Goal: Task Accomplishment & Management: Manage account settings

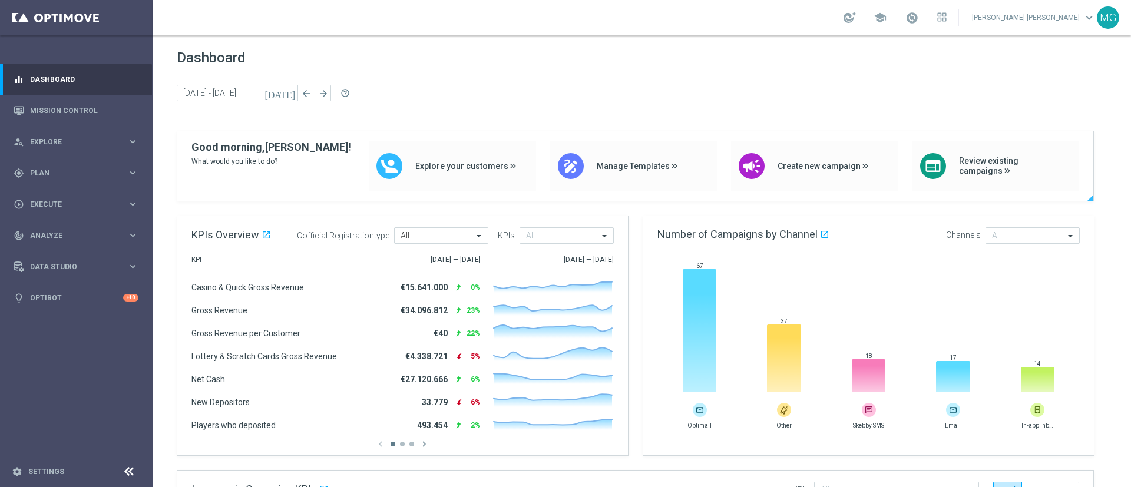
click at [180, 154] on div at bounding box center [180, 165] width 6 height 69
click at [77, 170] on span "Plan" at bounding box center [78, 173] width 97 height 7
click at [48, 247] on link "Streams" at bounding box center [77, 250] width 92 height 9
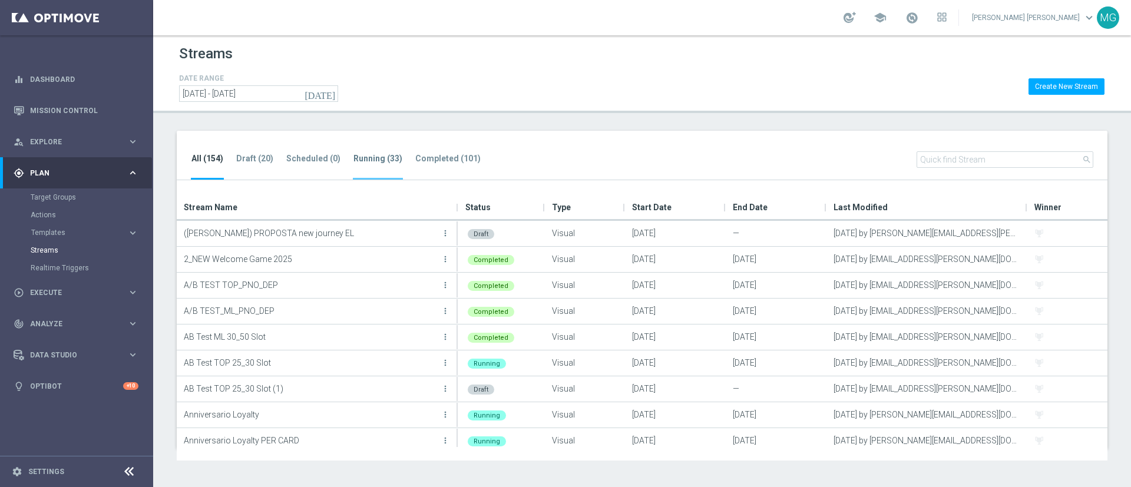
click at [357, 160] on tab-header "Running (33)" at bounding box center [377, 159] width 49 height 10
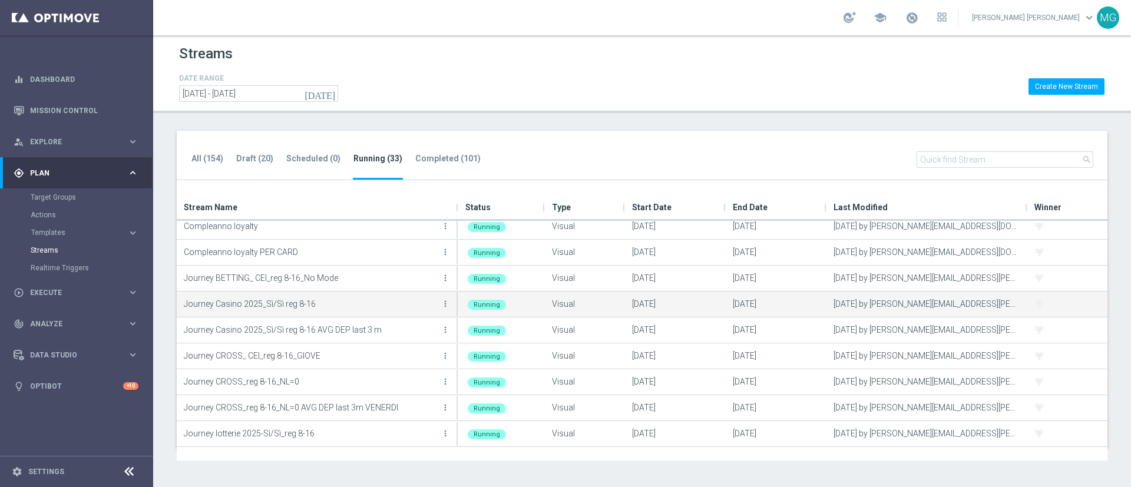
scroll to position [93, 0]
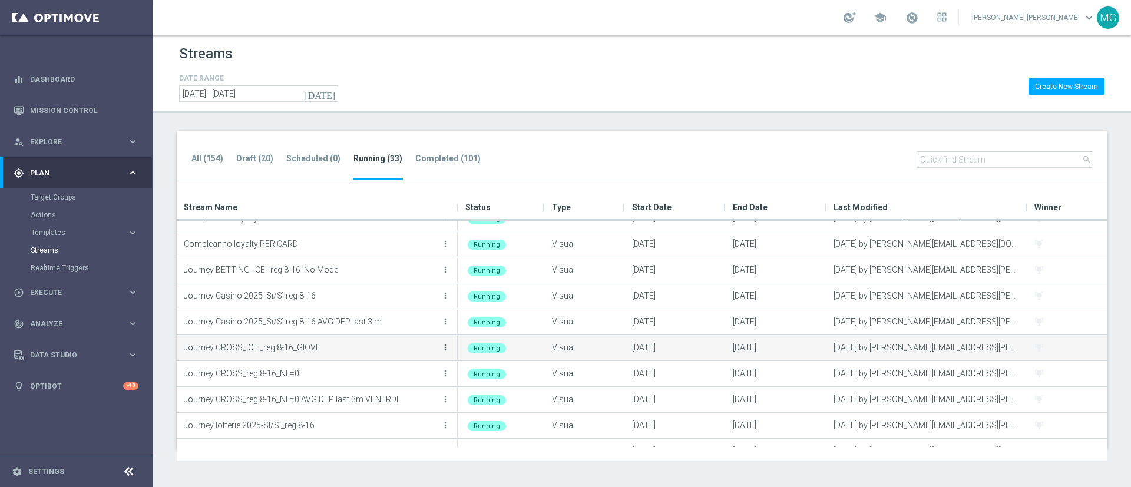
click at [449, 347] on icon "more_vert" at bounding box center [444, 347] width 9 height 9
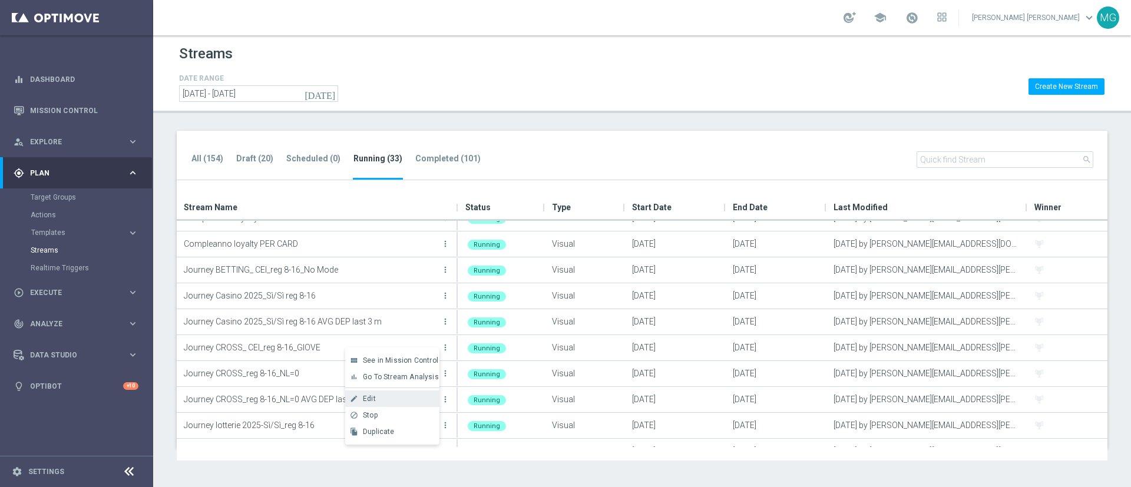
click at [386, 400] on div "Edit" at bounding box center [398, 398] width 71 height 8
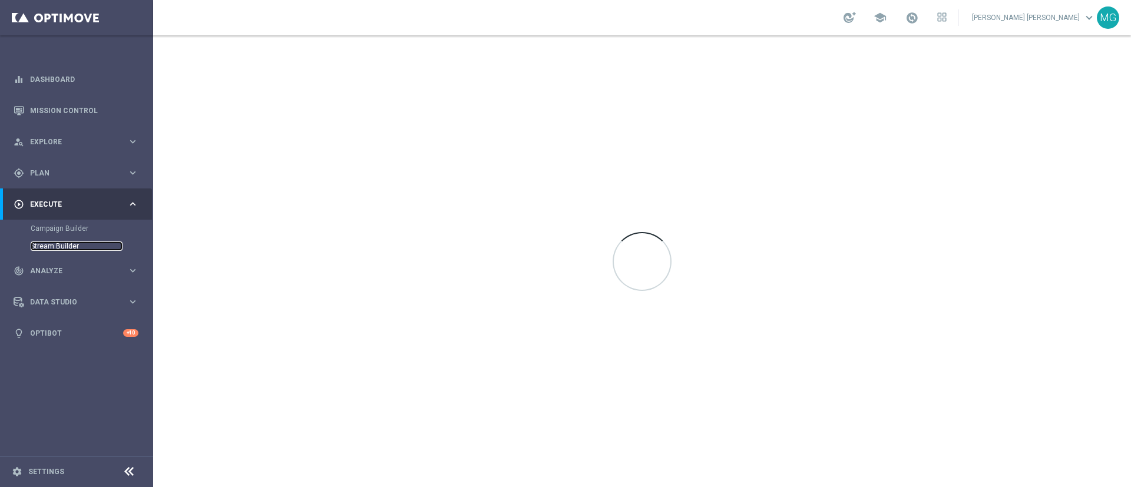
click at [69, 246] on link "Stream Builder" at bounding box center [77, 245] width 92 height 9
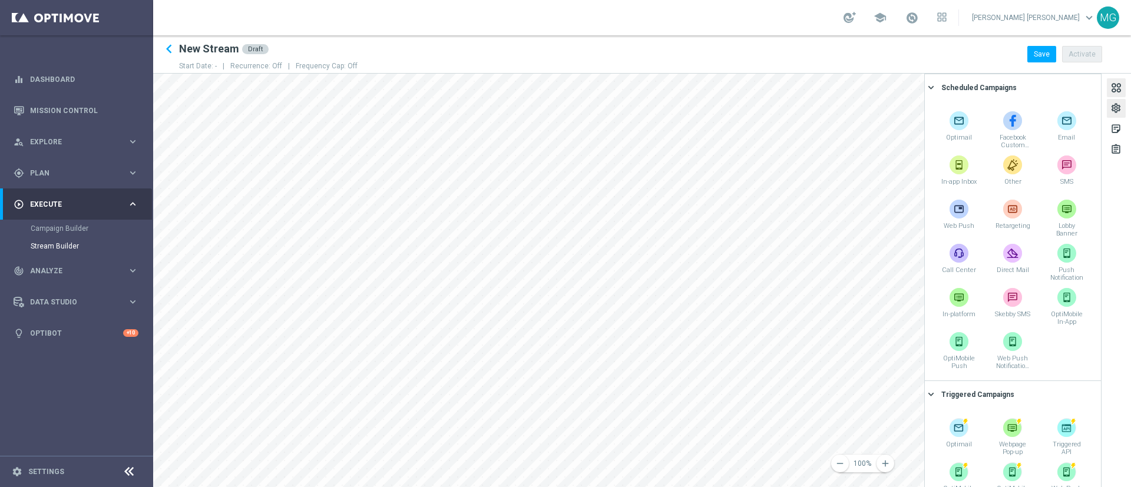
click at [1113, 106] on div "settings" at bounding box center [1115, 109] width 11 height 15
click at [1118, 113] on div "settings" at bounding box center [1115, 109] width 11 height 15
click at [1115, 107] on div "settings" at bounding box center [1115, 109] width 11 height 15
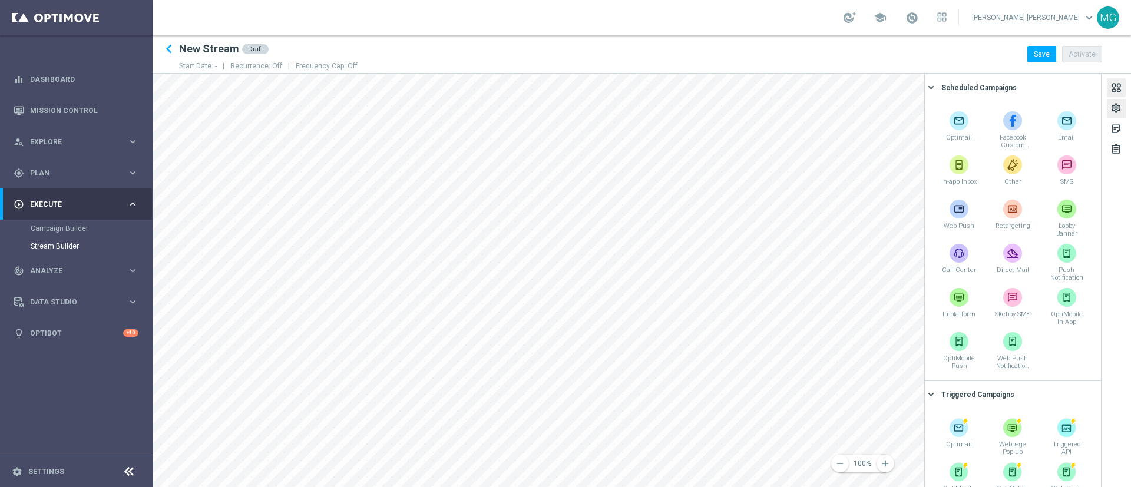
click at [1118, 108] on div "settings" at bounding box center [1115, 109] width 11 height 15
click at [1119, 89] on div at bounding box center [1115, 89] width 13 height 16
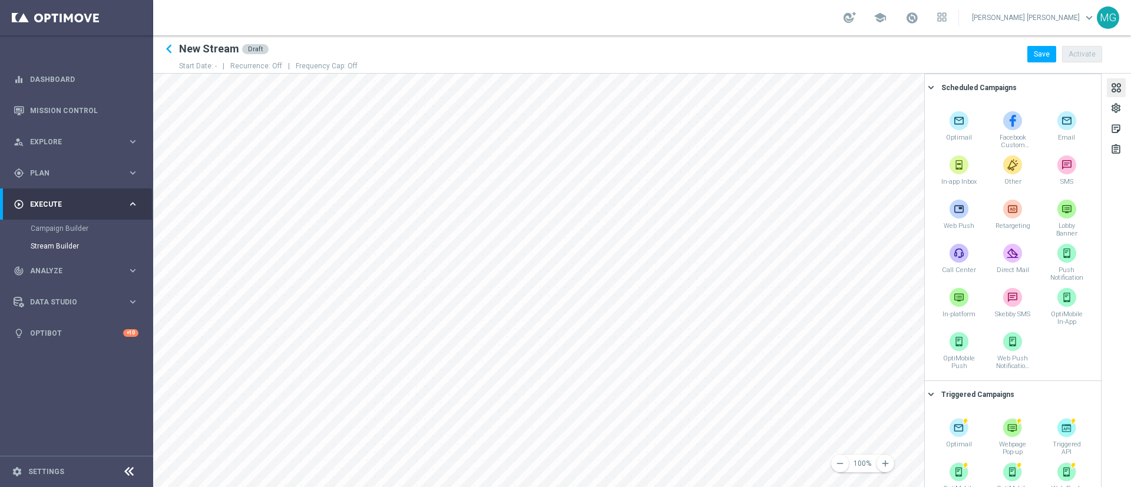
click at [1119, 89] on div at bounding box center [1115, 89] width 13 height 16
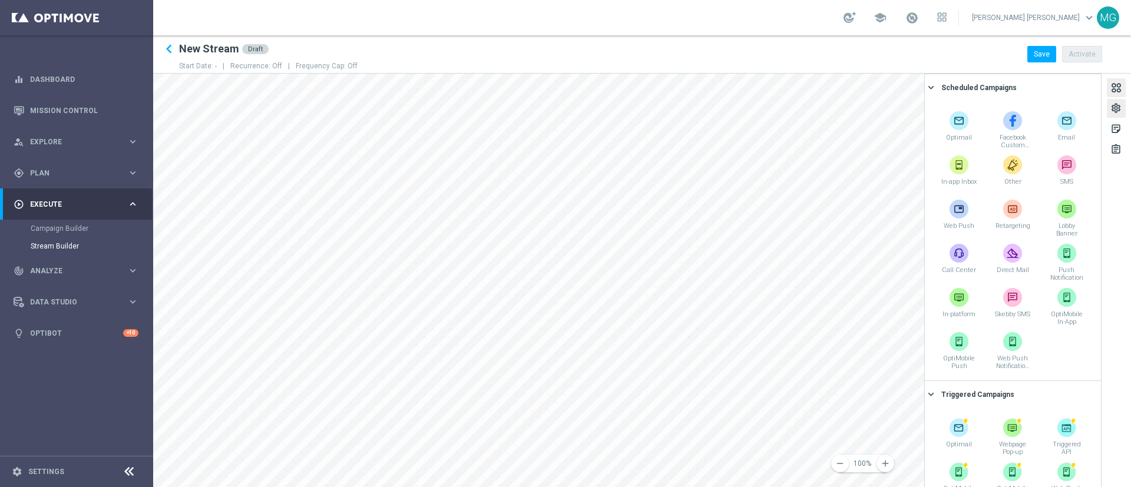
click at [1114, 111] on div "settings" at bounding box center [1115, 109] width 11 height 15
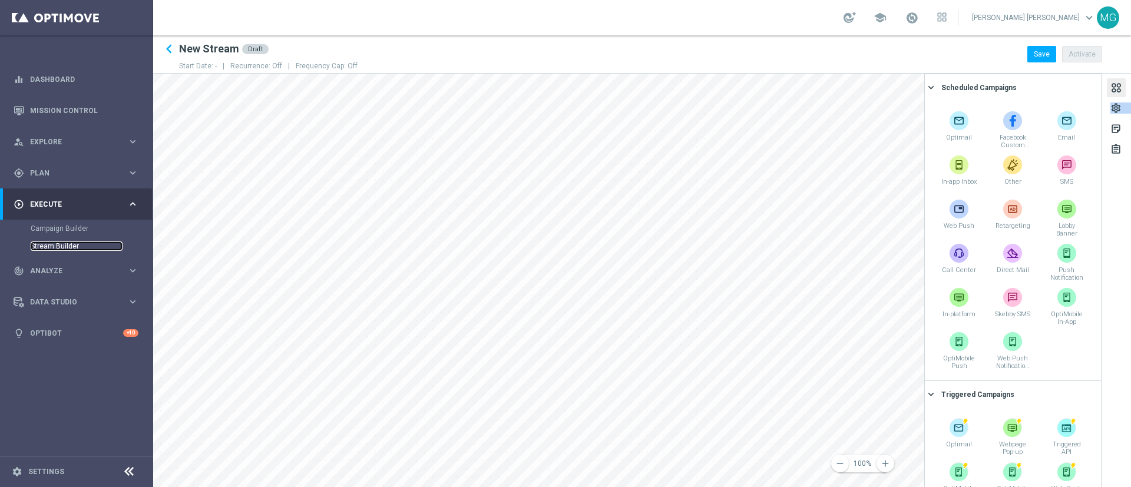
click at [54, 244] on link "Stream Builder" at bounding box center [77, 245] width 92 height 9
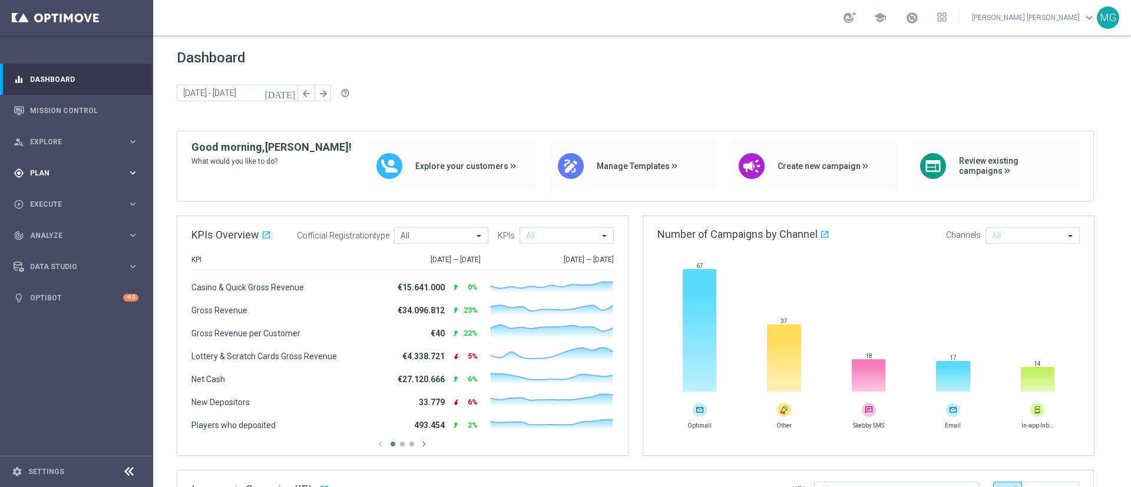
click at [50, 168] on div "gps_fixed Plan" at bounding box center [71, 173] width 114 height 11
click at [46, 250] on link "Streams" at bounding box center [77, 250] width 92 height 9
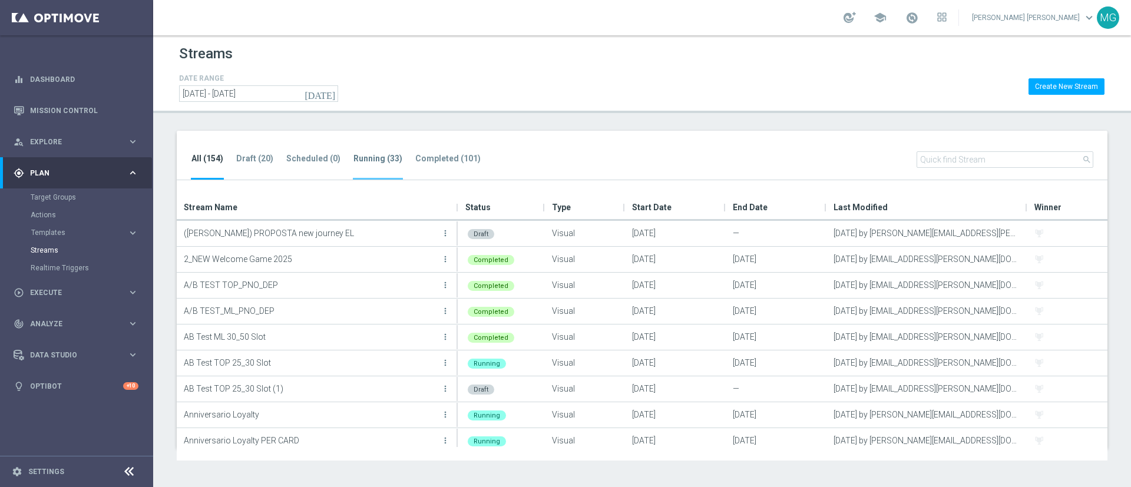
click at [362, 158] on tab-header "Running (33)" at bounding box center [377, 159] width 49 height 10
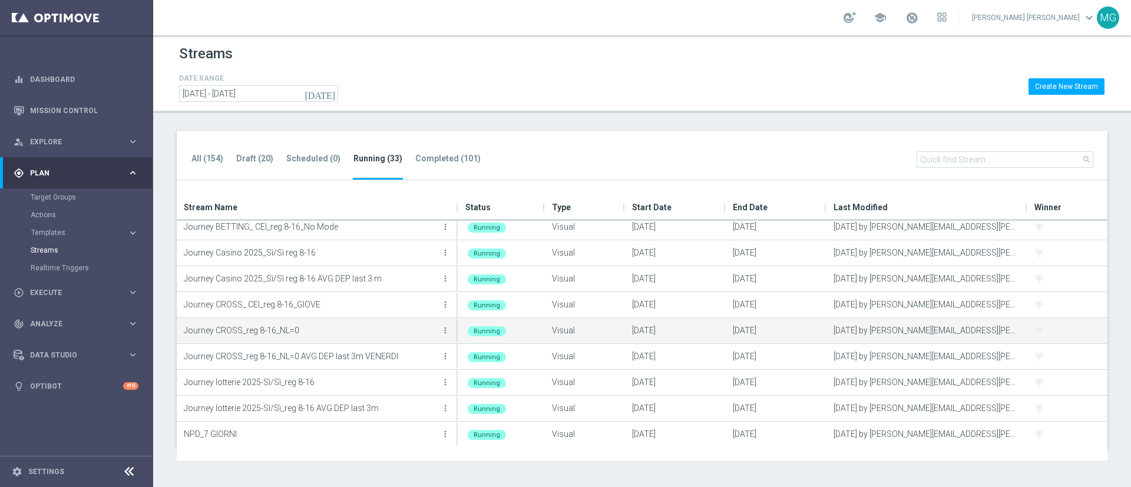
scroll to position [150, 0]
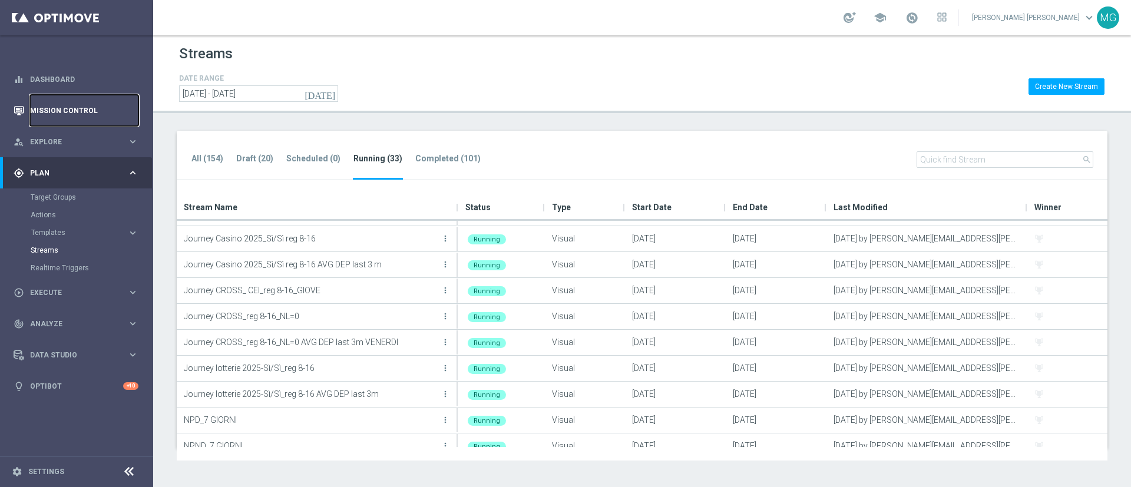
click at [64, 111] on link "Mission Control" at bounding box center [84, 110] width 108 height 31
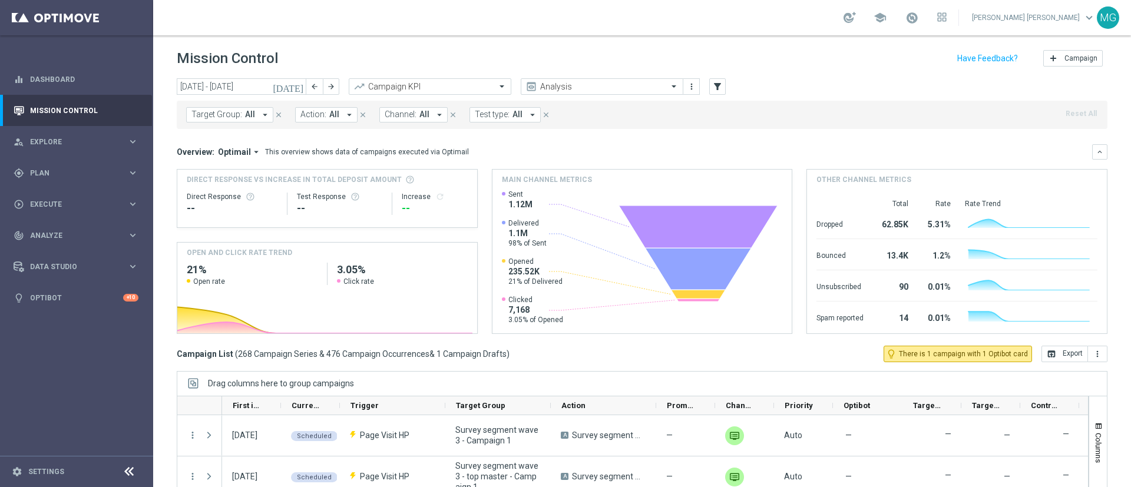
click at [708, 87] on div "today 06 Oct 2025 - 12 Oct 2025 arrow_back arrow_forward Campaign KPI trending_…" at bounding box center [642, 87] width 930 height 18
click at [720, 91] on icon "filter_alt" at bounding box center [717, 86] width 11 height 11
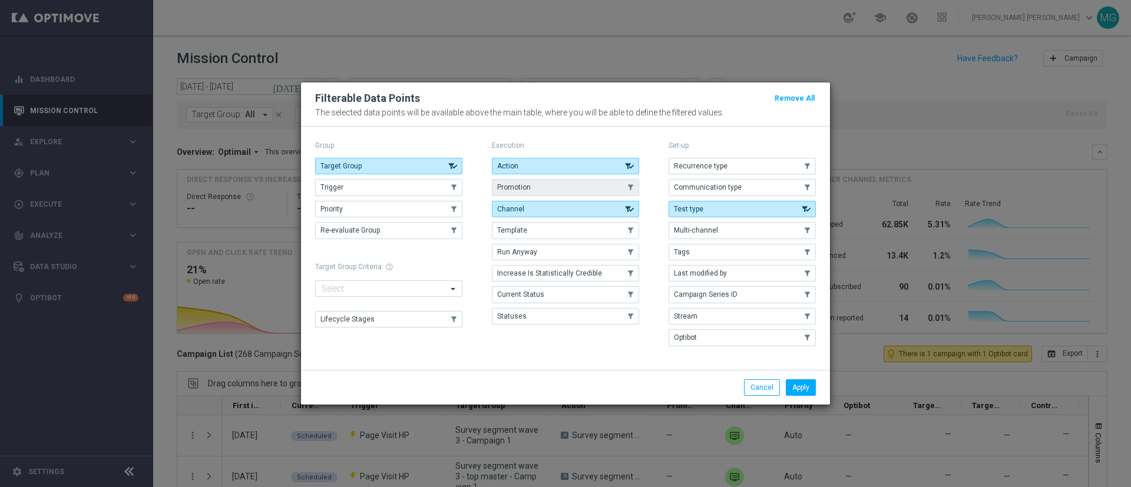
click at [557, 184] on button "Promotion" at bounding box center [565, 187] width 147 height 16
click at [800, 389] on button "Apply" at bounding box center [800, 387] width 30 height 16
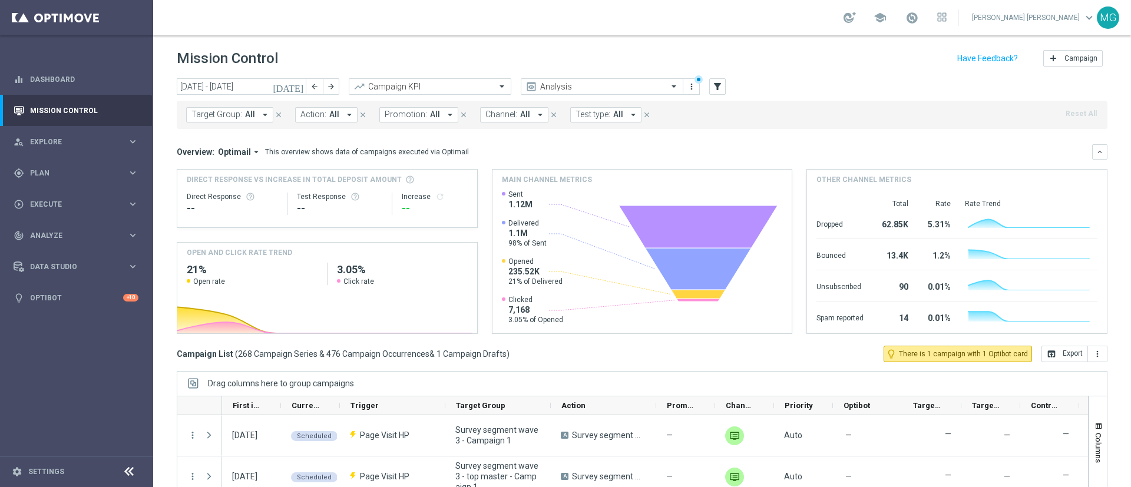
click at [397, 110] on span "Promotion:" at bounding box center [405, 115] width 42 height 10
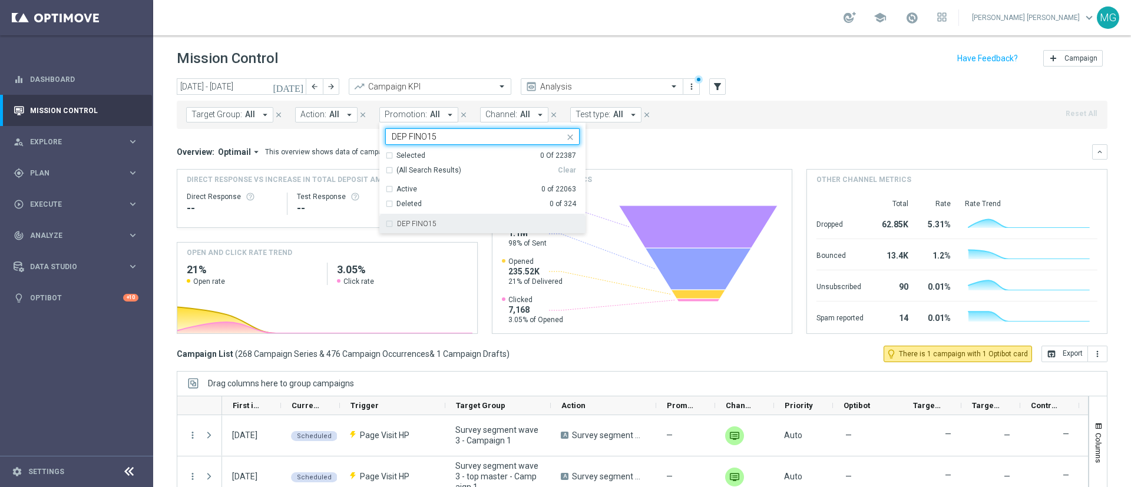
click at [413, 223] on label "DEP FINO15" at bounding box center [416, 223] width 39 height 7
type input "DEP FINO15"
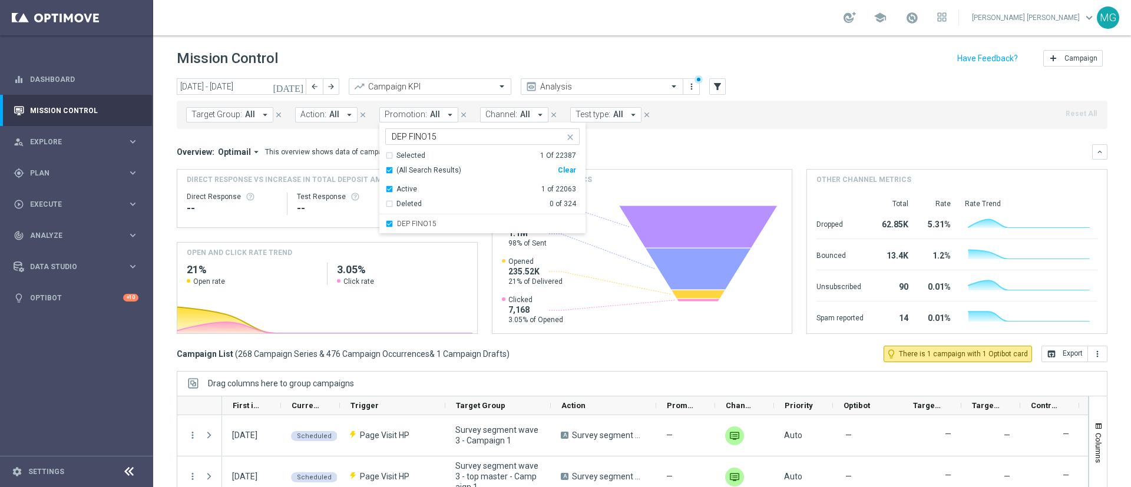
click at [652, 159] on div "Overview: Optimail arrow_drop_down This overview shows data of campaigns execut…" at bounding box center [642, 151] width 930 height 15
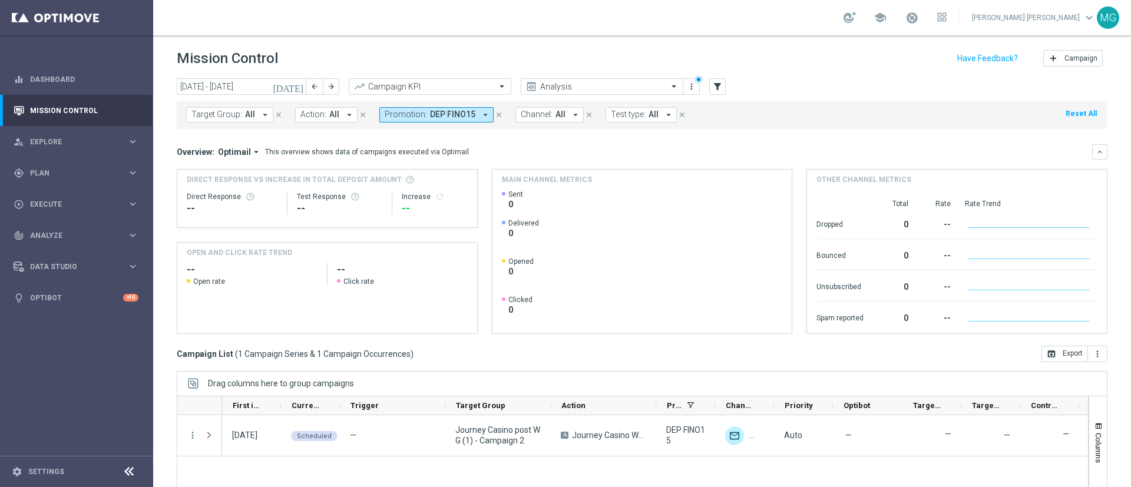
click at [300, 87] on icon "today" at bounding box center [289, 86] width 32 height 11
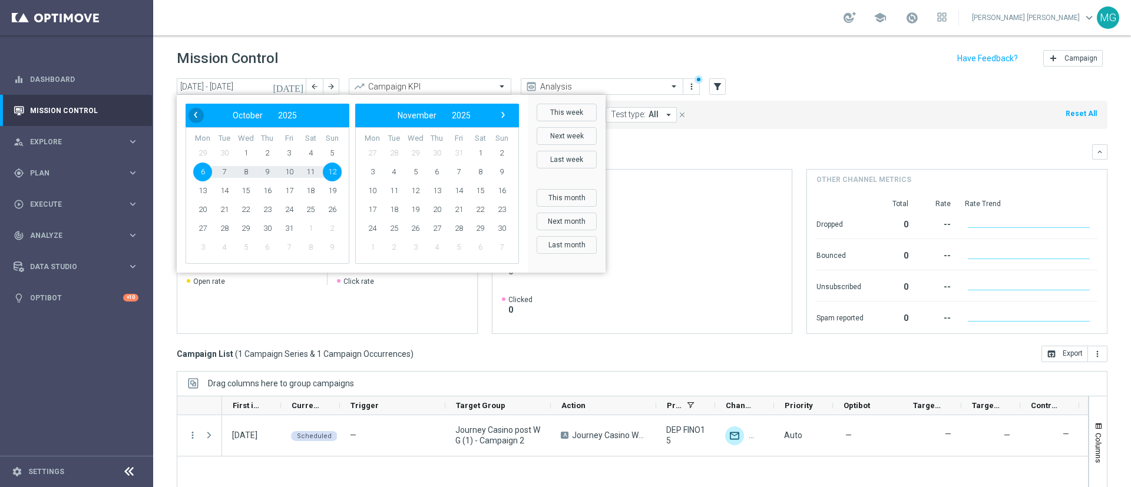
click at [197, 115] on span "‹" at bounding box center [195, 114] width 15 height 15
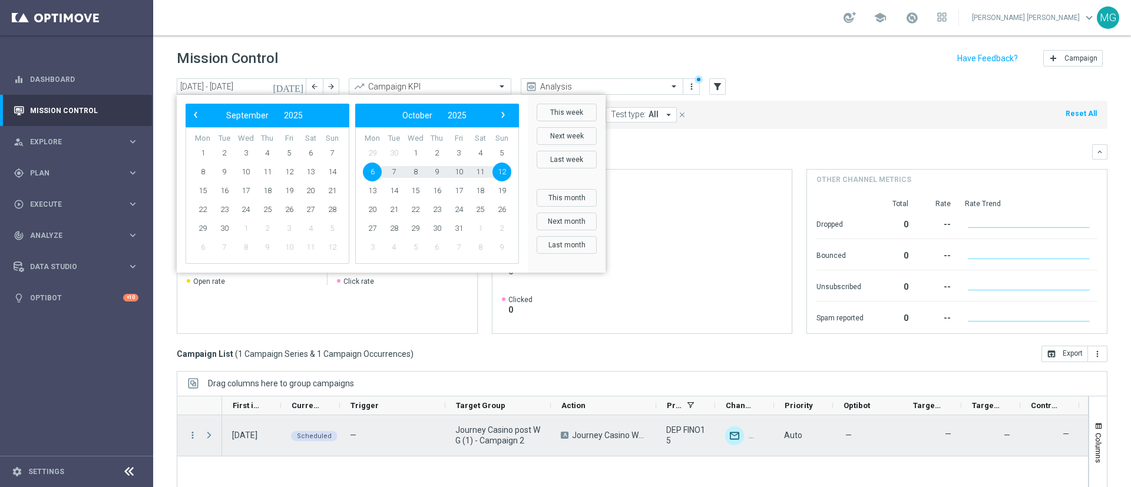
click at [209, 435] on span at bounding box center [209, 434] width 11 height 9
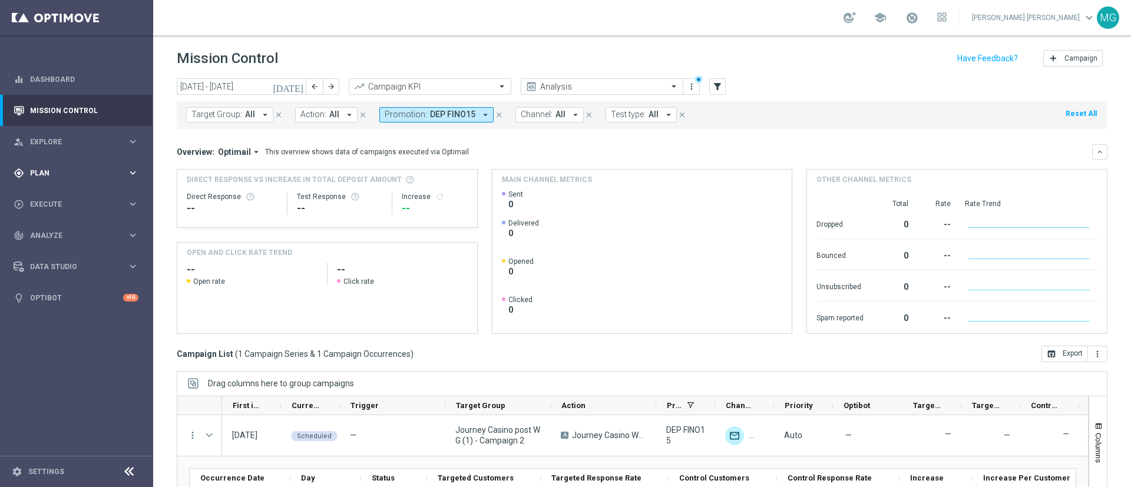
click at [59, 173] on span "Plan" at bounding box center [78, 173] width 97 height 7
click at [38, 251] on link "Streams" at bounding box center [77, 250] width 92 height 9
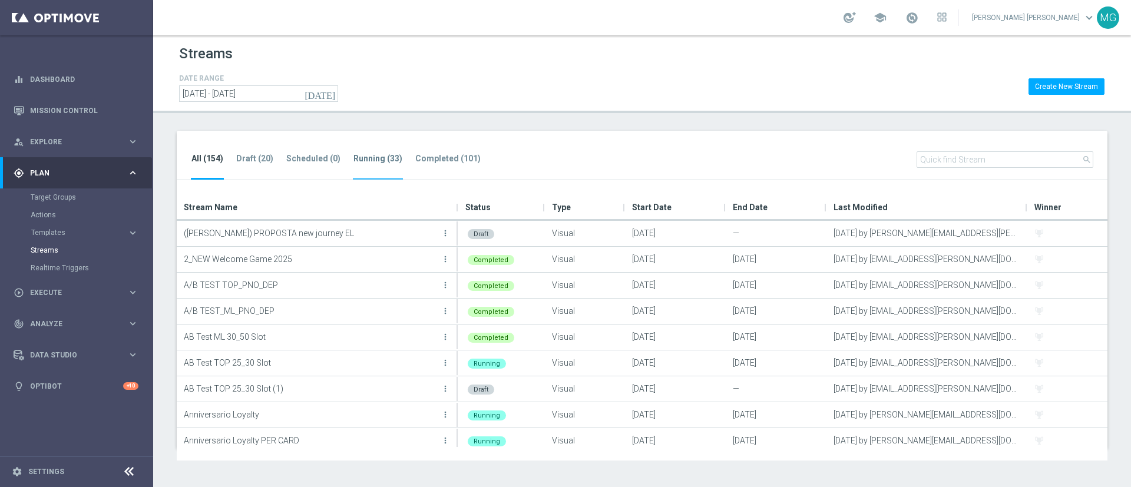
click at [379, 162] on tab-header "Running (33)" at bounding box center [377, 159] width 49 height 10
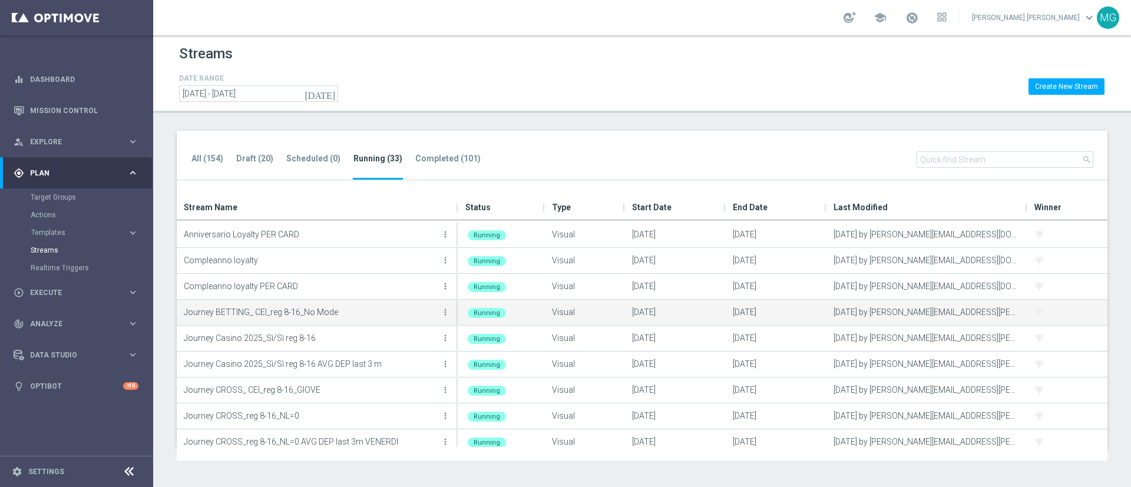
scroll to position [88, 0]
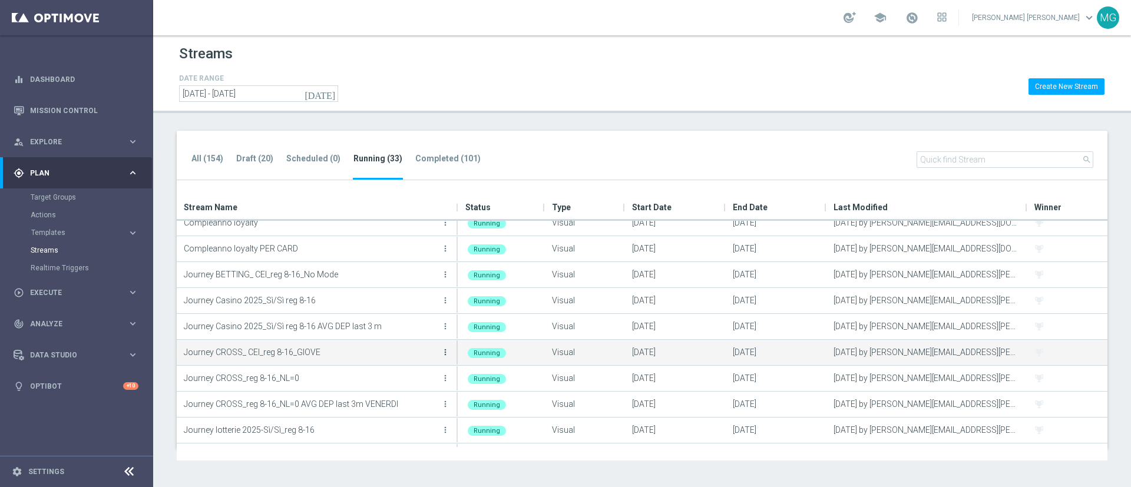
click at [444, 354] on icon "more_vert" at bounding box center [444, 351] width 9 height 9
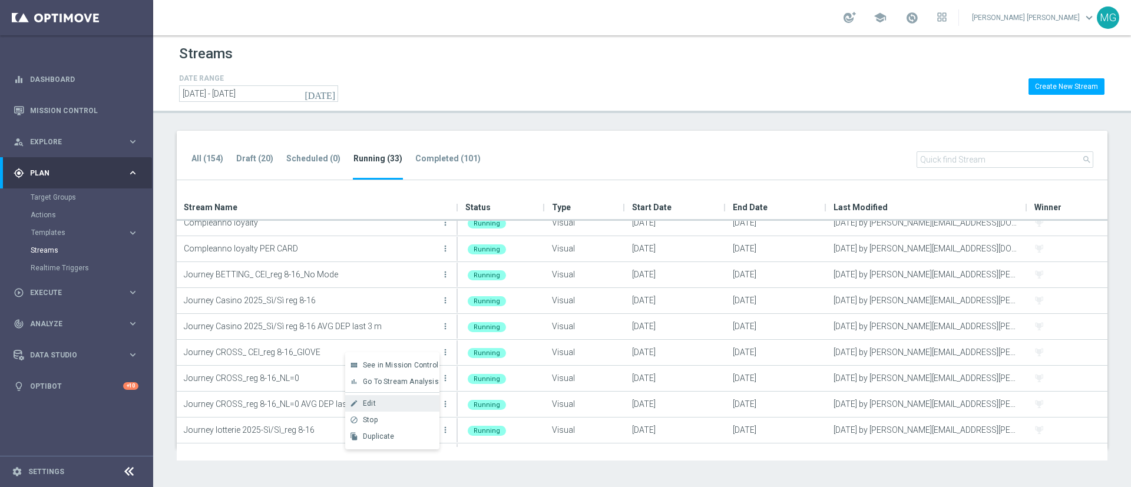
click at [397, 404] on div "Edit" at bounding box center [398, 403] width 71 height 8
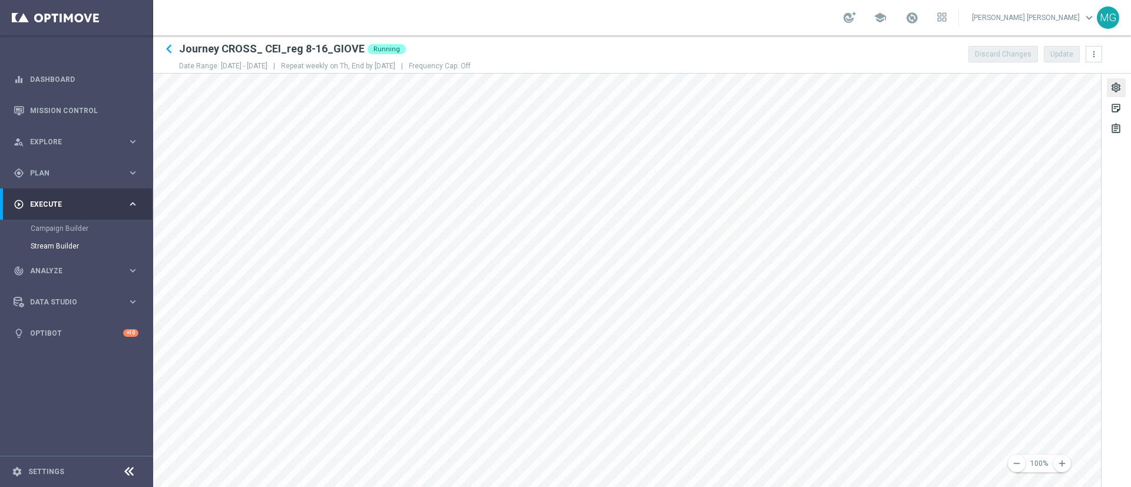
click at [1119, 84] on div "settings" at bounding box center [1115, 89] width 11 height 15
click at [980, 196] on div "Start Date done" at bounding box center [1017, 197] width 153 height 11
click at [977, 227] on div "Recurrence" at bounding box center [961, 223] width 41 height 11
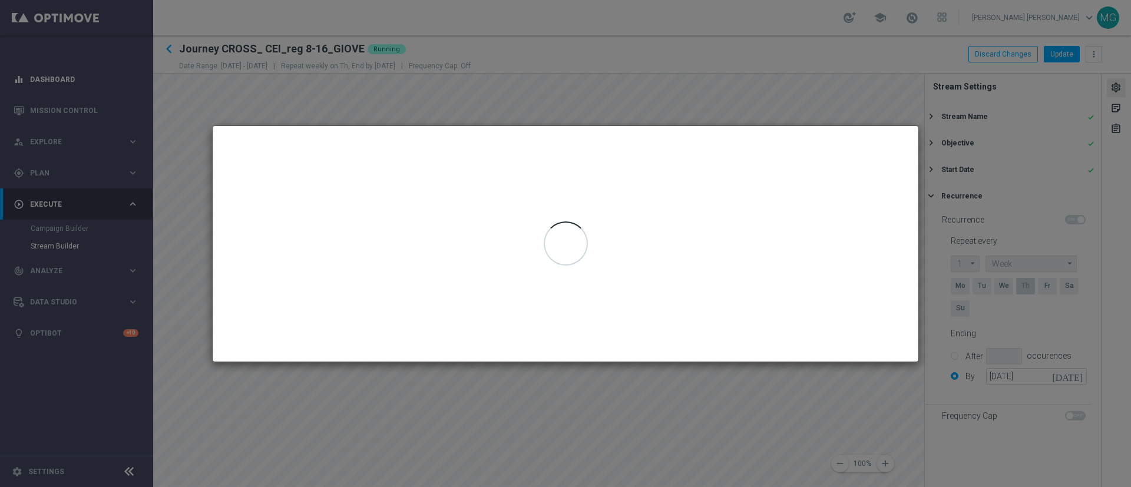
click at [579, 144] on div at bounding box center [565, 244] width 705 height 236
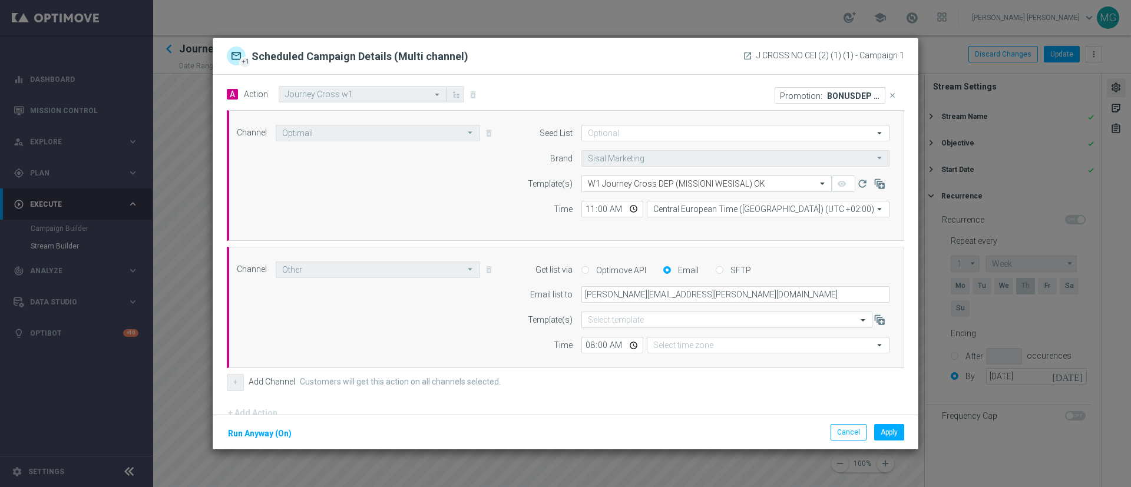
type input "Central European Time (Berlin) (UTC +02:00)"
click at [857, 426] on button "Cancel" at bounding box center [848, 432] width 36 height 16
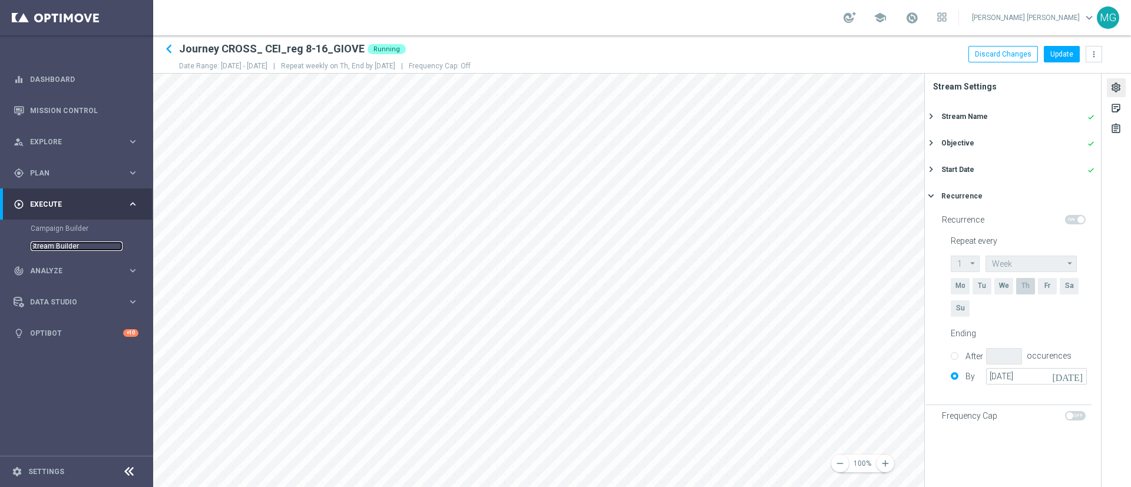
click at [65, 247] on link "Stream Builder" at bounding box center [77, 245] width 92 height 9
click at [61, 179] on div "gps_fixed Plan keyboard_arrow_right" at bounding box center [76, 172] width 152 height 31
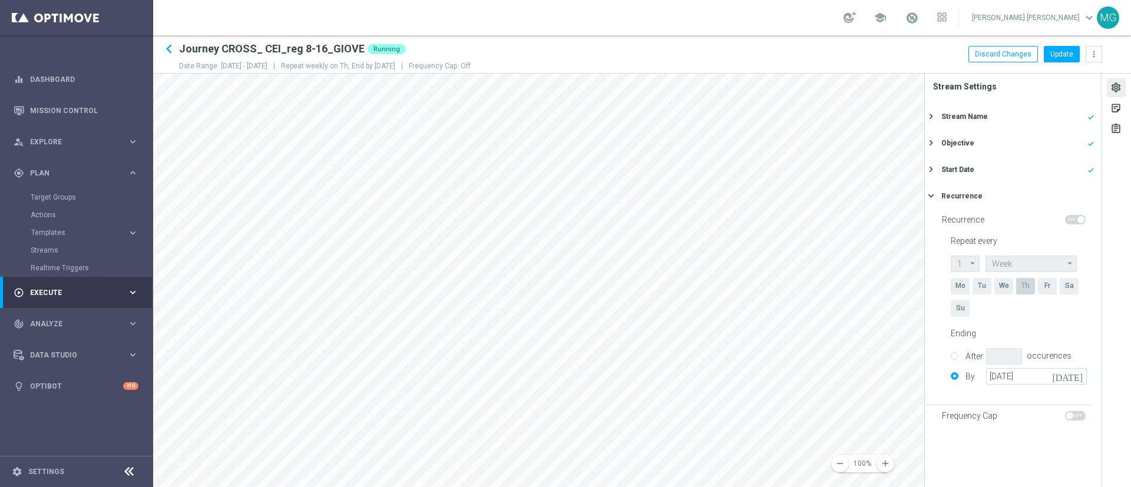
click at [47, 244] on div "Streams" at bounding box center [91, 250] width 121 height 18
click at [46, 251] on link "Streams" at bounding box center [77, 250] width 92 height 9
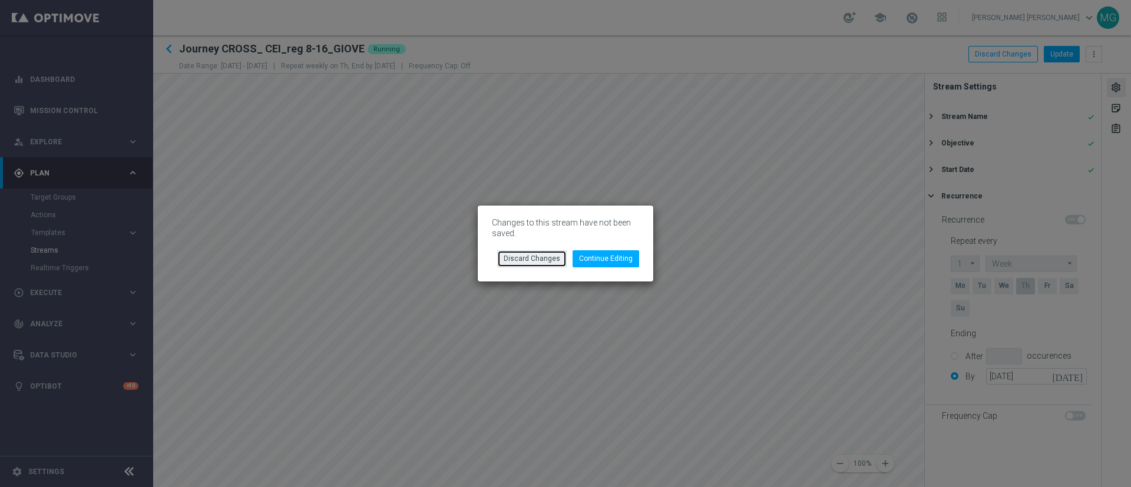
click at [545, 260] on button "Discard Changes" at bounding box center [531, 258] width 69 height 16
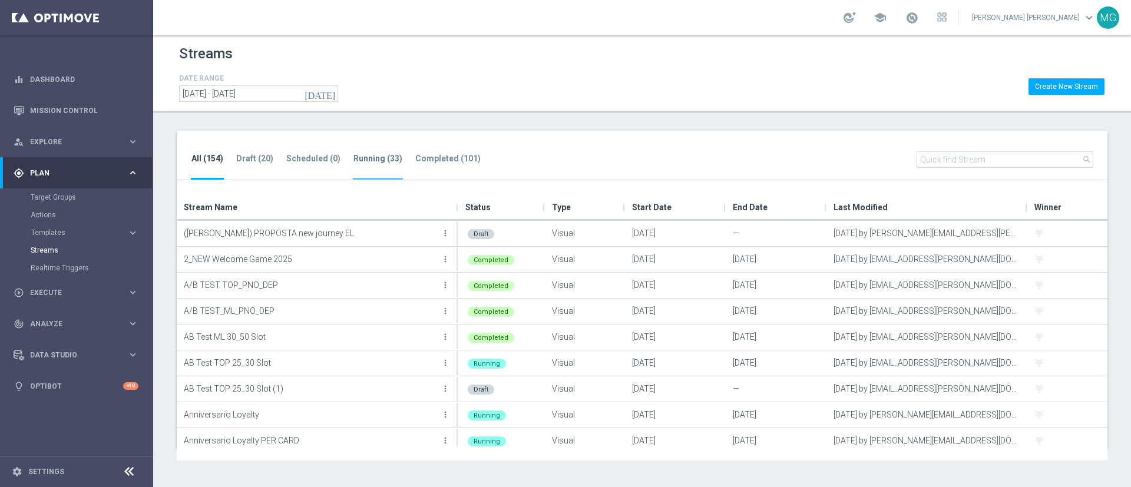
click at [387, 162] on tab-header "Running (33)" at bounding box center [377, 159] width 49 height 10
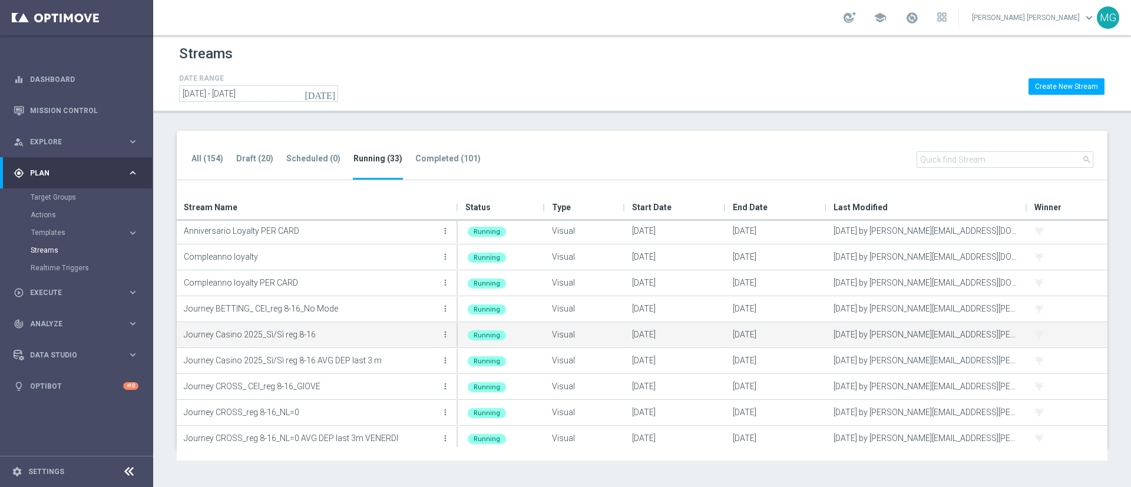
scroll to position [55, 0]
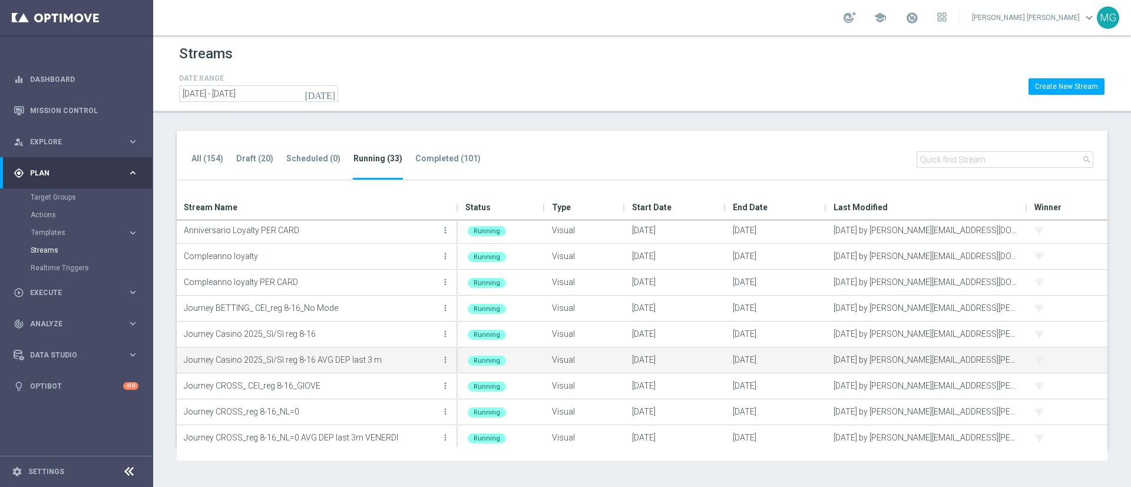
click at [446, 364] on button "more_vert" at bounding box center [445, 360] width 12 height 24
click at [446, 360] on icon "more_vert" at bounding box center [444, 359] width 9 height 9
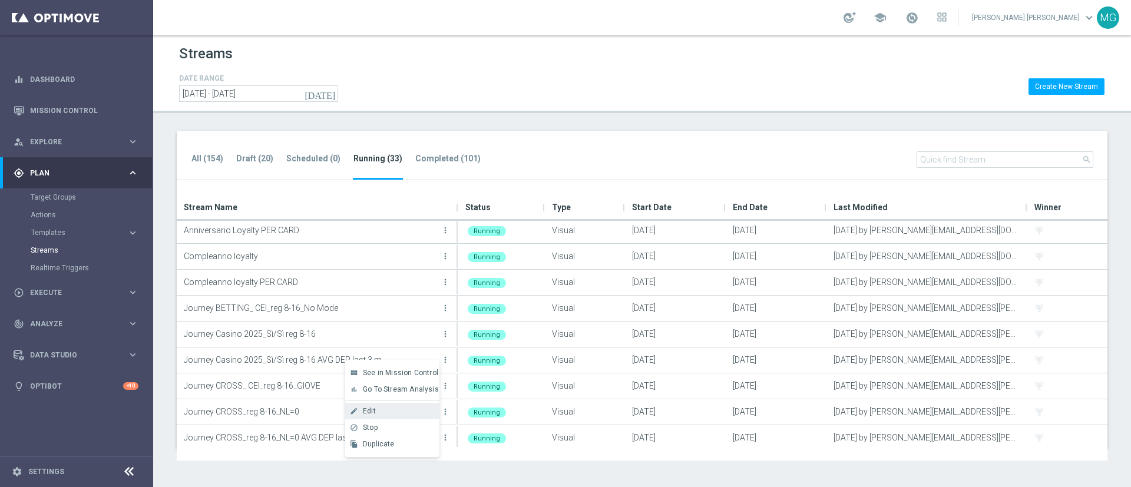
click at [392, 413] on div "Edit" at bounding box center [398, 411] width 71 height 8
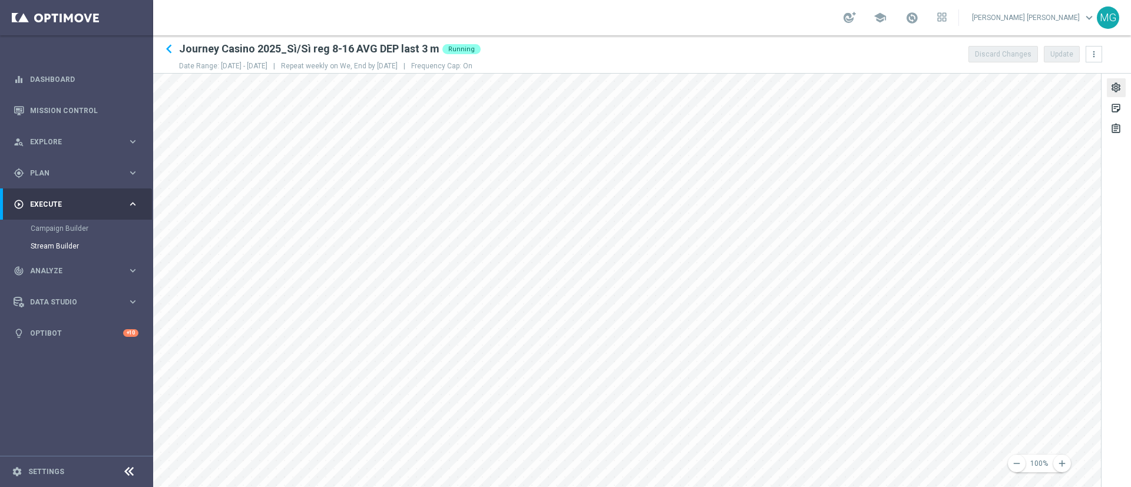
click at [1119, 87] on div "settings" at bounding box center [1115, 89] width 11 height 15
click at [990, 230] on button "Recurrence done keyboard_arrow_right" at bounding box center [1010, 223] width 167 height 15
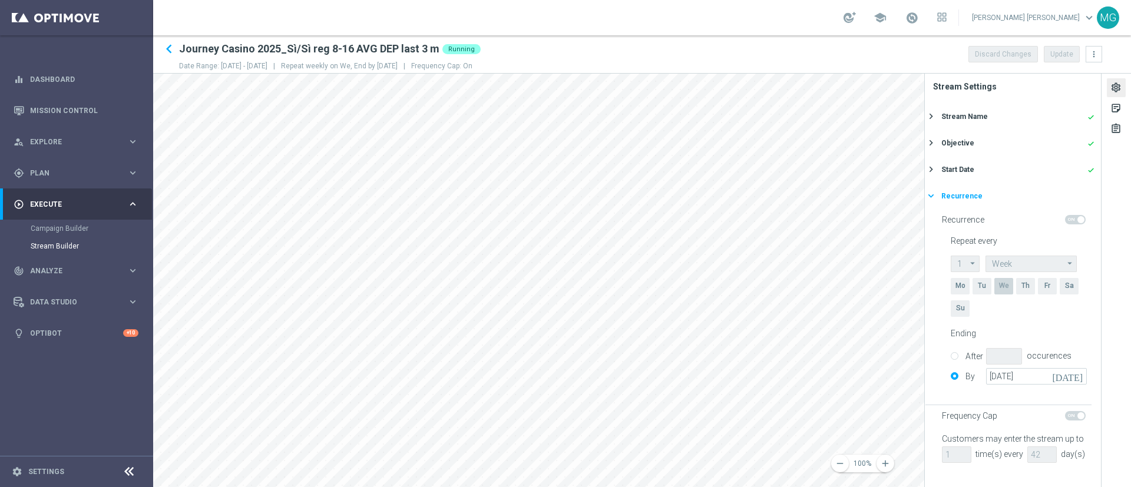
scroll to position [20, 0]
click at [42, 170] on span "Plan" at bounding box center [78, 173] width 97 height 7
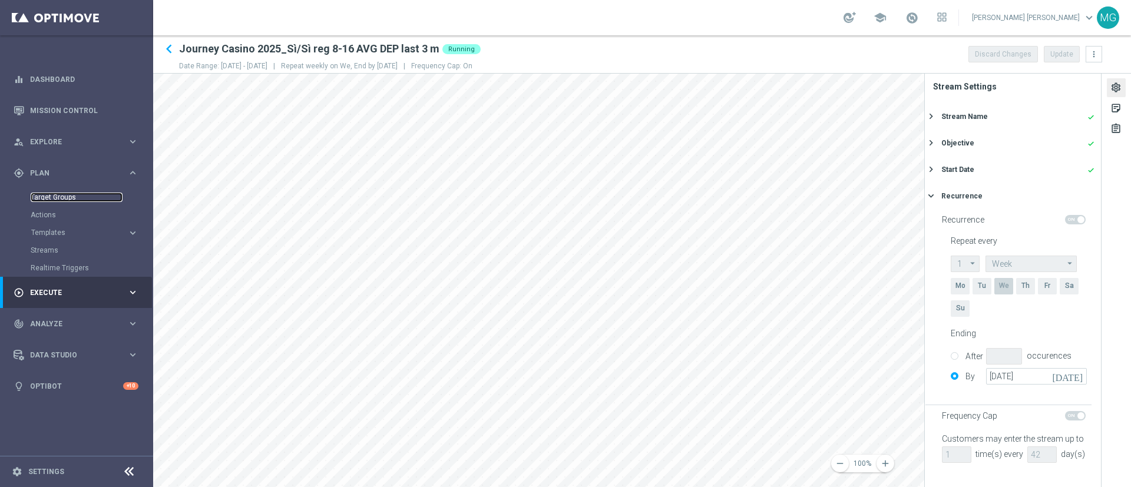
click at [53, 195] on link "Target Groups" at bounding box center [77, 197] width 92 height 9
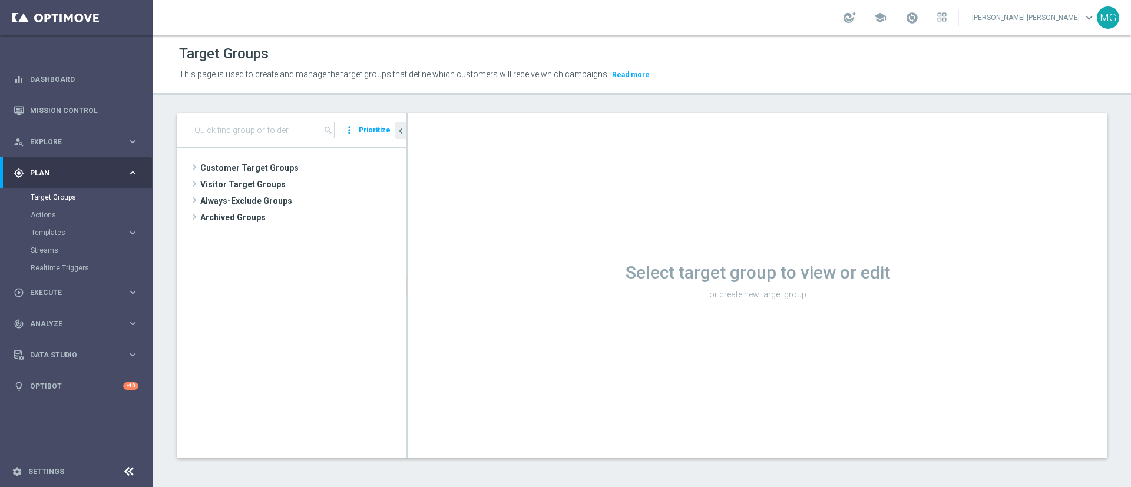
click at [277, 118] on div "search more_vert Prioritize" at bounding box center [292, 130] width 230 height 35
click at [274, 128] on input at bounding box center [263, 130] width 144 height 16
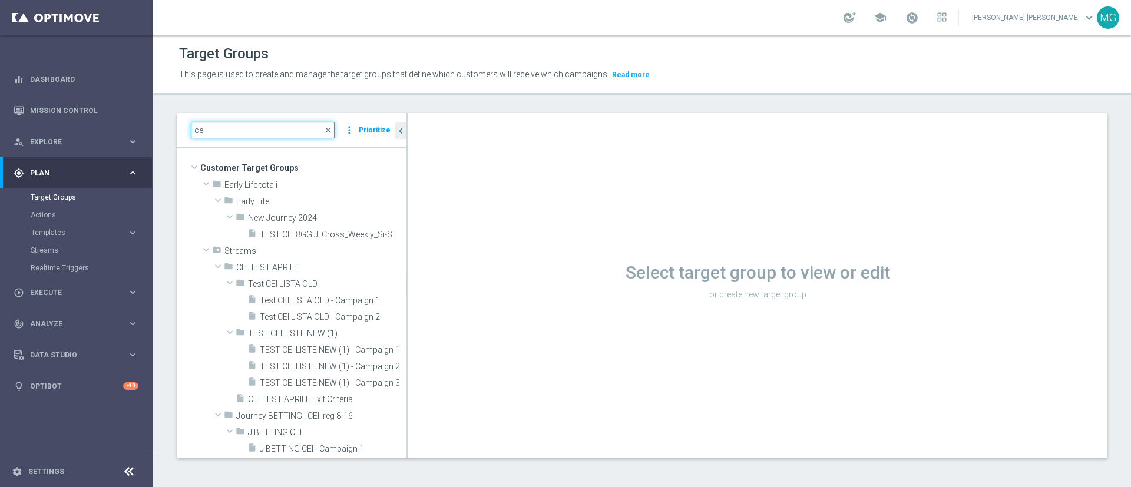
type input "c"
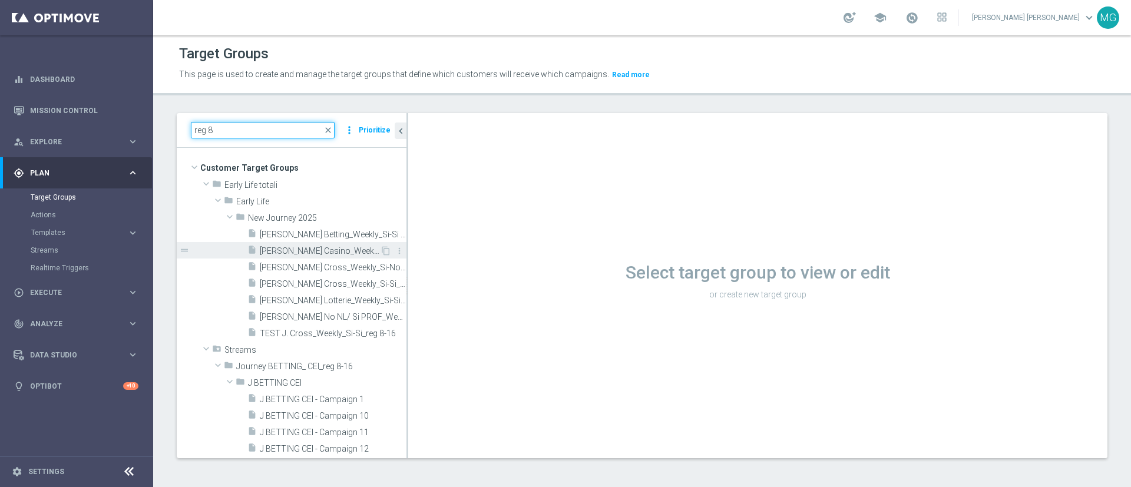
type input "reg 8"
click at [317, 249] on span "J. Casino_Weekly_Si-Si- reg 8-16" at bounding box center [320, 251] width 120 height 10
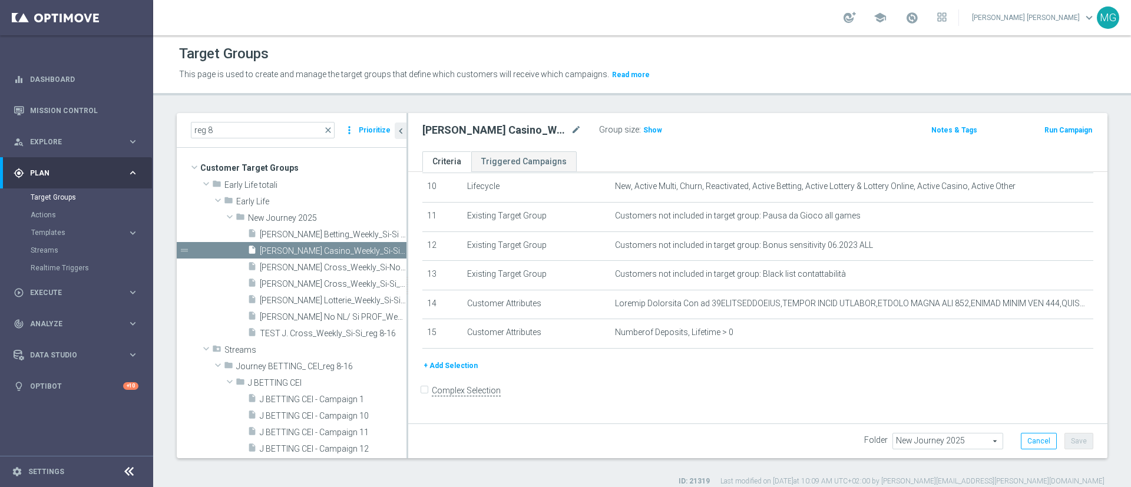
scroll to position [303, 0]
click at [51, 380] on link "Optibot" at bounding box center [76, 385] width 93 height 31
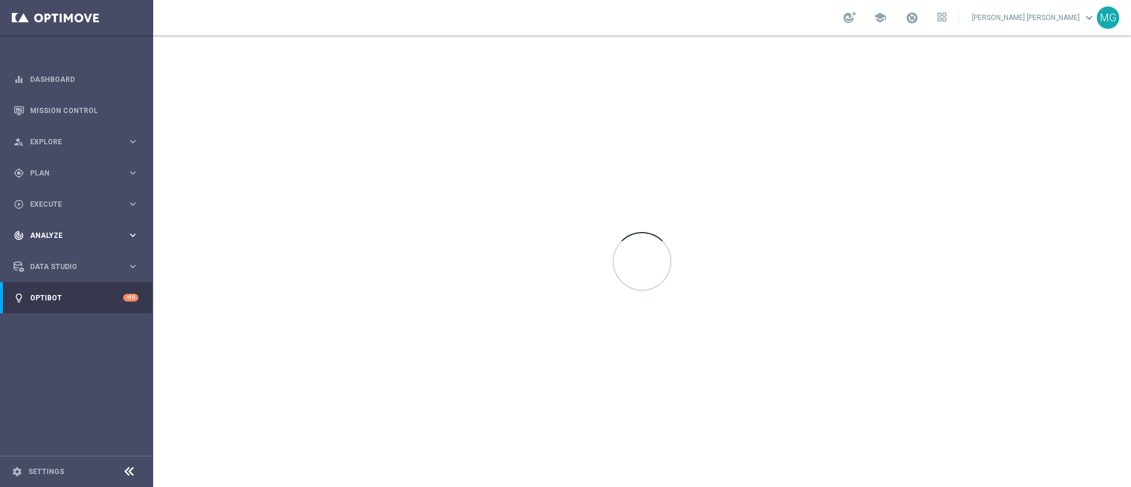
click at [81, 233] on span "Analyze" at bounding box center [78, 235] width 97 height 7
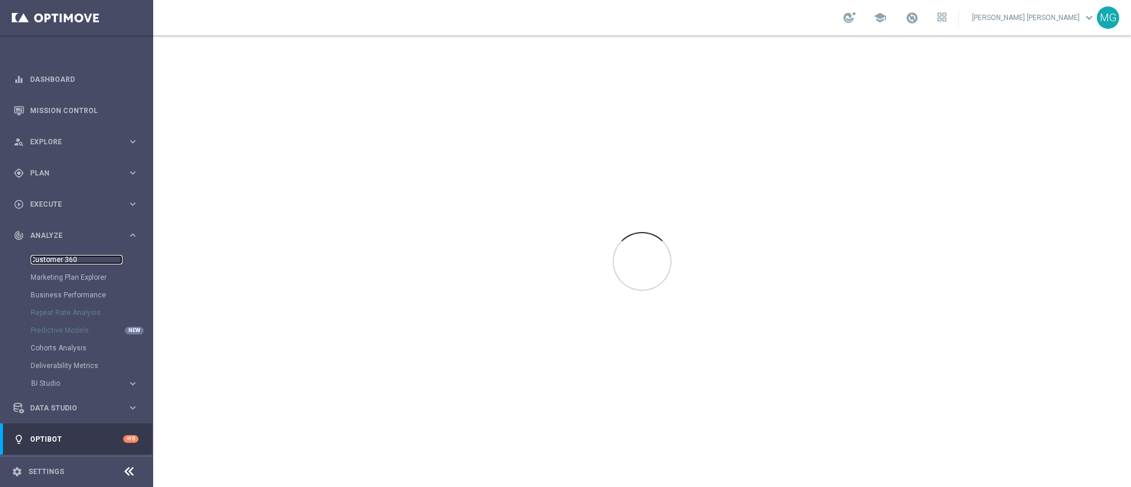
click at [61, 261] on link "Customer 360" at bounding box center [77, 259] width 92 height 9
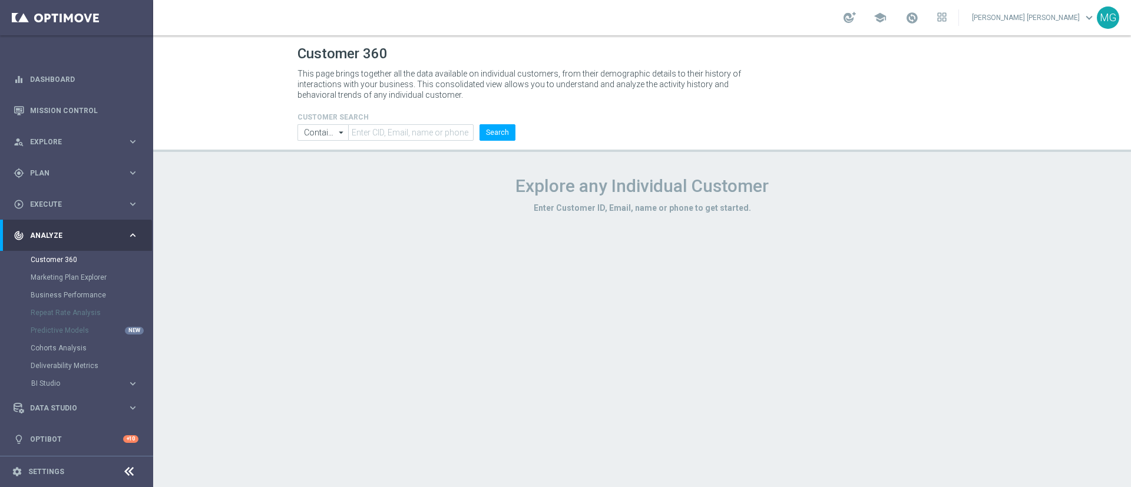
click at [376, 126] on form "CUSTOMER SEARCH Contains Contains arrow_drop_down Drag here to set row groups D…" at bounding box center [406, 127] width 218 height 28
click at [419, 208] on h3 "Enter Customer ID, Email, name or phone to get started." at bounding box center [641, 208] width 689 height 11
click at [356, 133] on input "text" at bounding box center [410, 132] width 125 height 16
paste input "6822846"
type input "6822846"
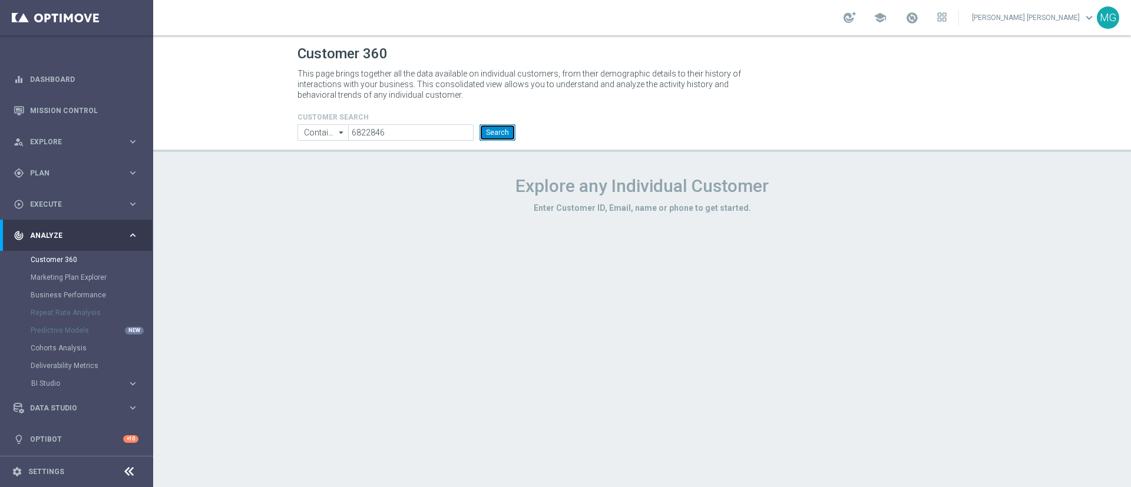
click at [500, 135] on button "Search" at bounding box center [497, 132] width 36 height 16
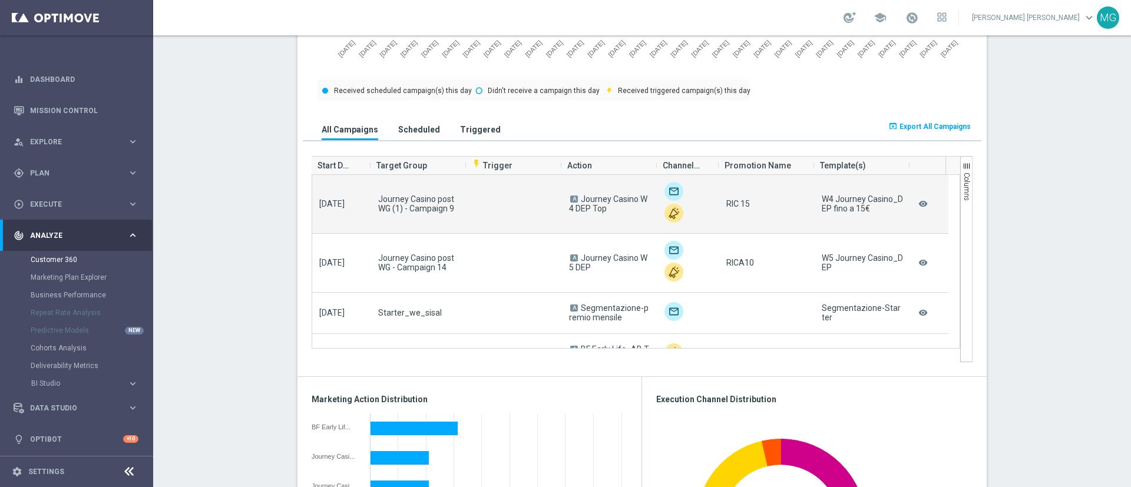
scroll to position [0, 2]
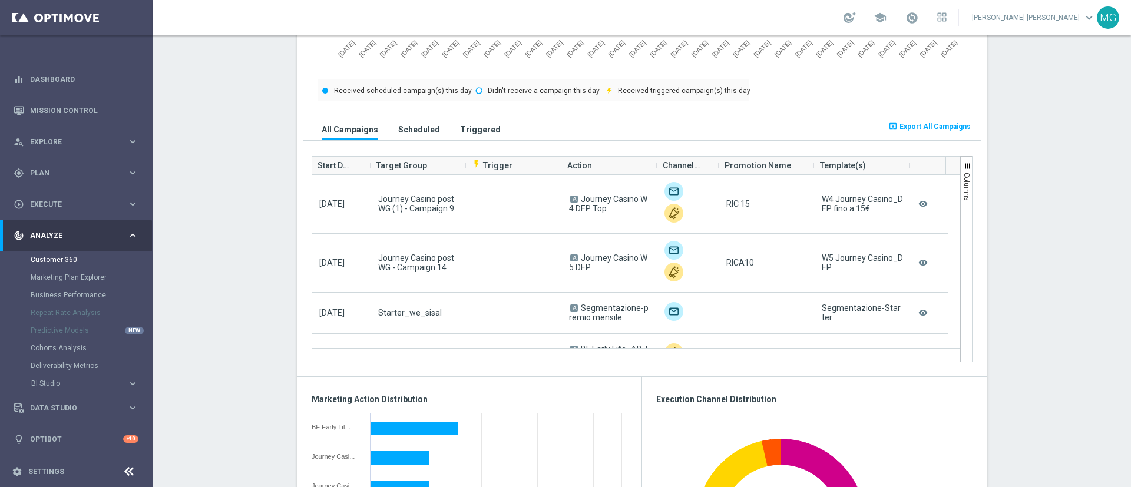
click at [333, 167] on span "Start Date" at bounding box center [334, 166] width 35 height 24
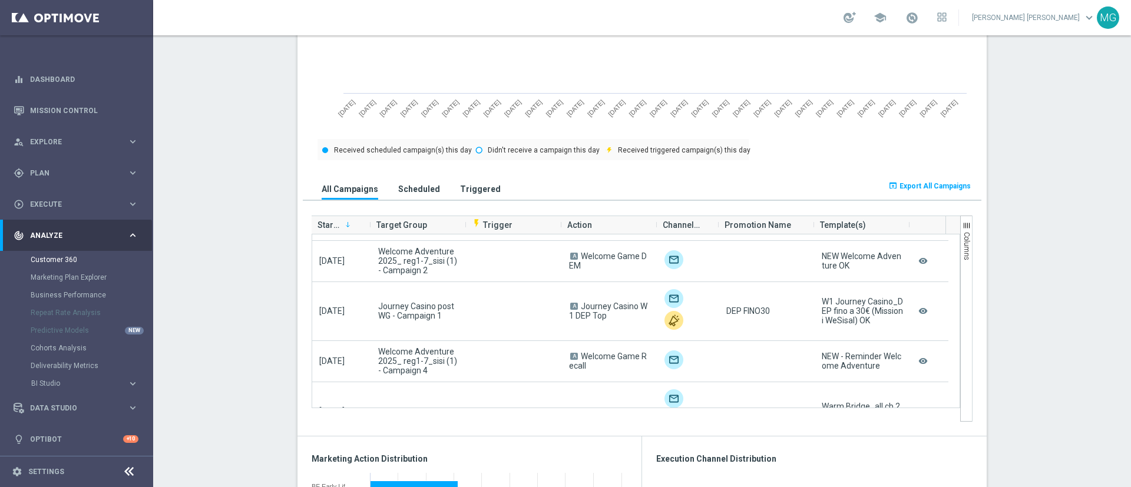
click at [962, 226] on span "button" at bounding box center [966, 225] width 9 height 9
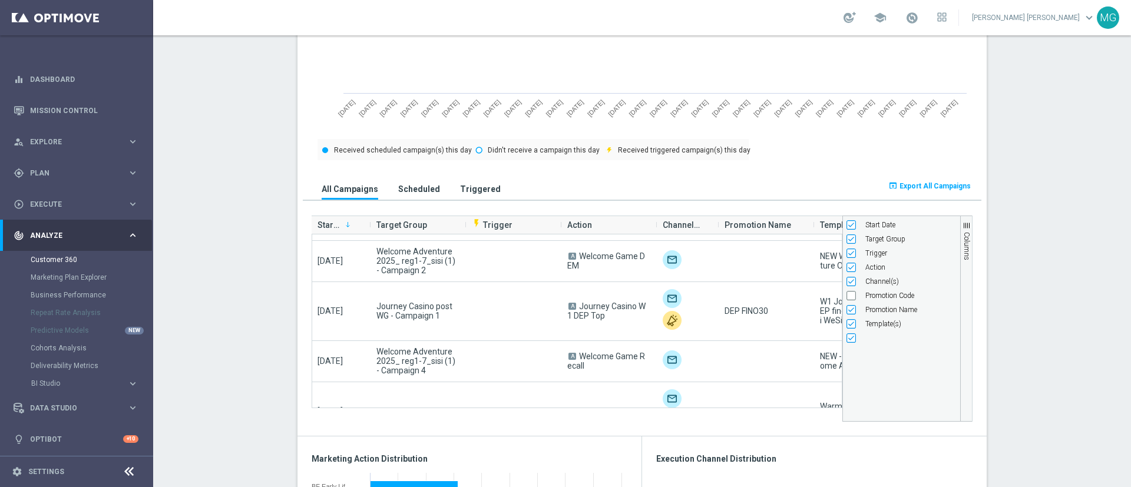
click at [962, 224] on span "button" at bounding box center [966, 225] width 9 height 9
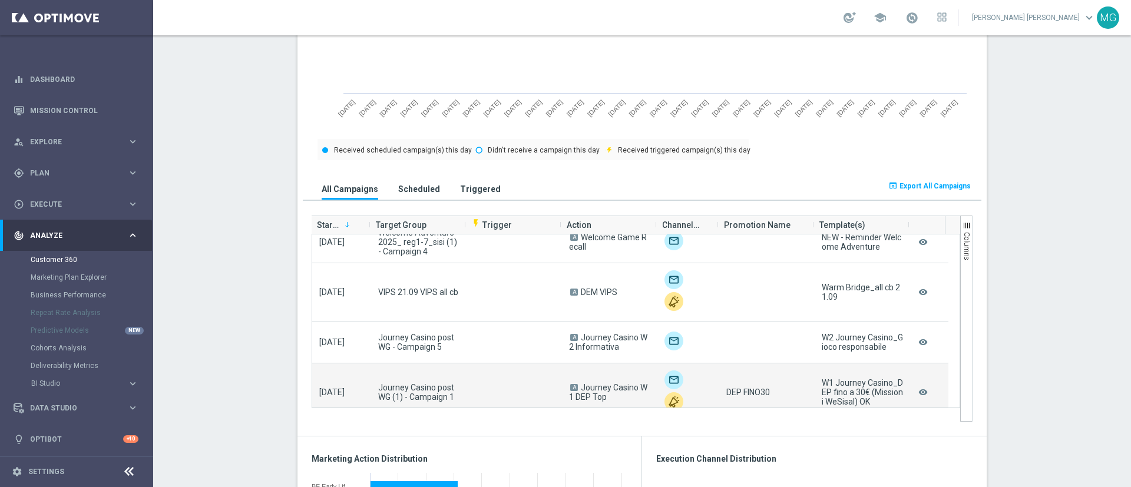
scroll to position [173, 0]
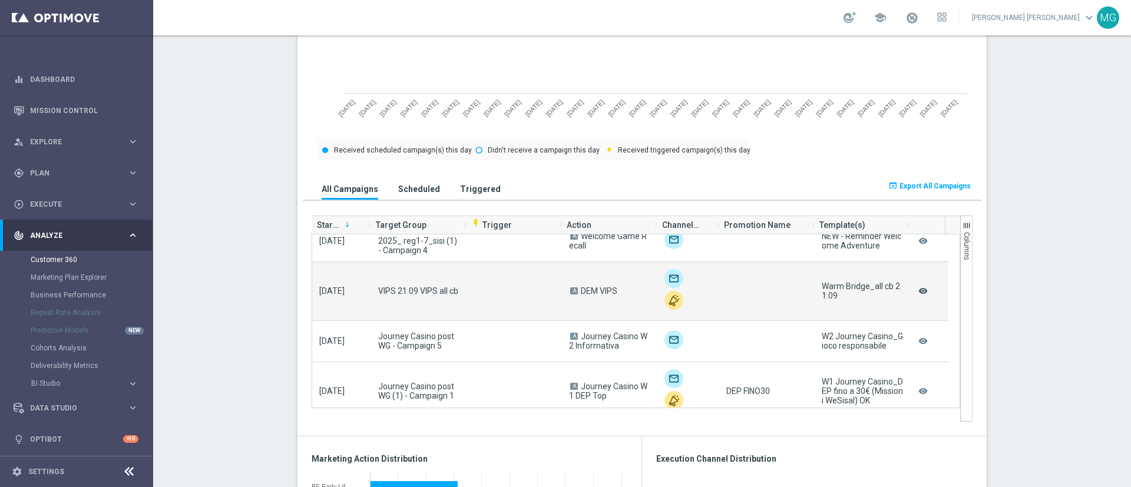
click at [917, 292] on icon "remove_red_eye" at bounding box center [923, 290] width 12 height 15
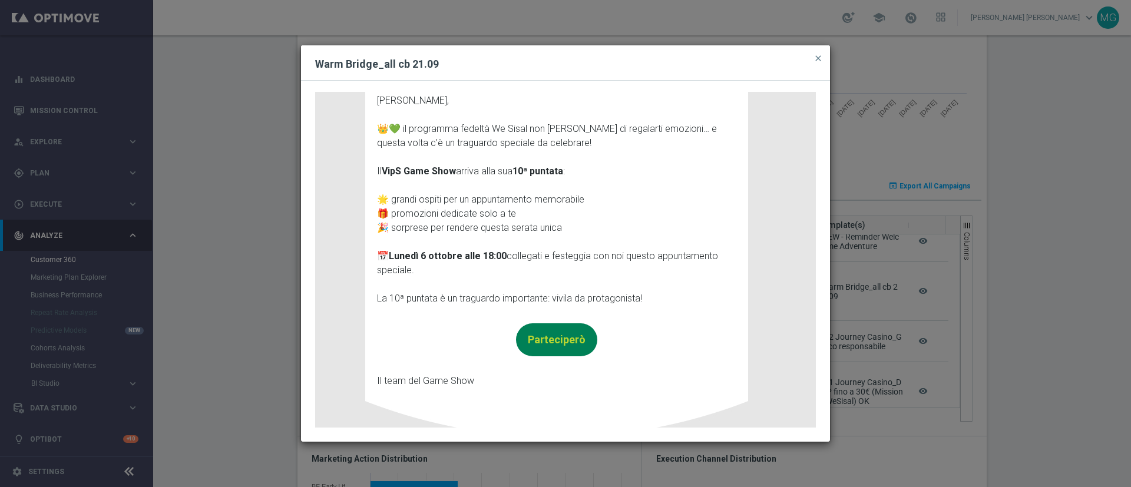
scroll to position [340, 0]
click at [816, 62] on span "close" at bounding box center [817, 58] width 9 height 9
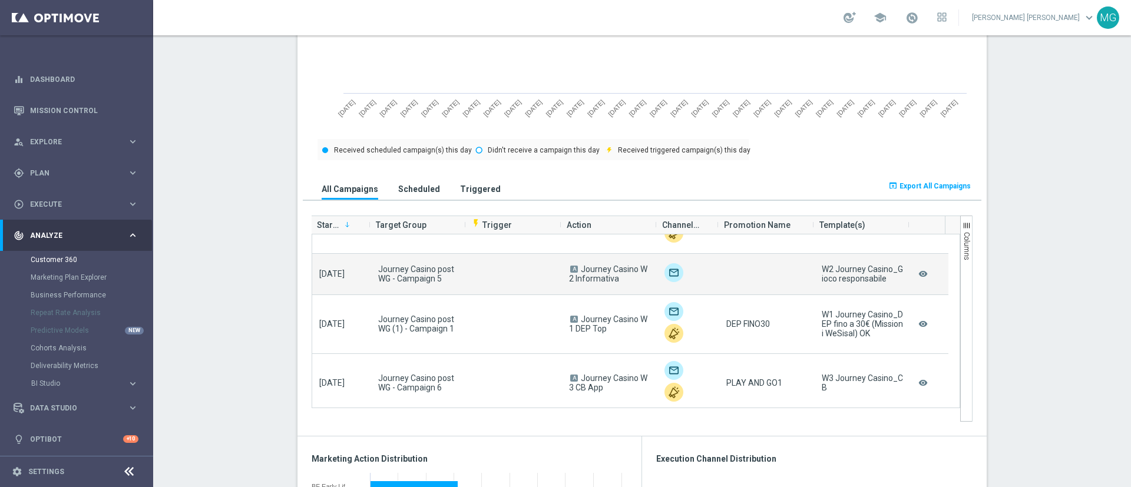
scroll to position [324, 0]
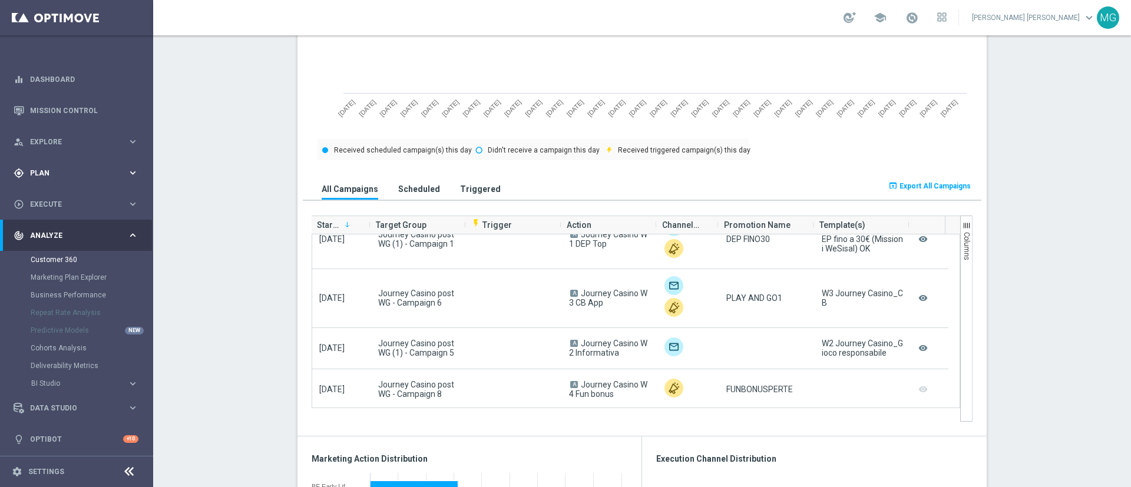
click at [46, 176] on div "gps_fixed Plan" at bounding box center [71, 173] width 114 height 11
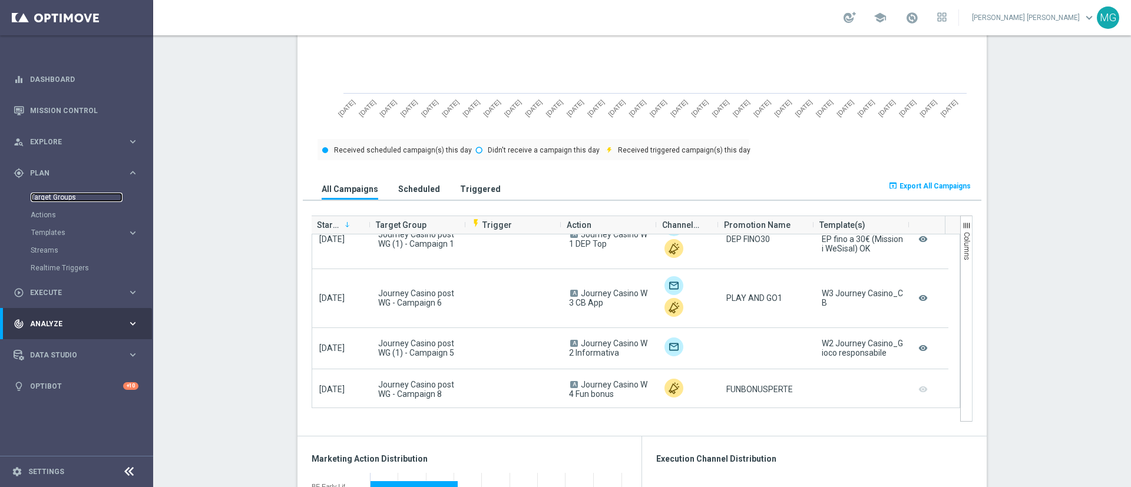
click at [52, 200] on link "Target Groups" at bounding box center [77, 197] width 92 height 9
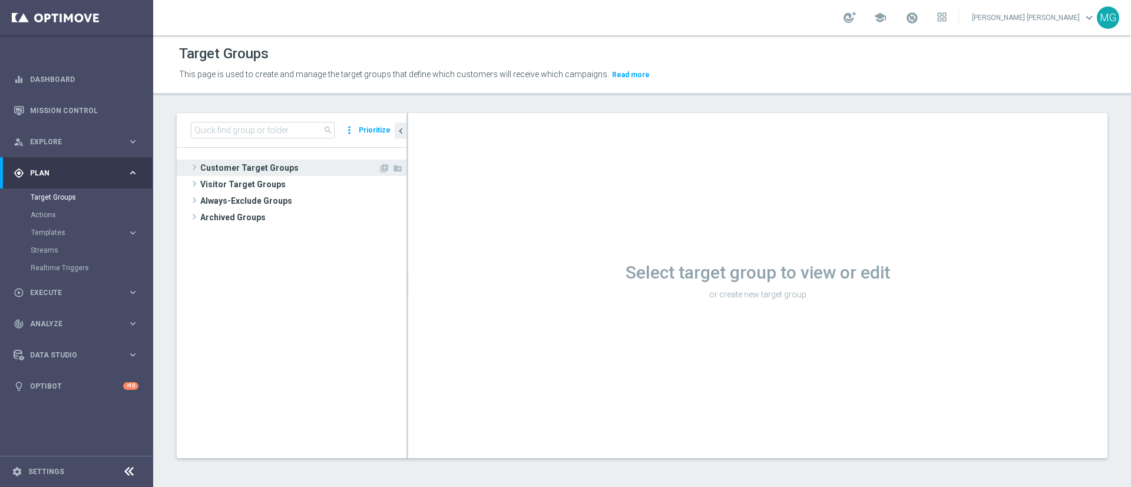
click at [237, 168] on span "Customer Target Groups" at bounding box center [289, 168] width 178 height 16
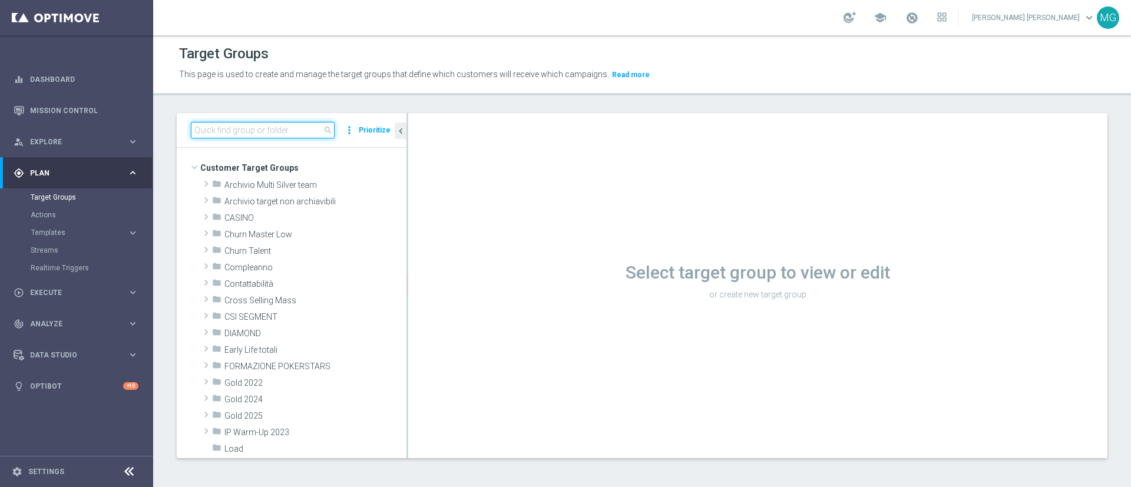
click at [250, 131] on input at bounding box center [263, 130] width 144 height 16
paste input "J. Casino_Weekly_Si-Si- reg 8-16"
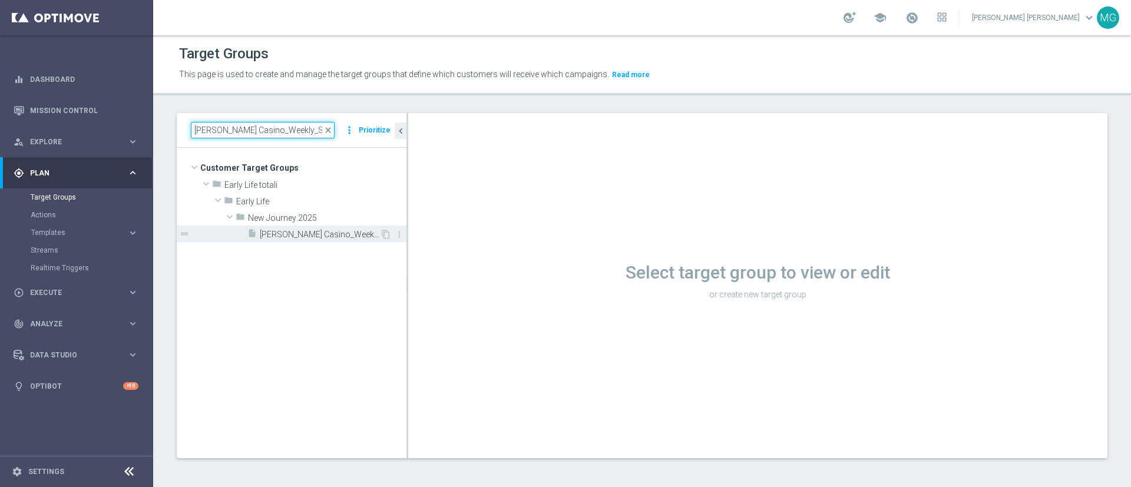
type input "J. Casino_Weekly_Si-Si- reg 8-16"
click at [324, 234] on span "J. Casino_Weekly_Si-Si- reg 8-16" at bounding box center [320, 235] width 120 height 10
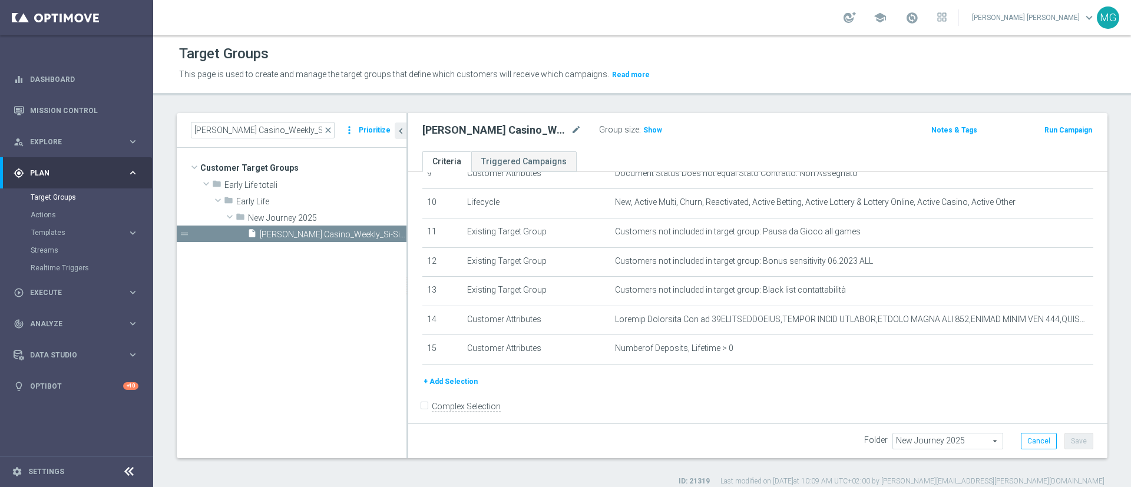
scroll to position [303, 0]
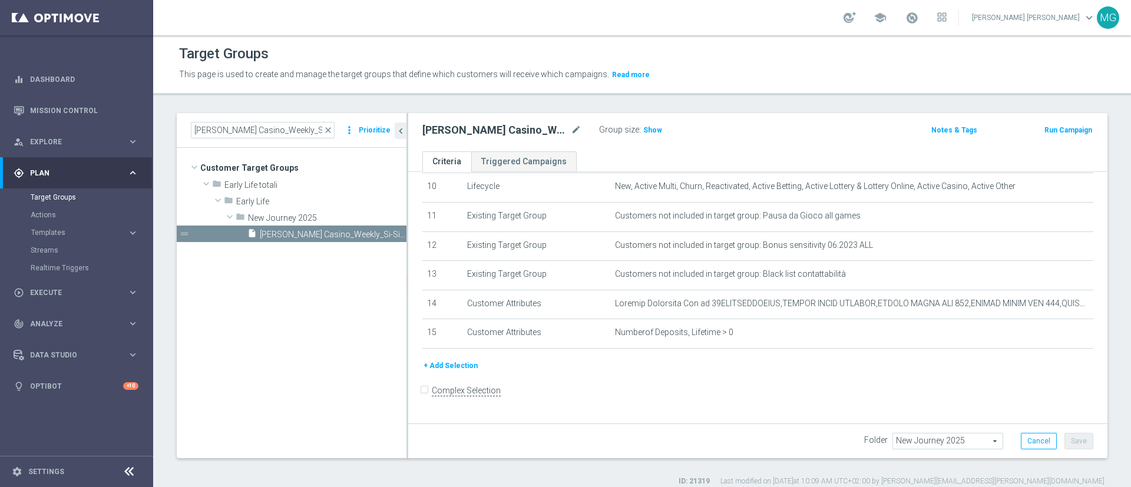
click at [455, 372] on button "+ Add Selection" at bounding box center [450, 365] width 57 height 13
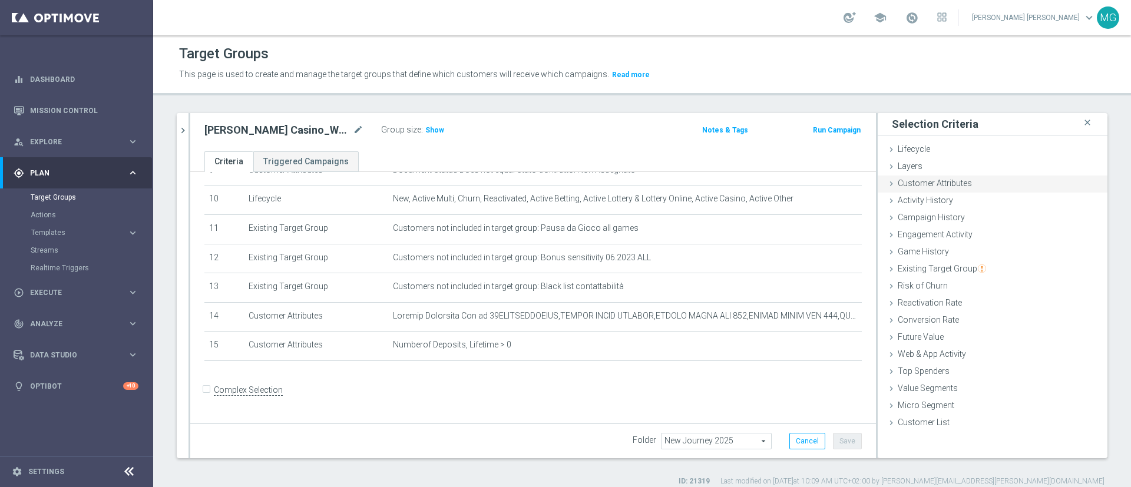
click at [960, 185] on div "Customer Attributes done" at bounding box center [992, 184] width 230 height 18
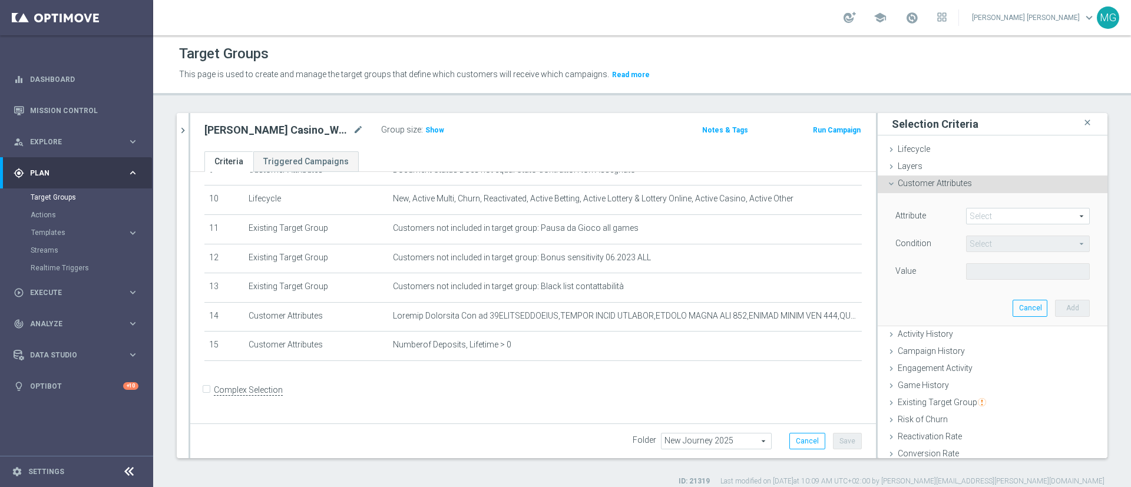
click at [960, 185] on div "Customer Attributes done" at bounding box center [992, 184] width 230 height 18
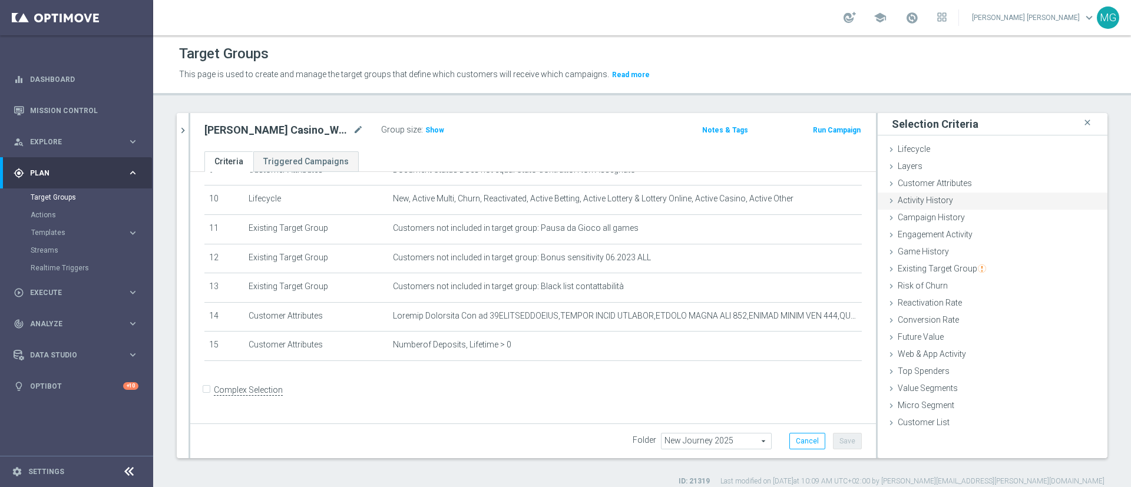
click at [957, 204] on div "Activity History done" at bounding box center [992, 202] width 230 height 18
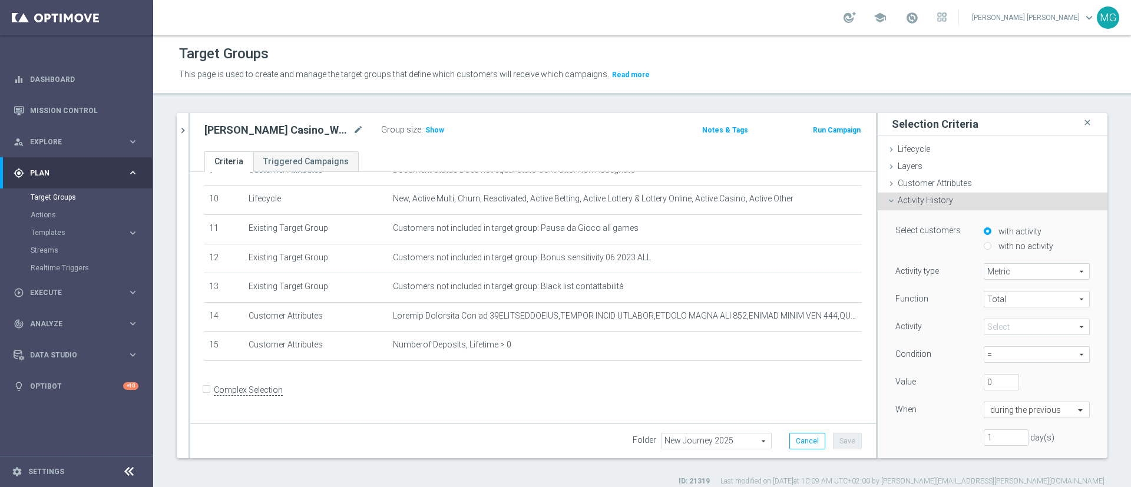
click at [903, 201] on span "Activity History" at bounding box center [924, 199] width 55 height 9
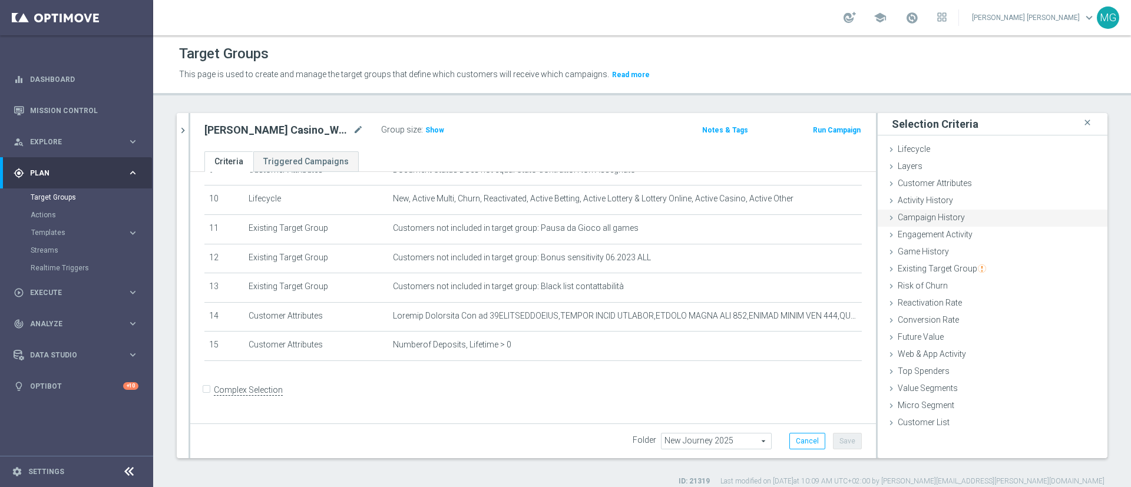
click at [907, 226] on ul "Lifecycle done Cancel Add Layers done Cancel Add Customer Attributes done" at bounding box center [992, 286] width 230 height 291
click at [907, 217] on span "Campaign History" at bounding box center [930, 217] width 67 height 9
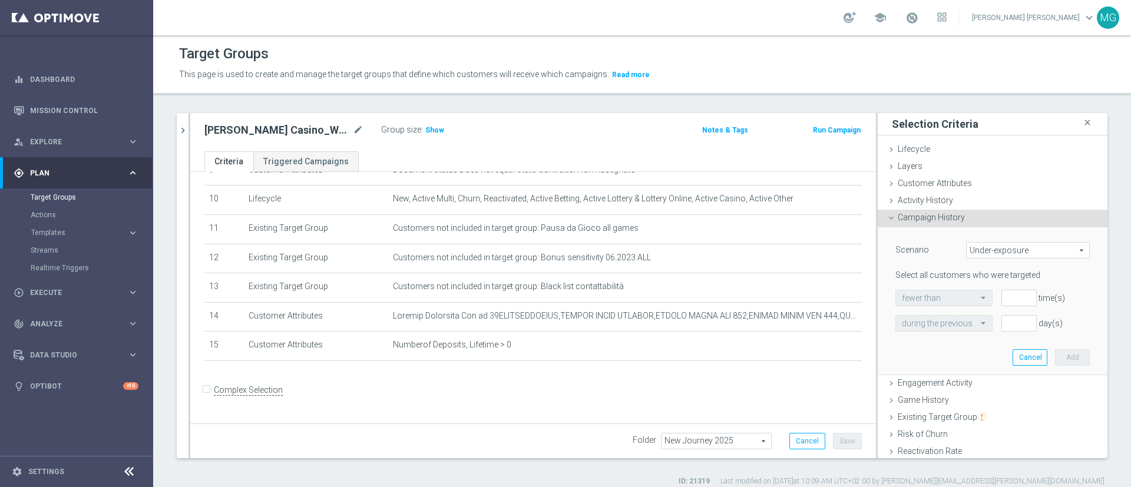
click at [996, 256] on span "Under-exposure" at bounding box center [1027, 250] width 122 height 15
click at [996, 323] on label "Custom" at bounding box center [1027, 328] width 122 height 15
type input "Custom"
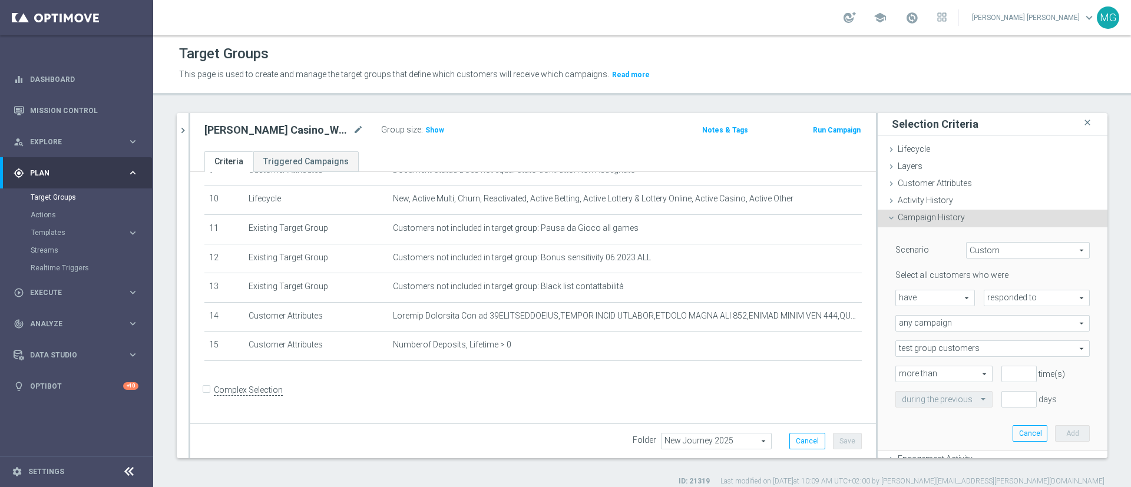
click at [934, 298] on span "have" at bounding box center [935, 297] width 78 height 15
drag, startPoint x: 936, startPoint y: 333, endPoint x: 972, endPoint y: 316, distance: 40.6
click at [936, 333] on span "have not" at bounding box center [934, 330] width 67 height 9
type input "have not"
click at [993, 301] on span "responded to" at bounding box center [1036, 297] width 105 height 15
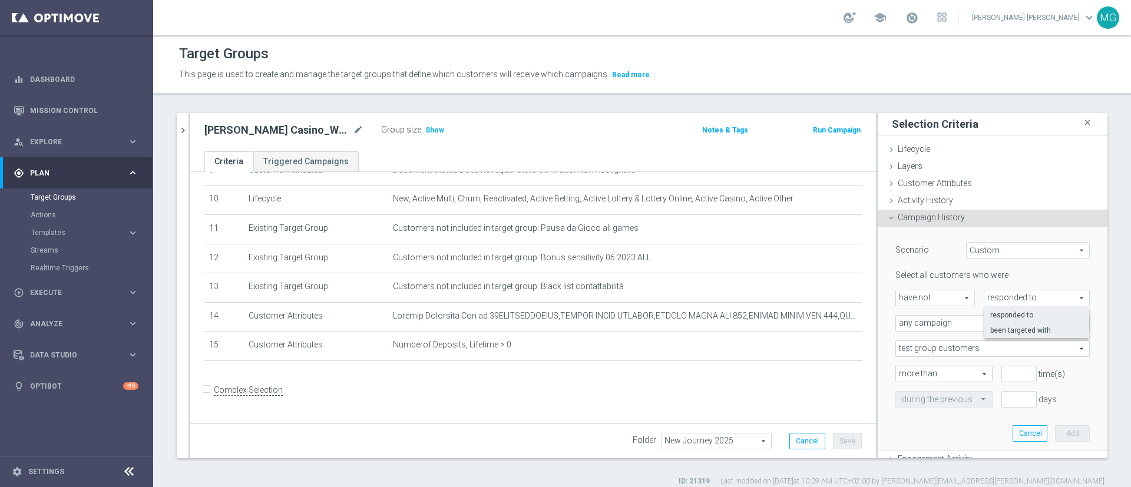
click at [999, 324] on label "been targeted with" at bounding box center [1036, 330] width 105 height 15
type input "been targeted with"
click at [963, 325] on span "any campaign" at bounding box center [992, 323] width 193 height 15
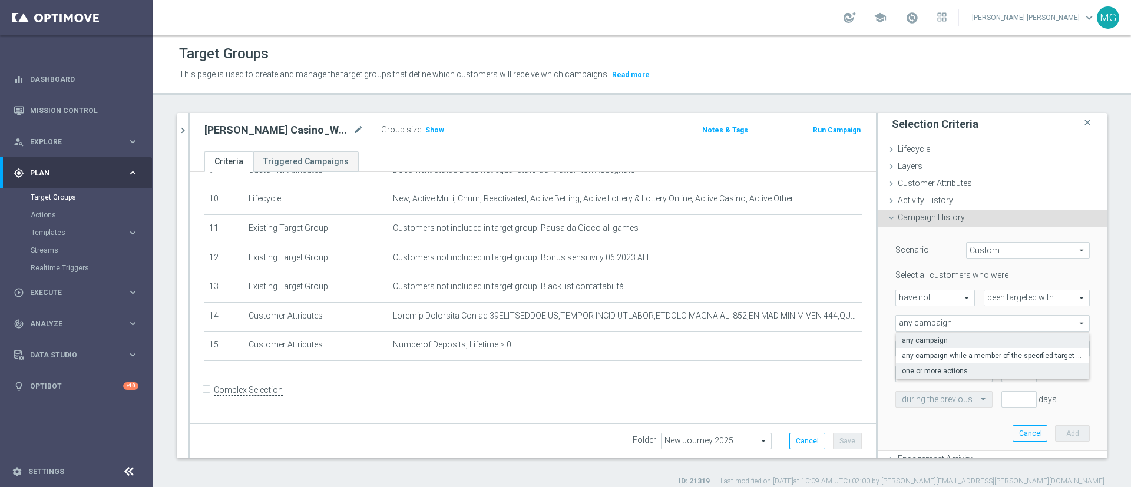
click at [963, 372] on span "one or more actions" at bounding box center [991, 370] width 181 height 9
type input "one or more actions"
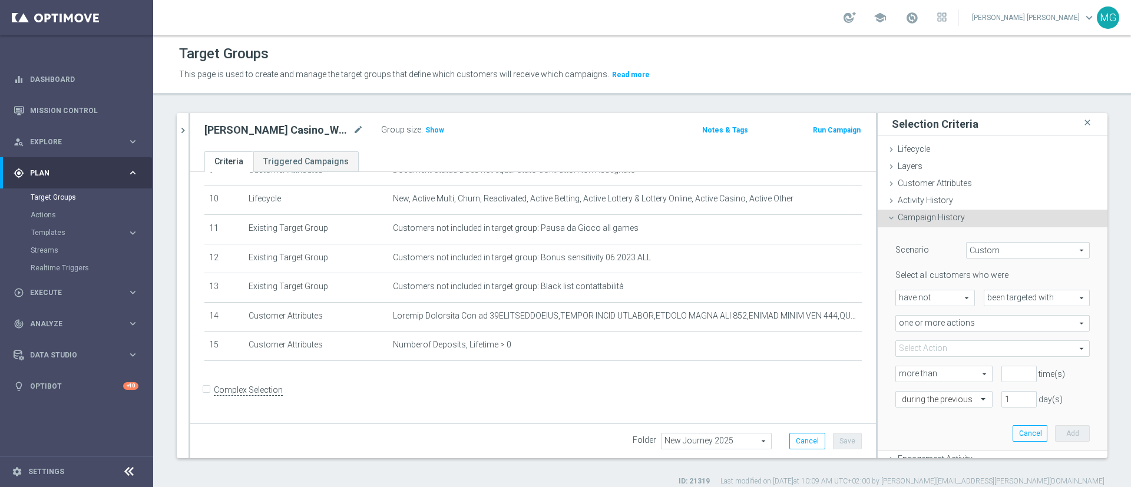
click at [961, 346] on span at bounding box center [992, 348] width 193 height 15
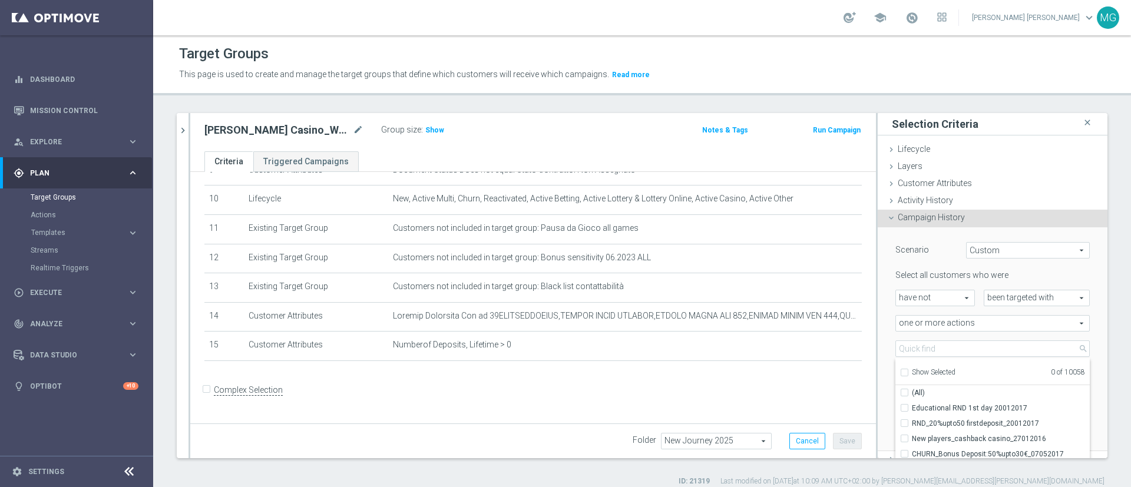
scroll to position [198, 0]
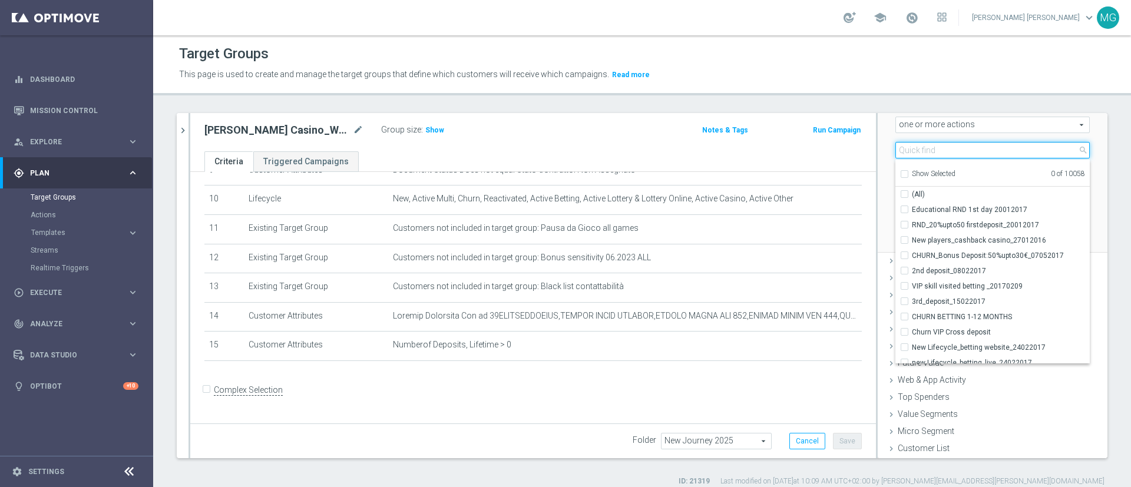
click at [909, 148] on input "search" at bounding box center [992, 150] width 194 height 16
type input "Journey ca"
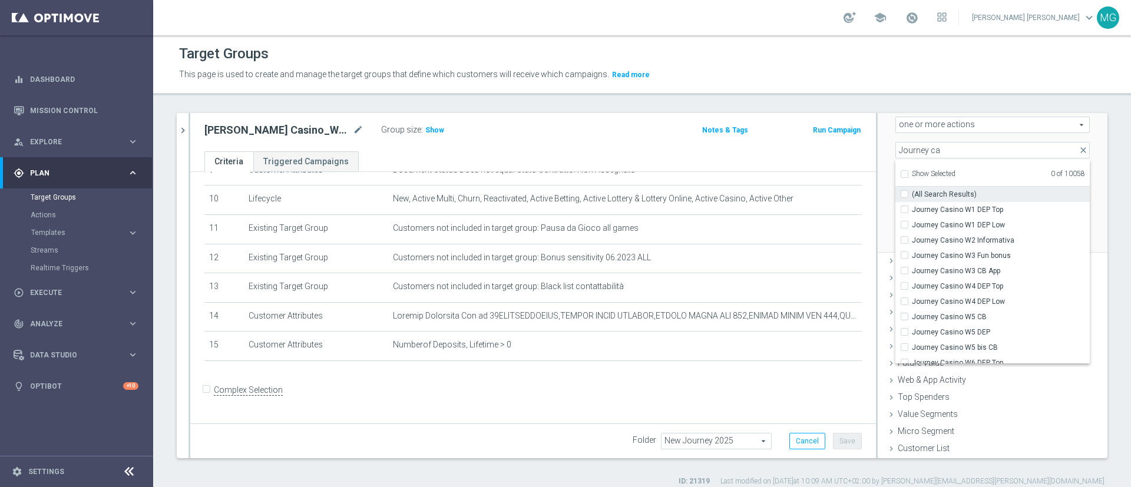
click at [911, 195] on span "(All Search Results)" at bounding box center [943, 194] width 65 height 9
click at [905, 195] on input "(All Search Results)" at bounding box center [908, 194] width 8 height 8
checkbox input "true"
type input "Selected 13 of 10058"
checkbox input "true"
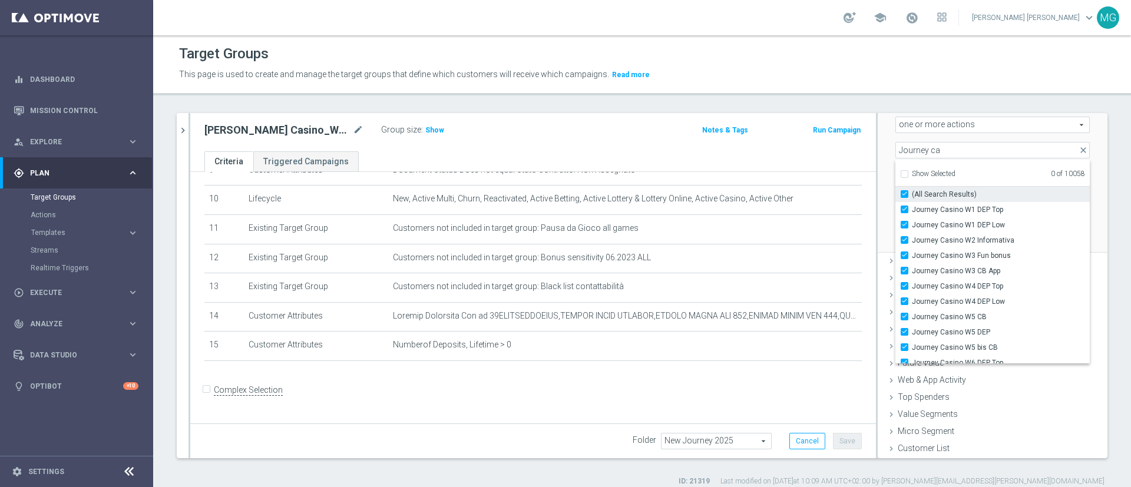
checkbox input "true"
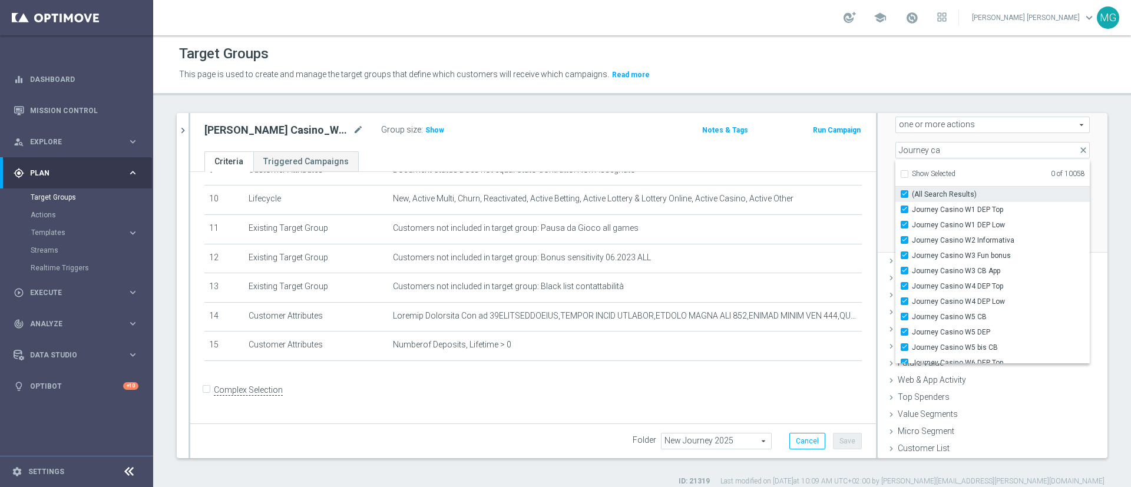
checkbox input "true"
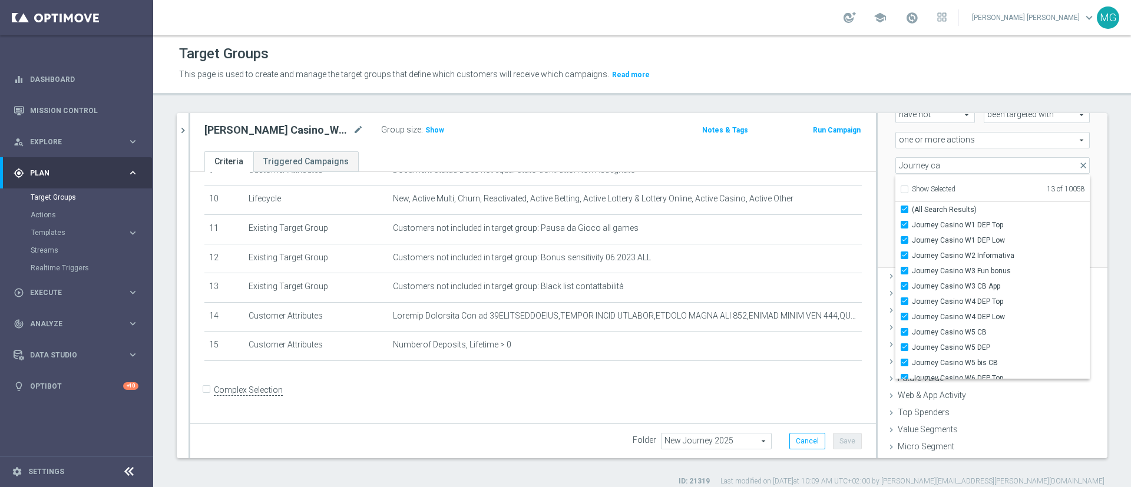
scroll to position [184, 0]
click at [1068, 203] on div "Scenario Custom Custom arrow_drop_down search Select all customers who were hav…" at bounding box center [992, 155] width 212 height 223
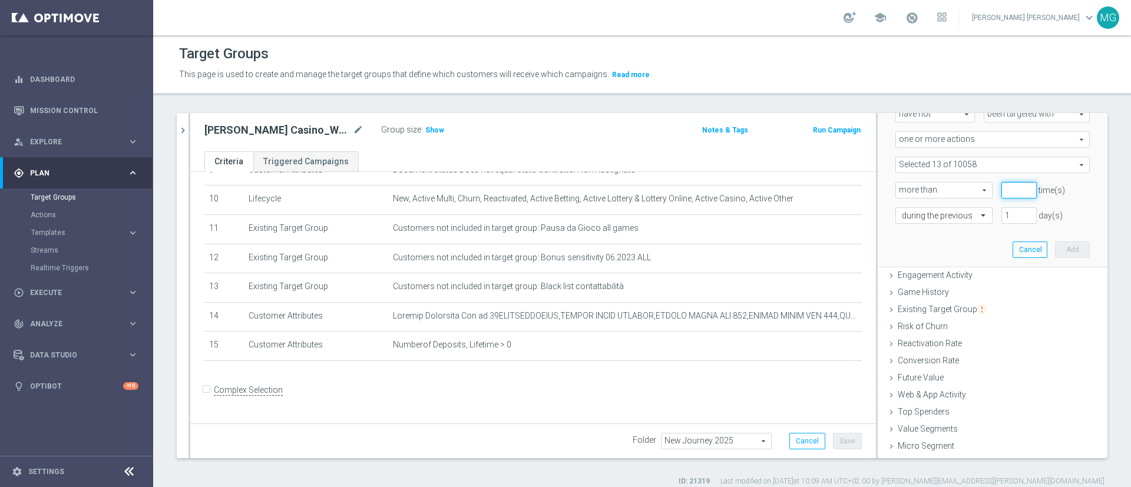
click at [1001, 187] on input "number" at bounding box center [1018, 190] width 35 height 16
click at [945, 189] on span "more than" at bounding box center [944, 190] width 96 height 15
click at [1001, 190] on input "number" at bounding box center [1018, 190] width 35 height 16
type input "0"
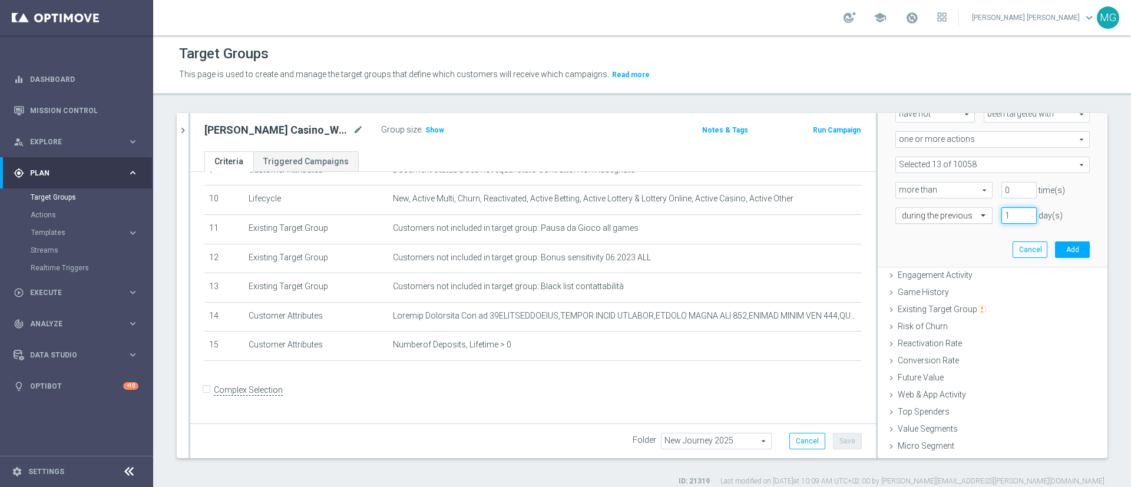
drag, startPoint x: 999, startPoint y: 218, endPoint x: 958, endPoint y: 211, distance: 41.3
click at [958, 211] on div "during the previous 1 day(s)" at bounding box center [992, 215] width 212 height 16
type input "30"
click at [948, 232] on div "Scenario Custom Custom arrow_drop_down search Select all customers who were hav…" at bounding box center [992, 155] width 212 height 223
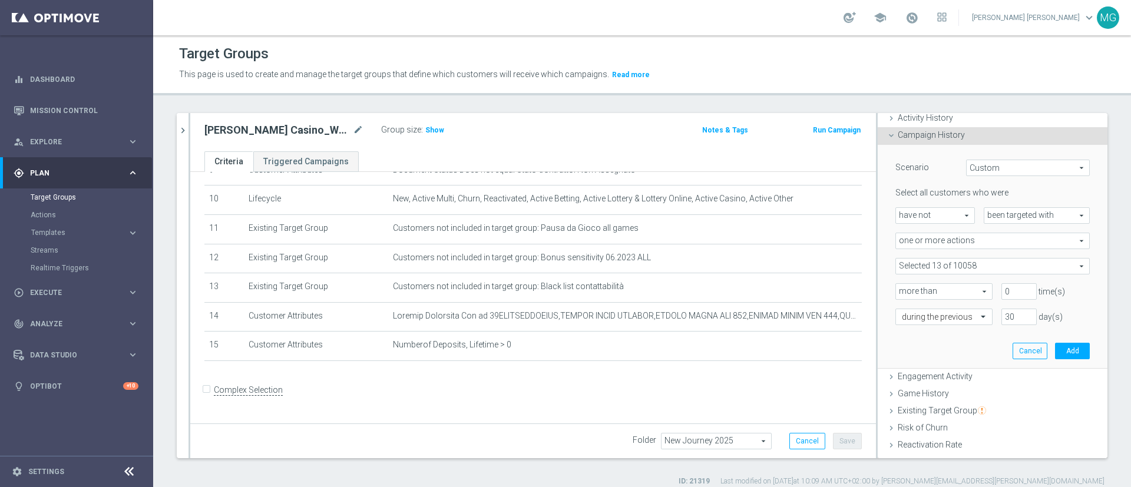
scroll to position [81, 0]
click at [1012, 352] on button "Cancel" at bounding box center [1029, 352] width 35 height 16
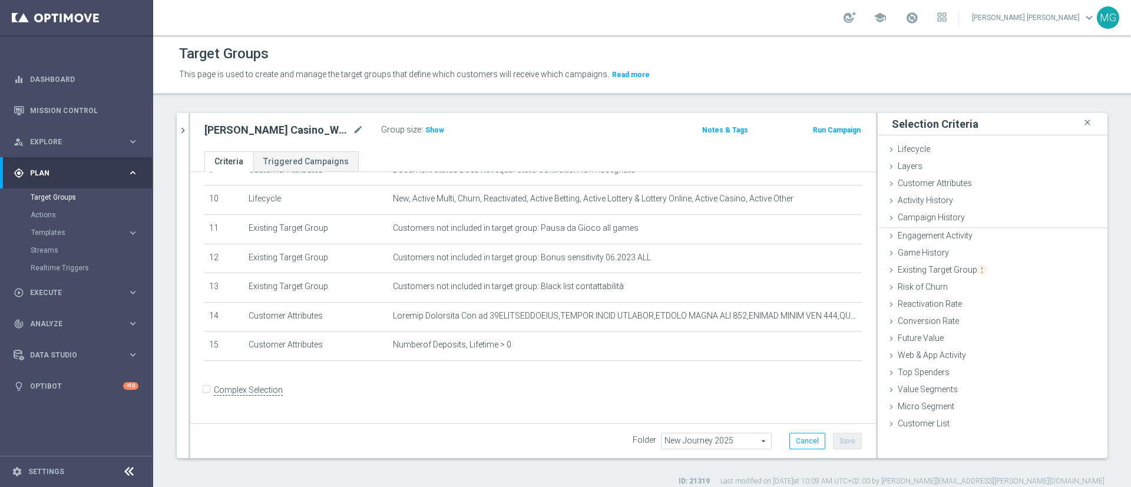
scroll to position [0, 0]
click at [434, 128] on span "Show" at bounding box center [434, 130] width 19 height 8
click at [945, 215] on span "Campaign History" at bounding box center [930, 217] width 67 height 9
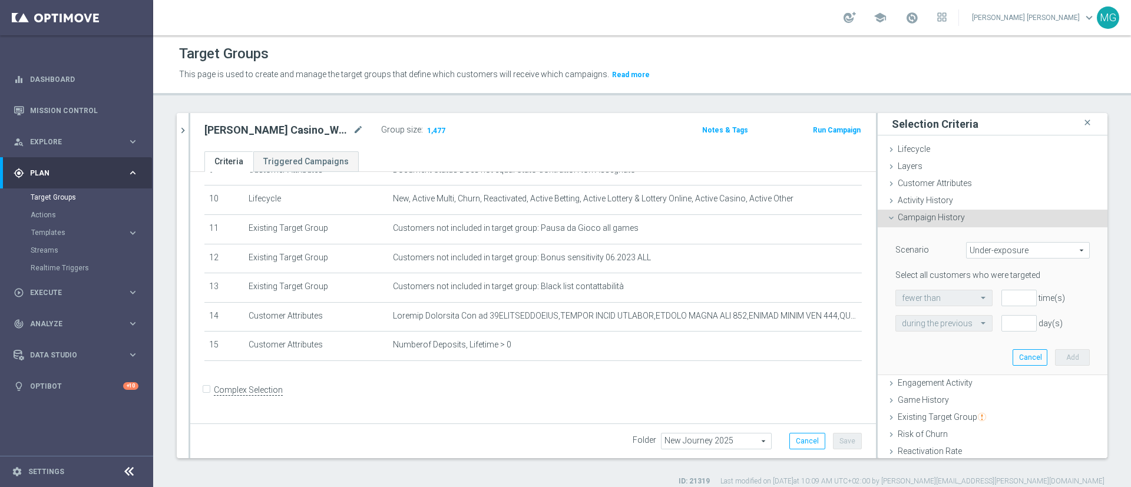
click at [982, 250] on span "Under-exposure" at bounding box center [1027, 250] width 122 height 15
click at [979, 327] on span "Custom" at bounding box center [1027, 328] width 111 height 9
type input "Custom"
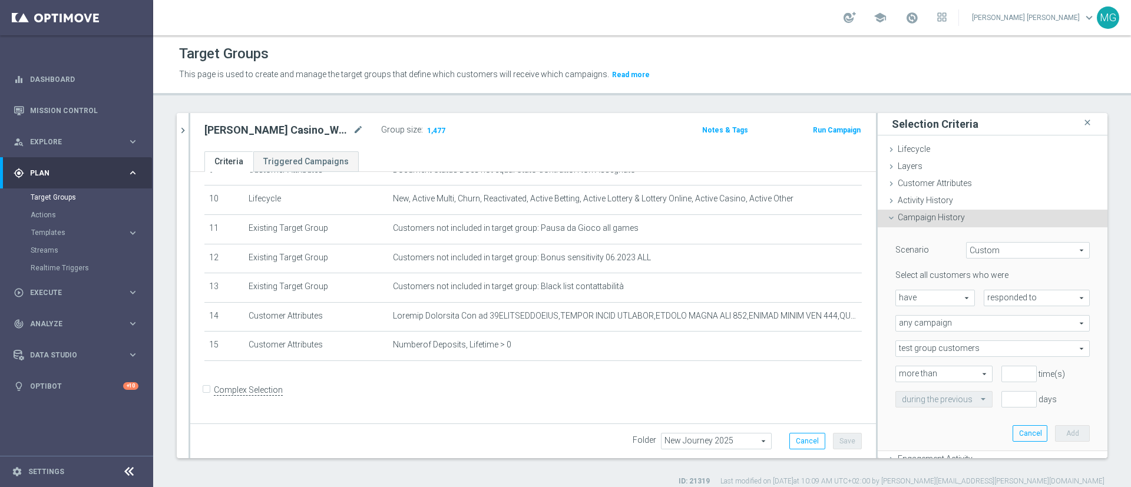
click at [931, 296] on span "have" at bounding box center [935, 297] width 78 height 15
click at [931, 329] on span "have not" at bounding box center [934, 330] width 67 height 9
type input "have not"
click at [1005, 299] on span "responded to" at bounding box center [1036, 297] width 105 height 15
click at [1007, 327] on span "been targeted with" at bounding box center [1036, 330] width 93 height 9
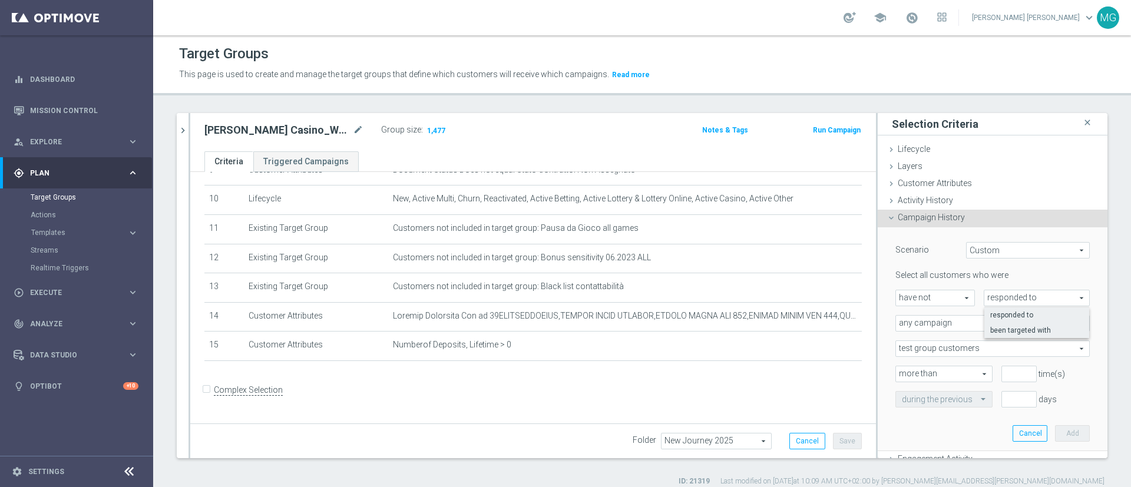
type input "been targeted with"
click at [961, 327] on span "any campaign" at bounding box center [992, 323] width 193 height 15
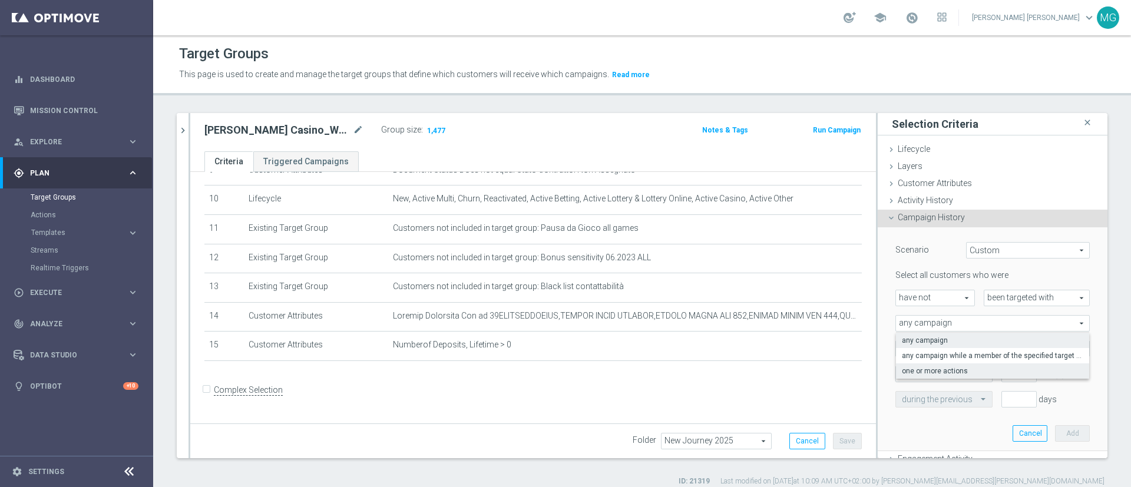
click at [952, 370] on span "one or more actions" at bounding box center [991, 370] width 181 height 9
type input "one or more actions"
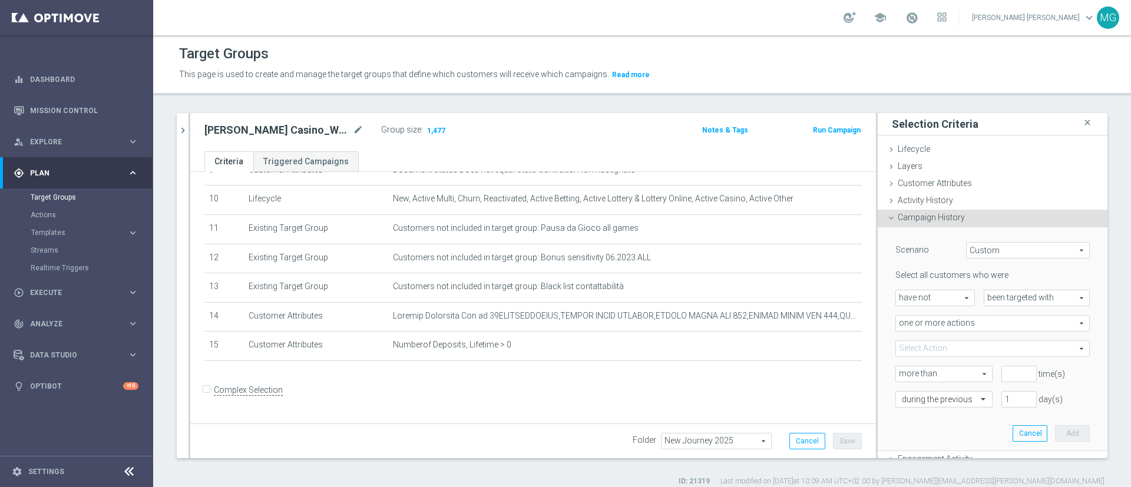
click at [937, 349] on span at bounding box center [992, 348] width 193 height 15
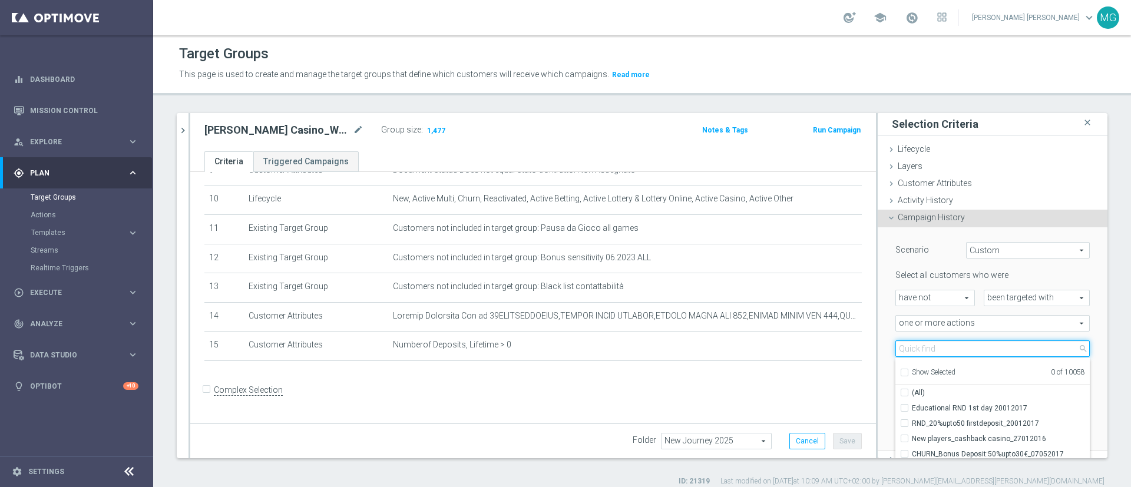
click at [937, 349] on input "search" at bounding box center [992, 348] width 194 height 16
type input "journey ca"
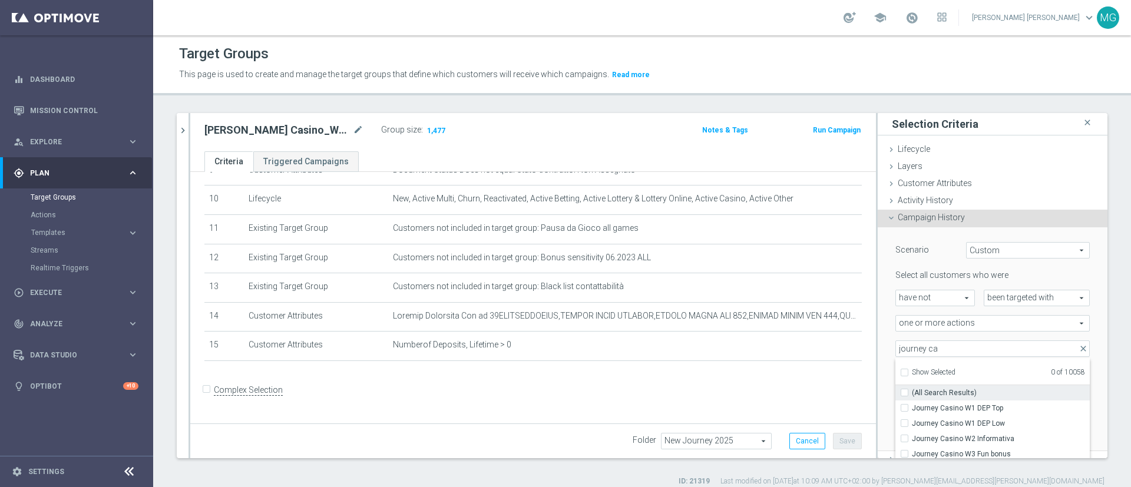
click at [936, 392] on span "(All Search Results)" at bounding box center [943, 392] width 65 height 9
click at [911, 392] on input "(All Search Results)" at bounding box center [908, 393] width 8 height 8
checkbox input "true"
type input "Selected 13 of 10058"
checkbox input "true"
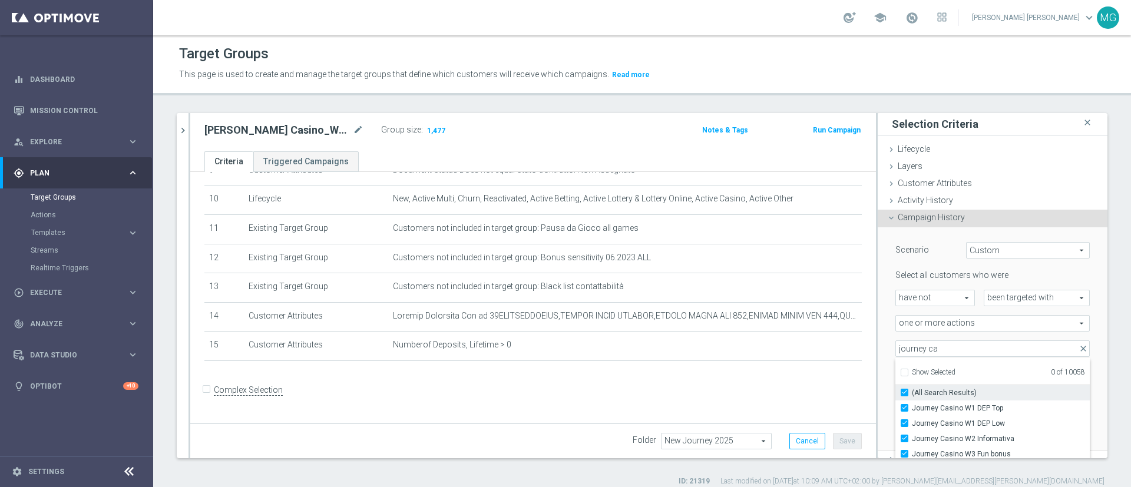
checkbox input "true"
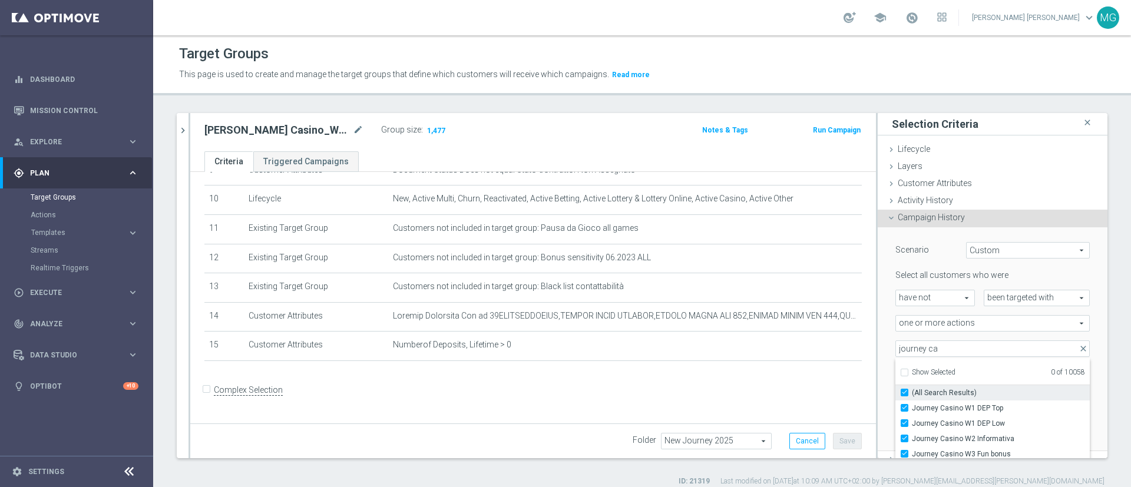
checkbox input "true"
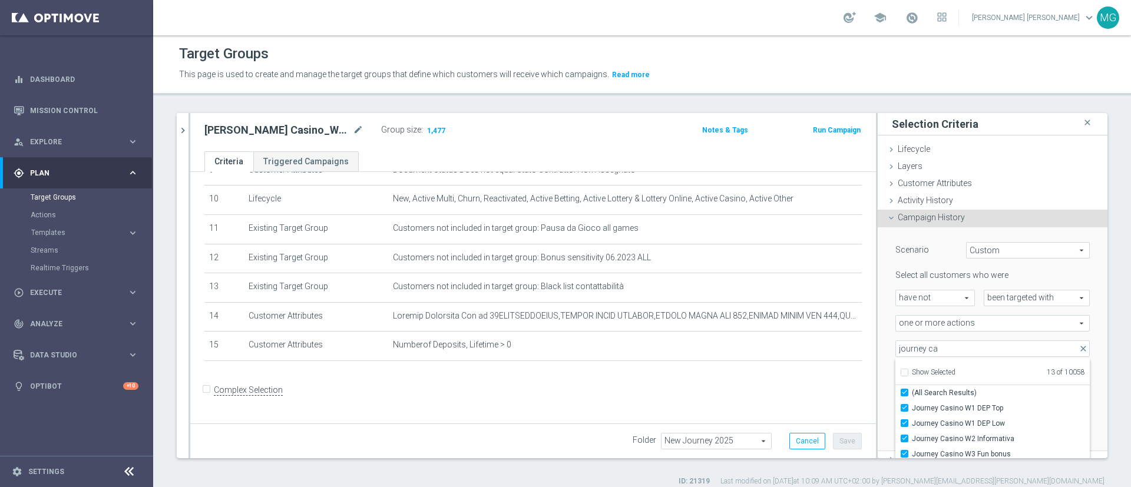
click at [1079, 343] on div "Scenario Custom Custom arrow_drop_down search Select all customers who were hav…" at bounding box center [992, 339] width 230 height 224
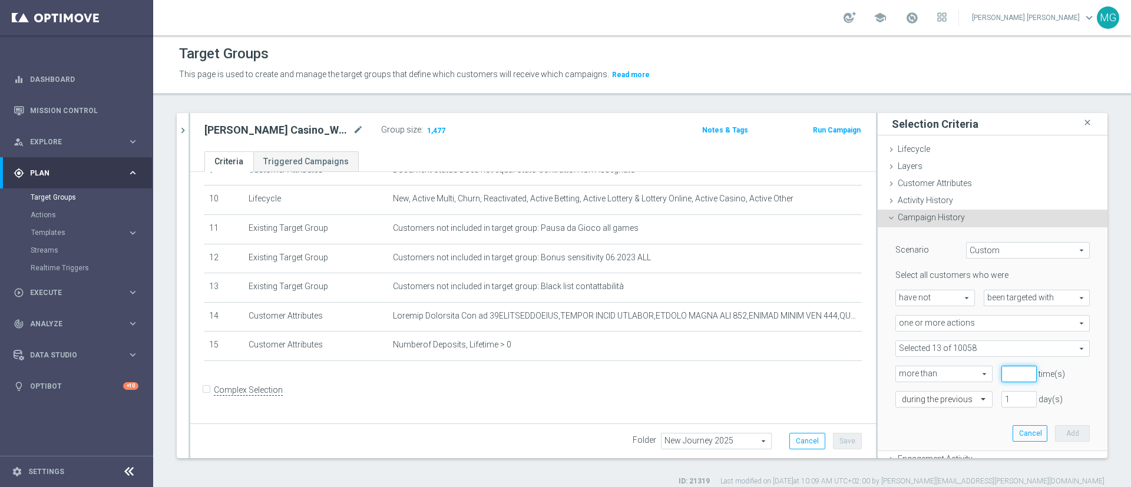
click at [1001, 372] on input "number" at bounding box center [1018, 374] width 35 height 16
type input "0"
drag, startPoint x: 990, startPoint y: 396, endPoint x: 976, endPoint y: 397, distance: 14.2
click at [992, 397] on div "1 day(s)" at bounding box center [1018, 399] width 53 height 16
type input "30"
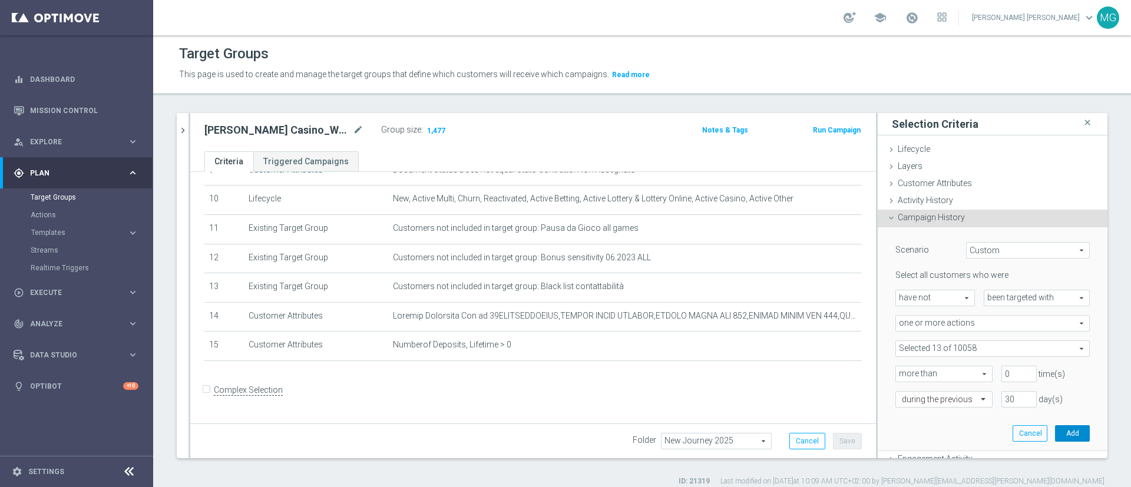
click at [1055, 433] on button "Add" at bounding box center [1072, 433] width 35 height 16
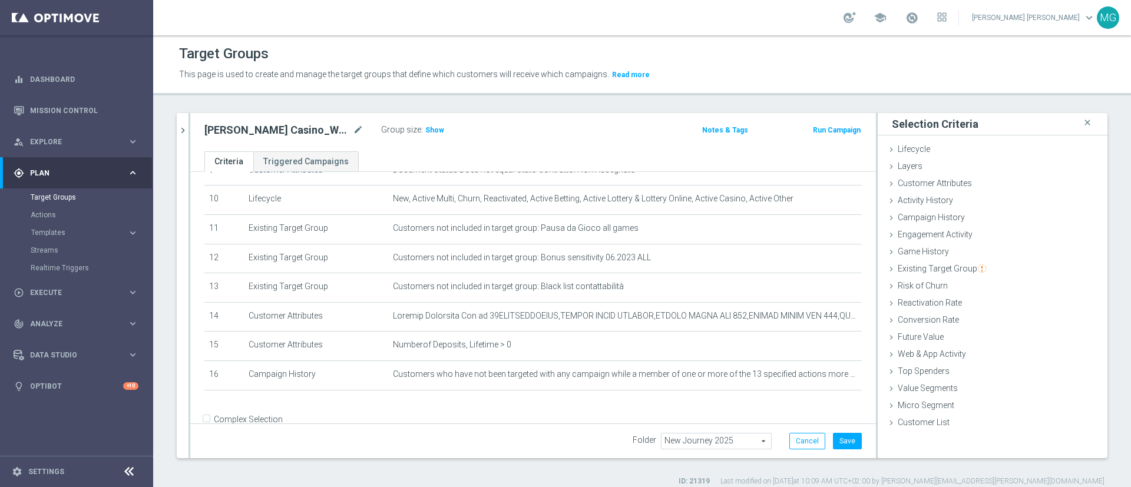
click at [435, 135] on h3 "Show" at bounding box center [434, 130] width 21 height 13
click at [833, 437] on button "Save" at bounding box center [847, 441] width 29 height 16
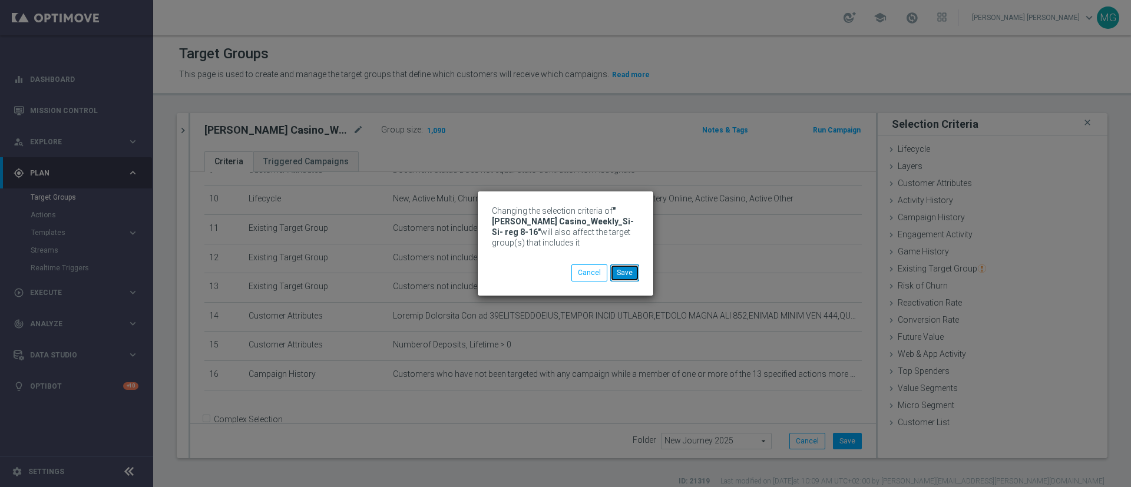
click at [620, 272] on button "Save" at bounding box center [624, 272] width 29 height 16
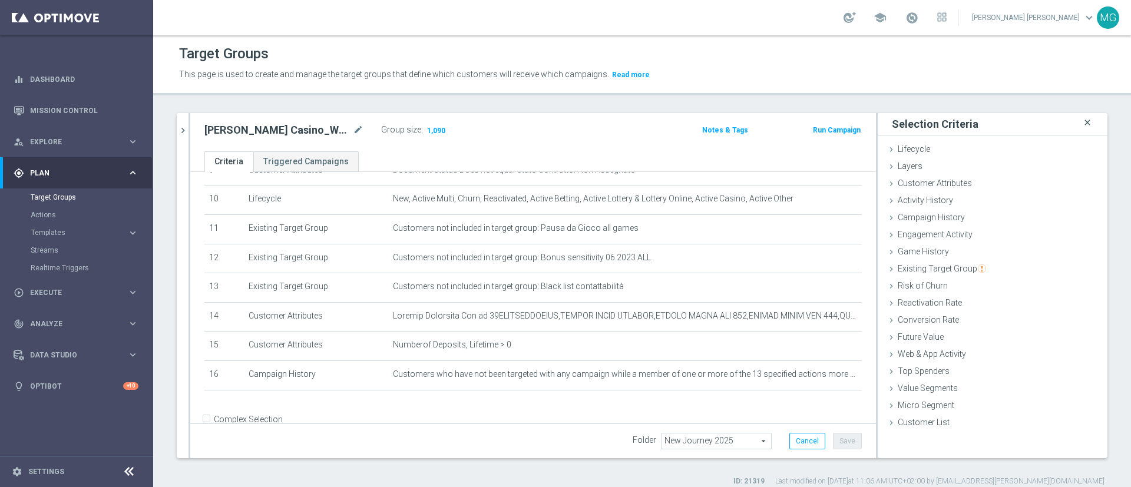
click at [1081, 124] on icon "close" at bounding box center [1087, 123] width 12 height 16
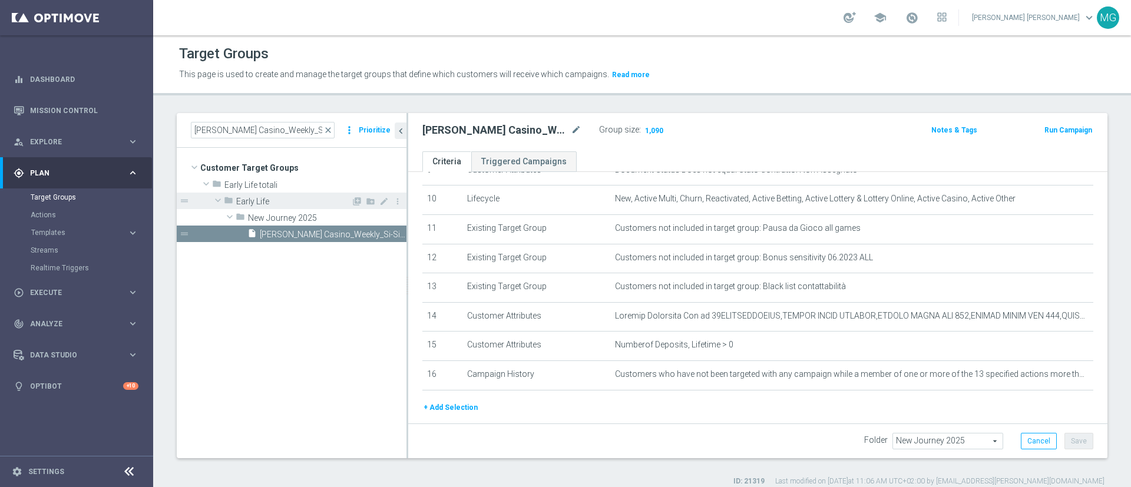
drag, startPoint x: 406, startPoint y: 190, endPoint x: 227, endPoint y: 203, distance: 179.5
click at [227, 203] on as-split "J. Casino_Weekly_Si-Si- reg 8-16 close more_vert Prioritize Customer Target Gro…" at bounding box center [642, 285] width 930 height 345
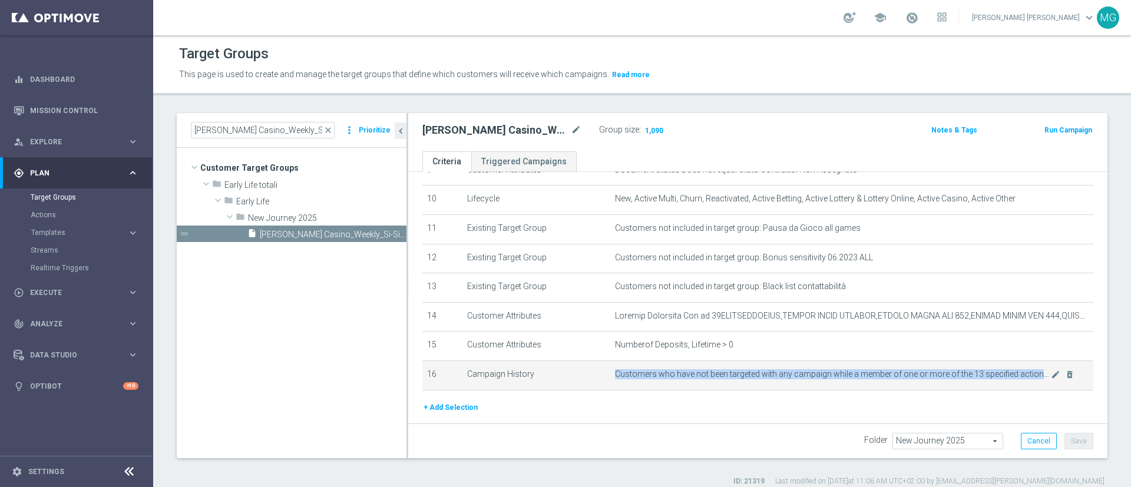
drag, startPoint x: 606, startPoint y: 380, endPoint x: 969, endPoint y: 391, distance: 362.3
click at [969, 390] on td "Customers who have not been targeted with any campaign while a member of one or…" at bounding box center [851, 374] width 483 height 29
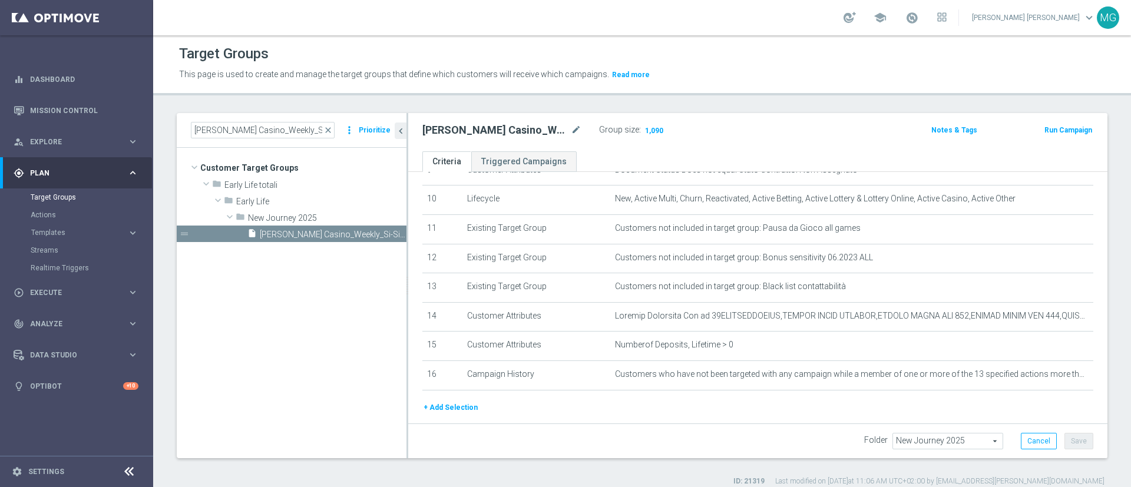
click at [794, 414] on div "+ Add Selection" at bounding box center [757, 407] width 688 height 13
click at [1050, 379] on icon "mode_edit" at bounding box center [1054, 374] width 9 height 9
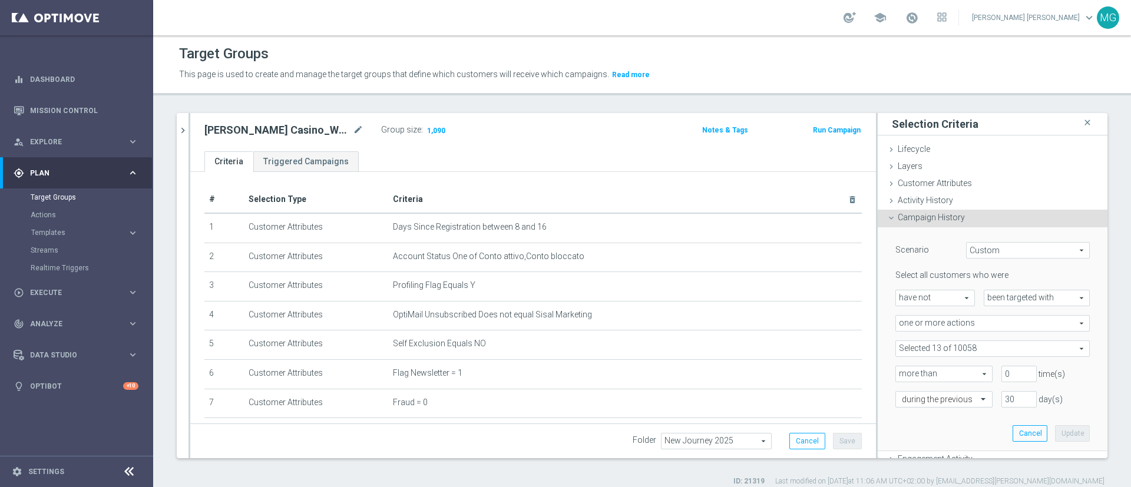
scroll to position [4, 0]
click at [64, 320] on span "Analyze" at bounding box center [78, 323] width 97 height 7
click at [59, 257] on link "Customer 360" at bounding box center [77, 259] width 92 height 9
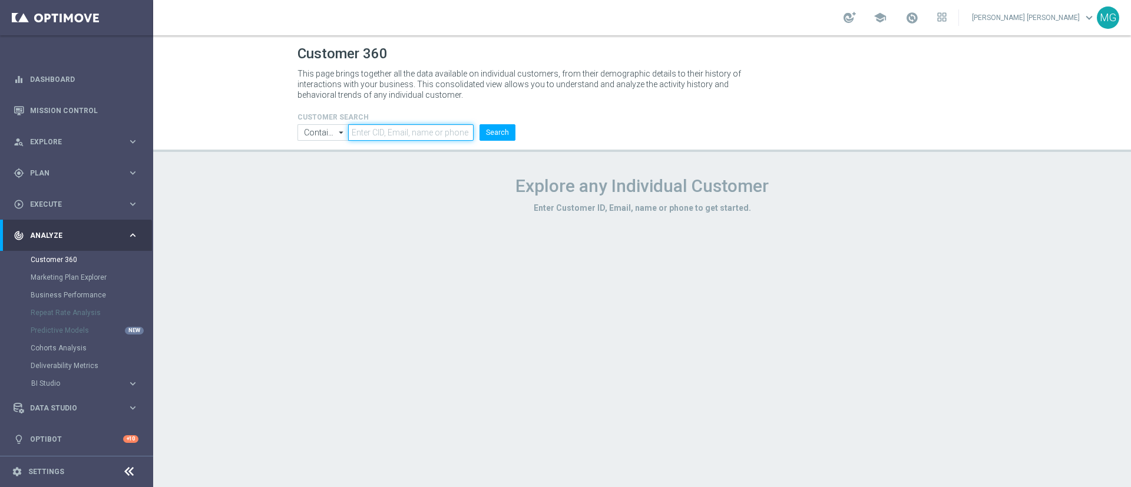
click at [380, 137] on input "text" at bounding box center [410, 132] width 125 height 16
paste input "6770951"
type input "6770951"
click at [497, 132] on button "Search" at bounding box center [497, 132] width 36 height 16
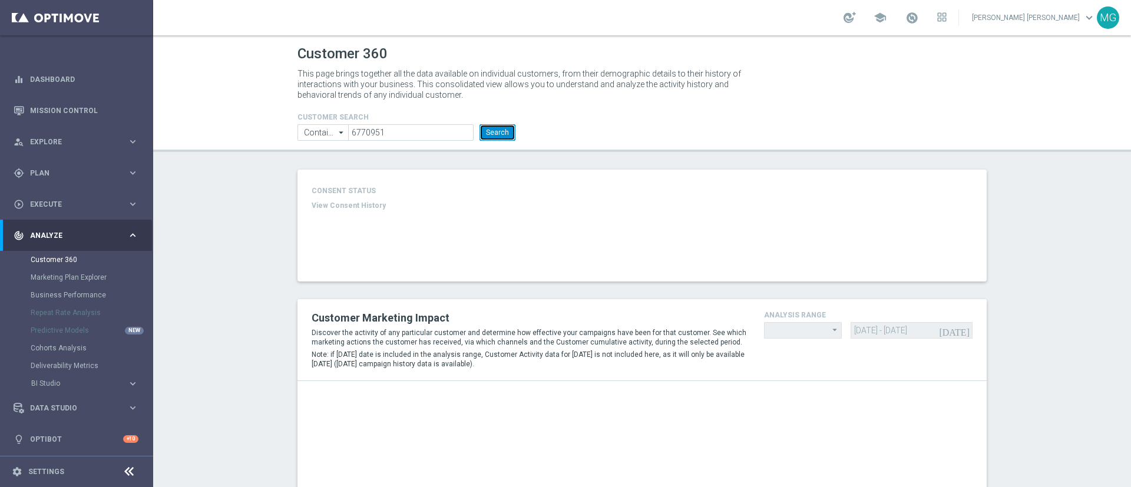
type input "Last 30 days"
type input "Total Deposit Amount"
type input "Last 30 days"
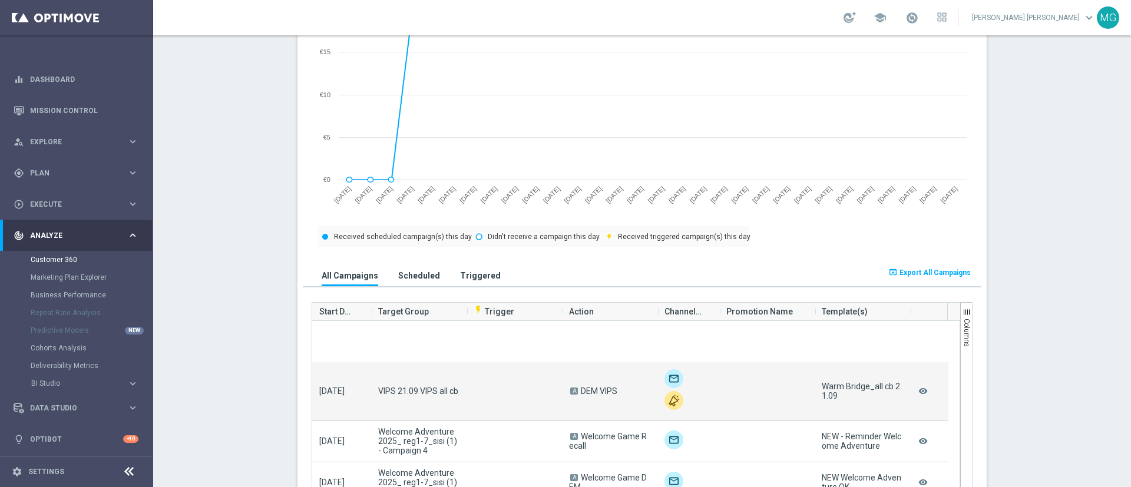
scroll to position [64, 0]
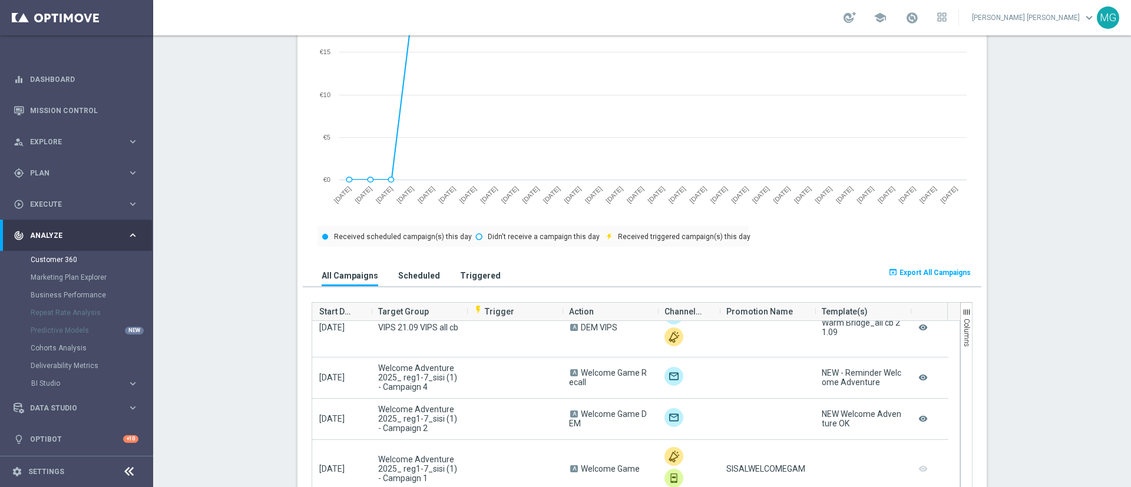
click at [332, 313] on span "Start Date" at bounding box center [336, 312] width 35 height 24
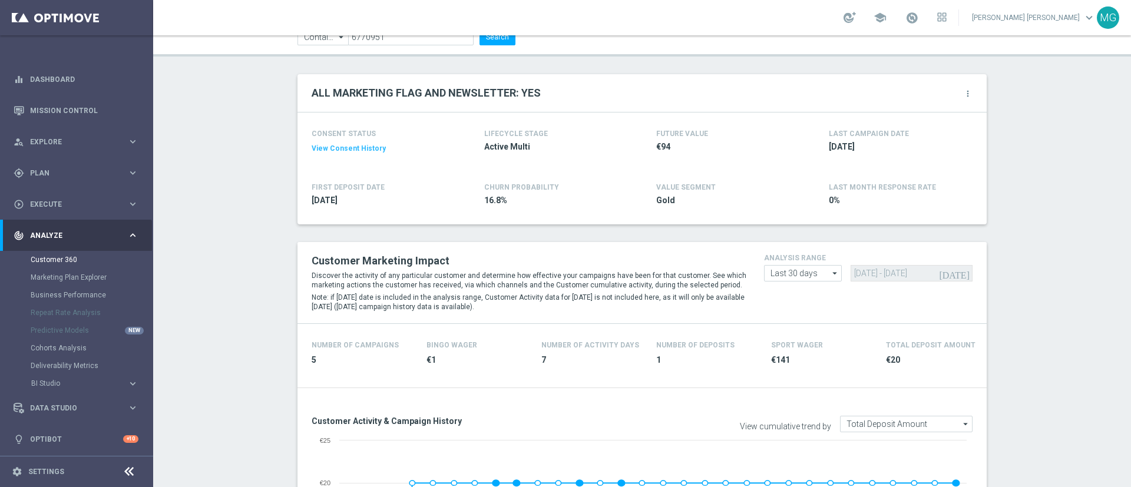
scroll to position [59, 0]
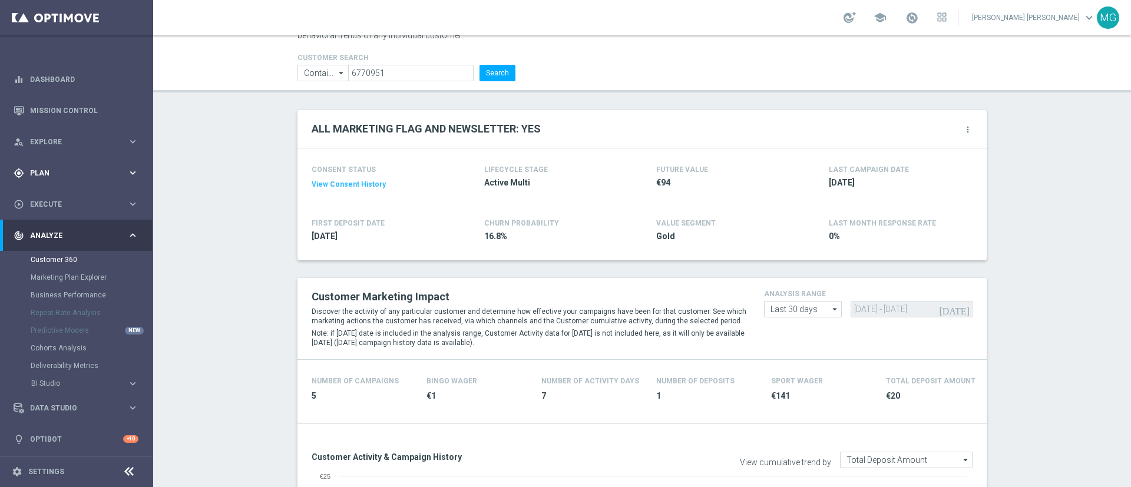
click at [52, 175] on span "Plan" at bounding box center [78, 173] width 97 height 7
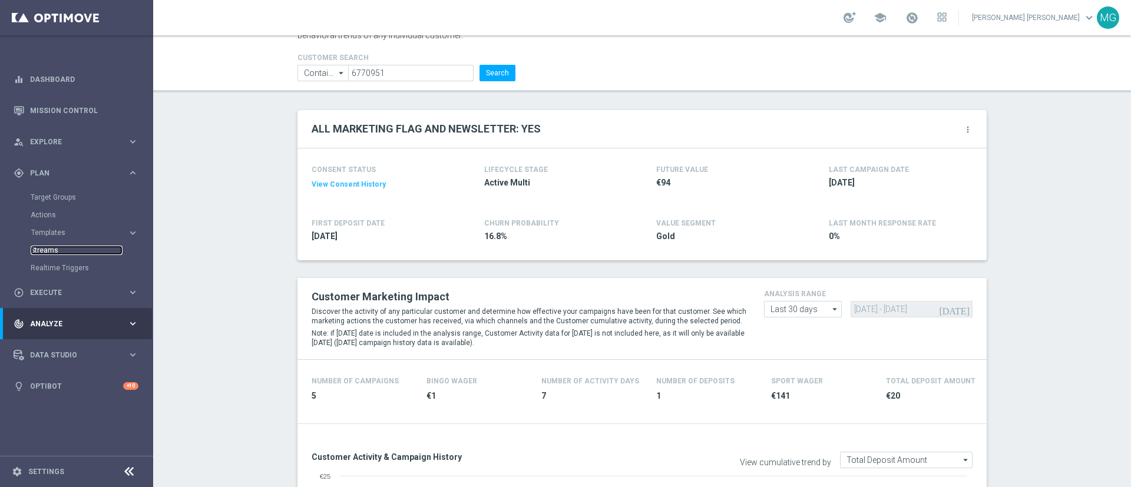
click at [49, 250] on link "Streams" at bounding box center [77, 250] width 92 height 9
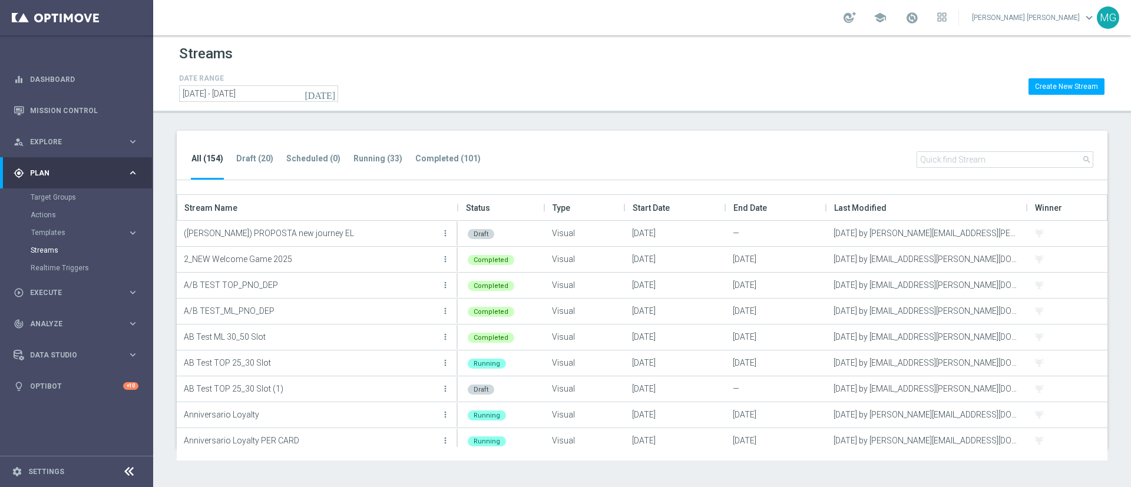
click at [1007, 159] on input "text" at bounding box center [1004, 159] width 177 height 16
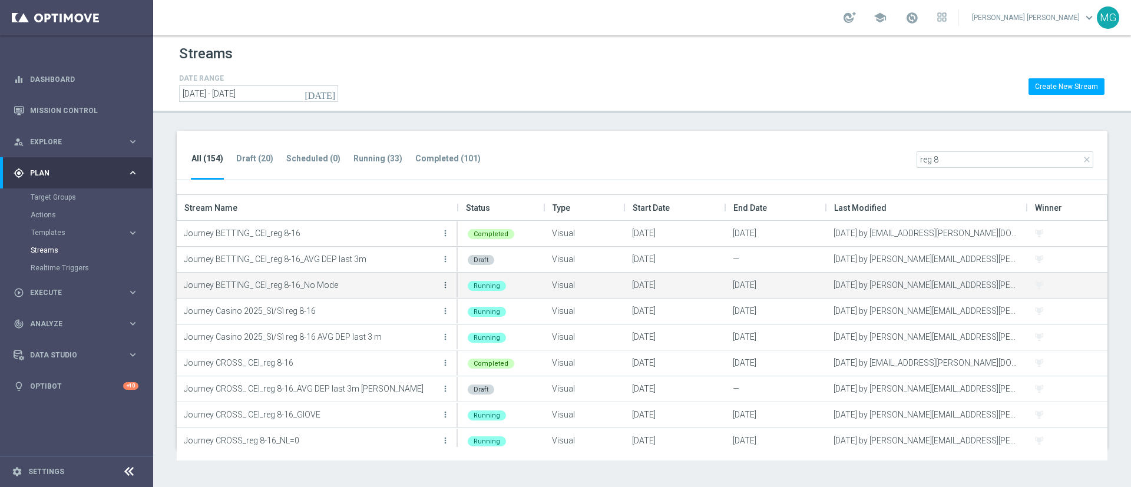
type input "reg 8"
click at [443, 283] on icon "more_vert" at bounding box center [444, 284] width 9 height 9
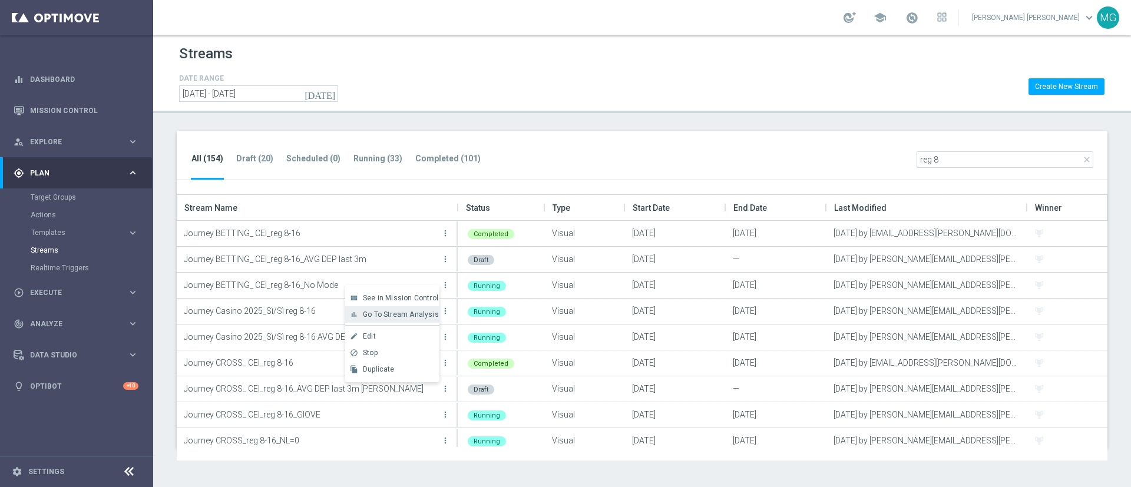
click at [406, 319] on div "bar_chart Go To Stream Analysis" at bounding box center [392, 314] width 94 height 16
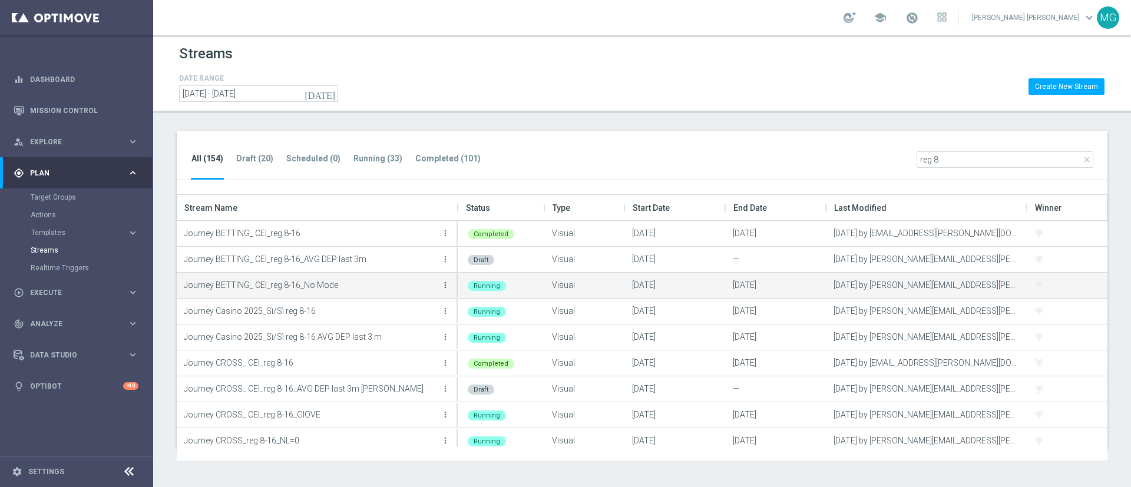
click at [447, 287] on icon "more_vert" at bounding box center [444, 284] width 9 height 9
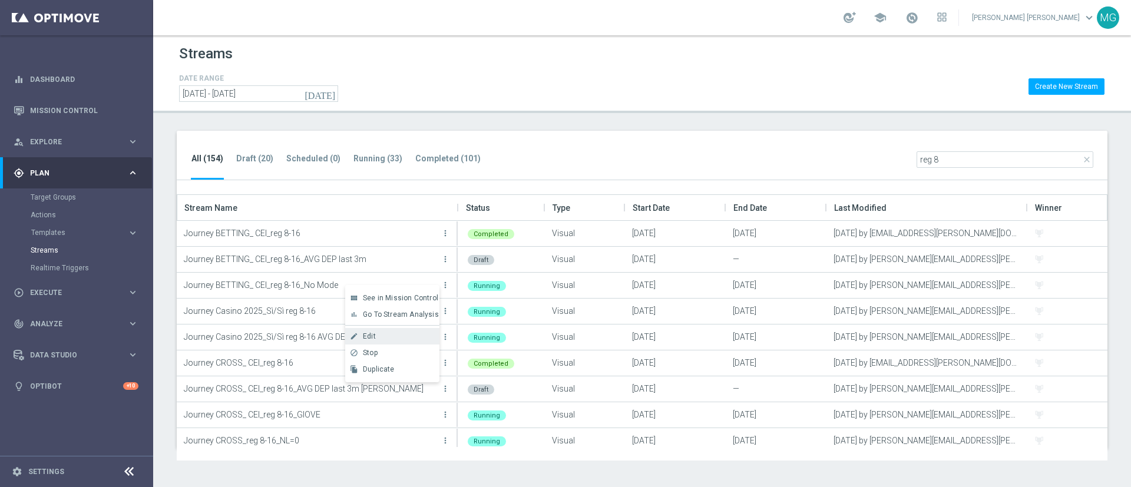
click at [413, 337] on div "Edit" at bounding box center [398, 336] width 71 height 8
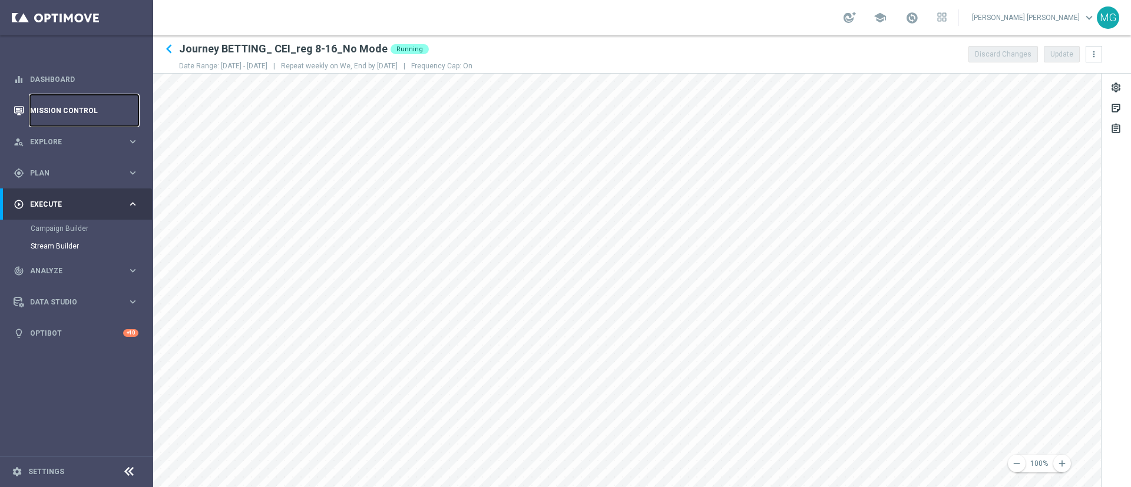
click at [72, 119] on link "Mission Control" at bounding box center [84, 110] width 108 height 31
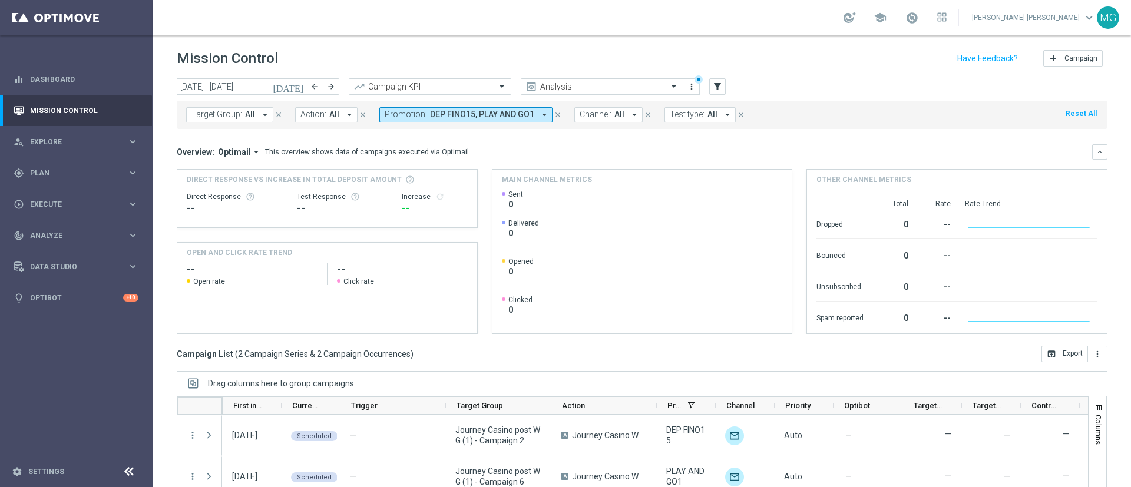
click at [505, 363] on div "today 06 Oct 2025 - 12 Oct 2025 arrow_back arrow_forward Campaign KPI trending_…" at bounding box center [641, 277] width 977 height 398
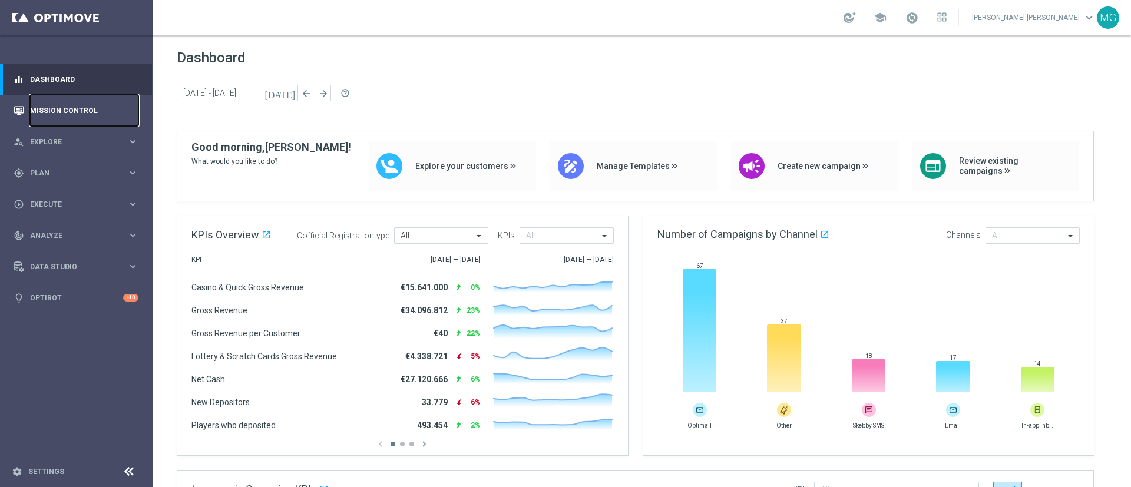
click at [61, 111] on link "Mission Control" at bounding box center [84, 110] width 108 height 31
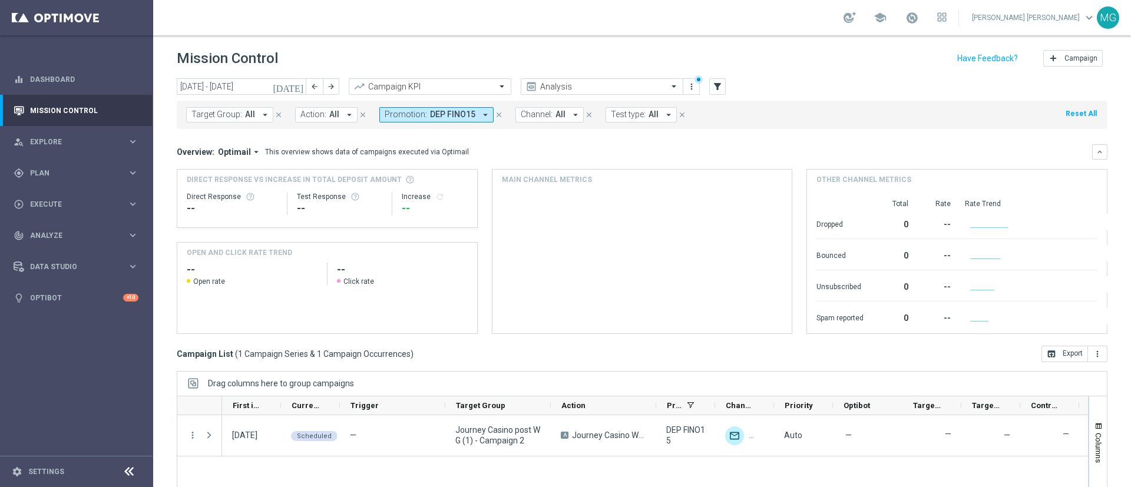
click at [430, 113] on span "DEP FINO15" at bounding box center [452, 115] width 45 height 10
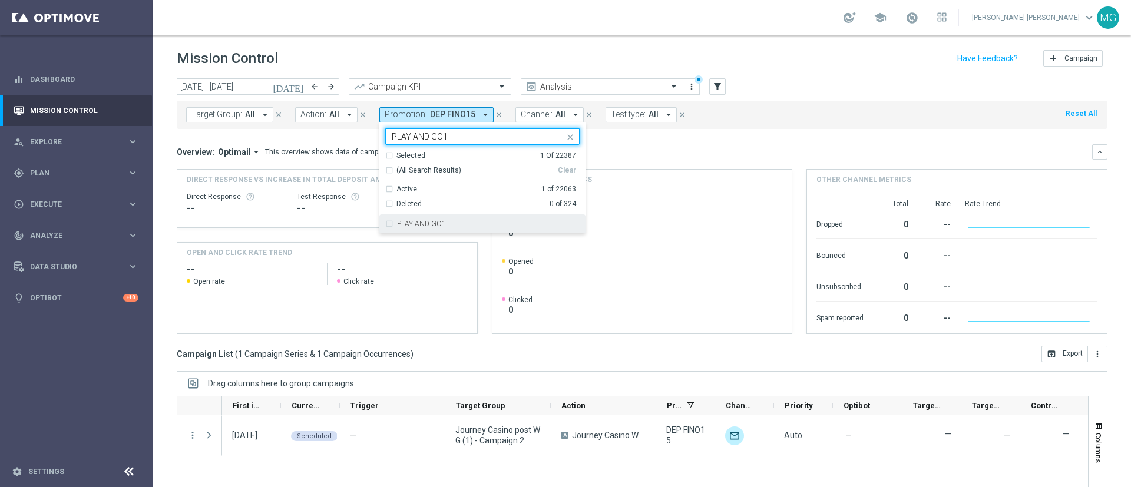
click at [420, 227] on label "PLAY AND GO1" at bounding box center [421, 223] width 49 height 7
type input "PLAY AND GO1"
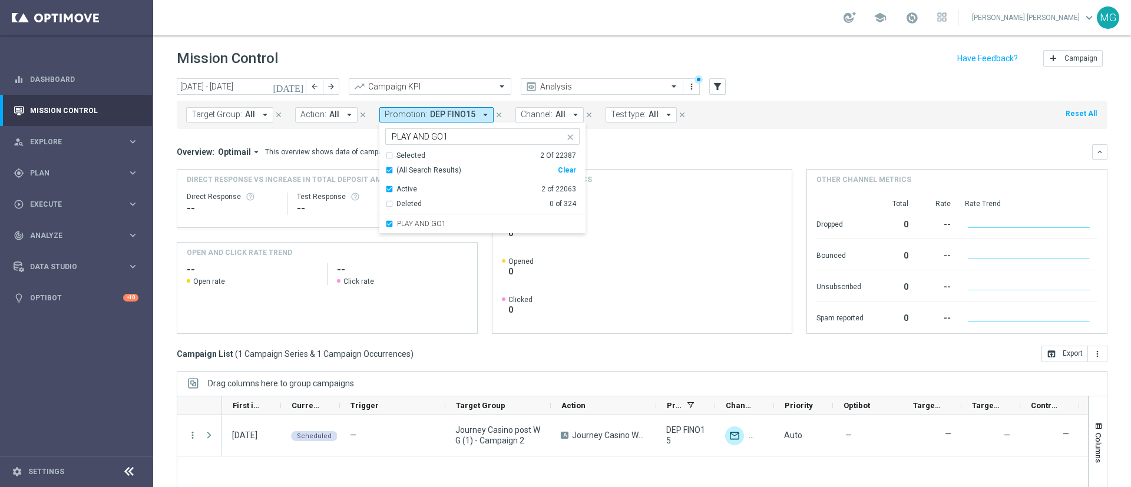
click at [659, 154] on div "Overview: Optimail arrow_drop_down This overview shows data of campaigns execut…" at bounding box center [634, 152] width 915 height 11
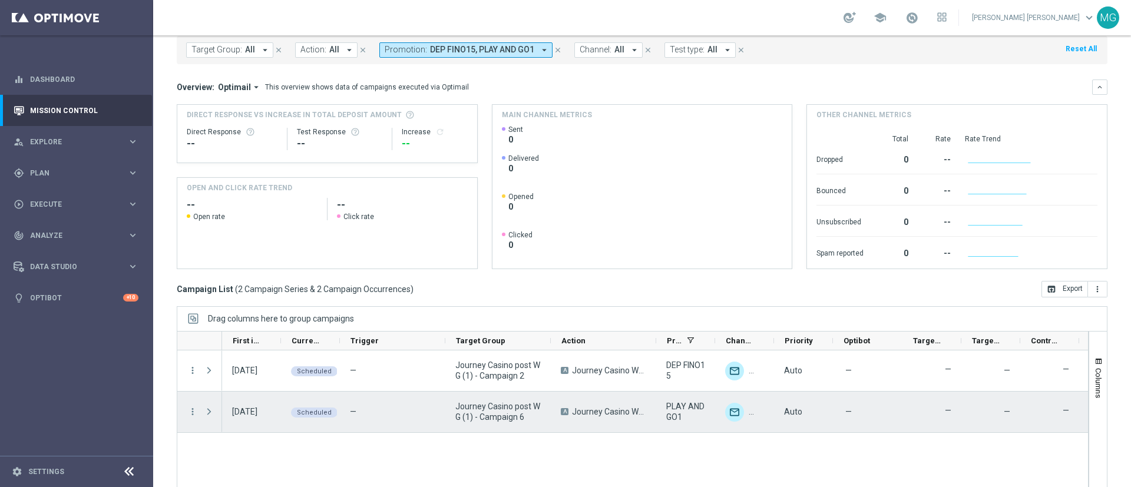
scroll to position [102, 0]
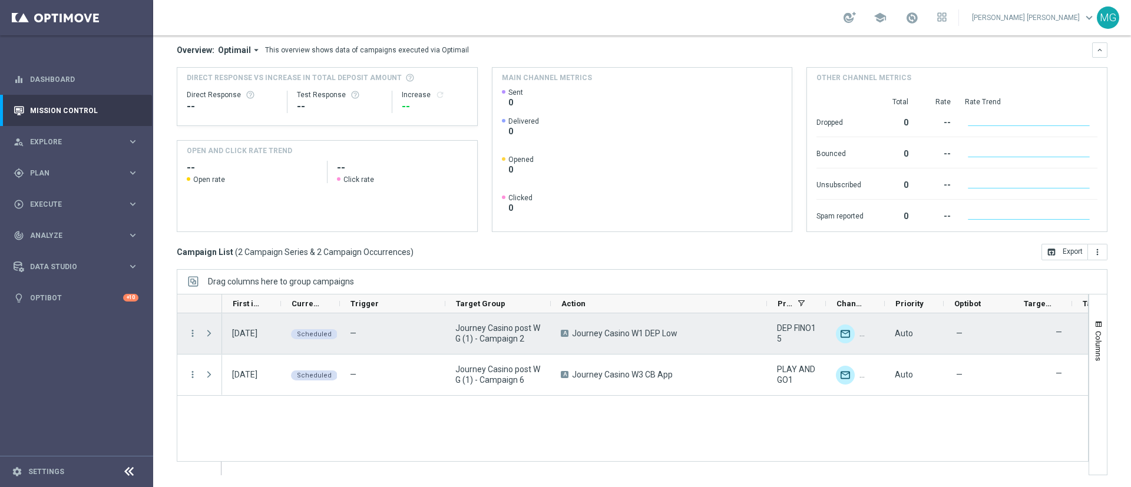
drag, startPoint x: 655, startPoint y: 304, endPoint x: 771, endPoint y: 314, distance: 116.4
click at [769, 312] on div at bounding box center [766, 303] width 5 height 18
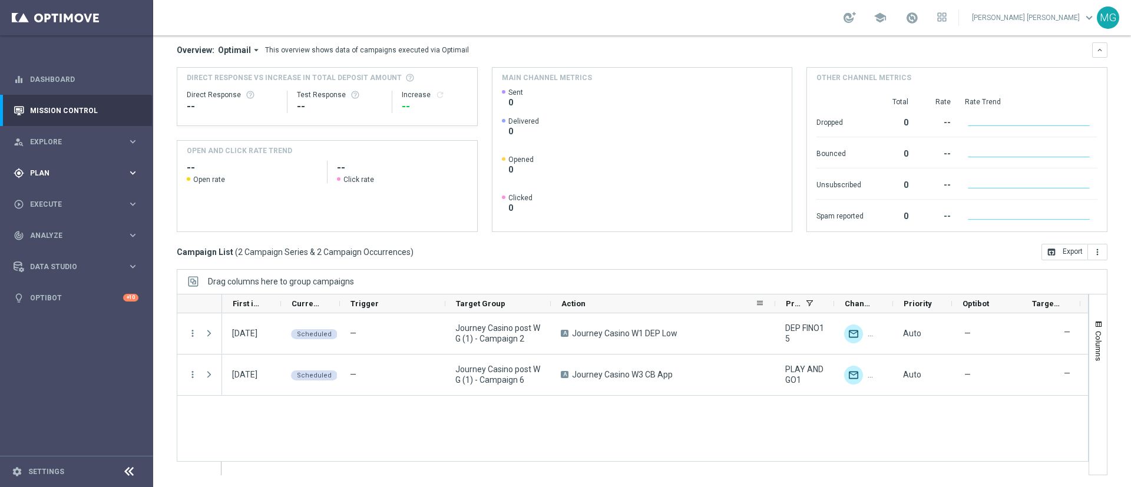
click at [64, 179] on div "gps_fixed Plan keyboard_arrow_right" at bounding box center [76, 172] width 152 height 31
click at [51, 250] on link "Streams" at bounding box center [77, 250] width 92 height 9
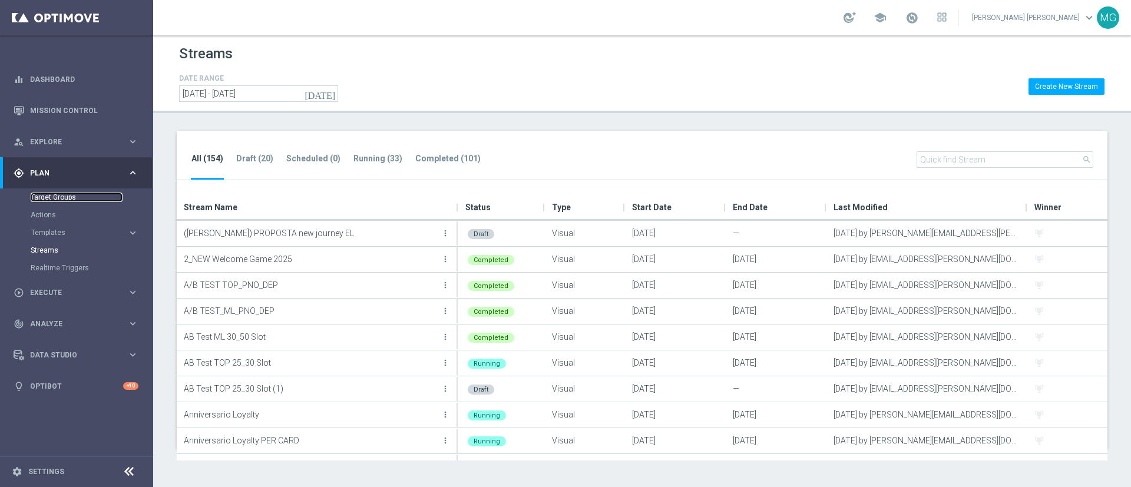
click at [60, 196] on link "Target Groups" at bounding box center [77, 197] width 92 height 9
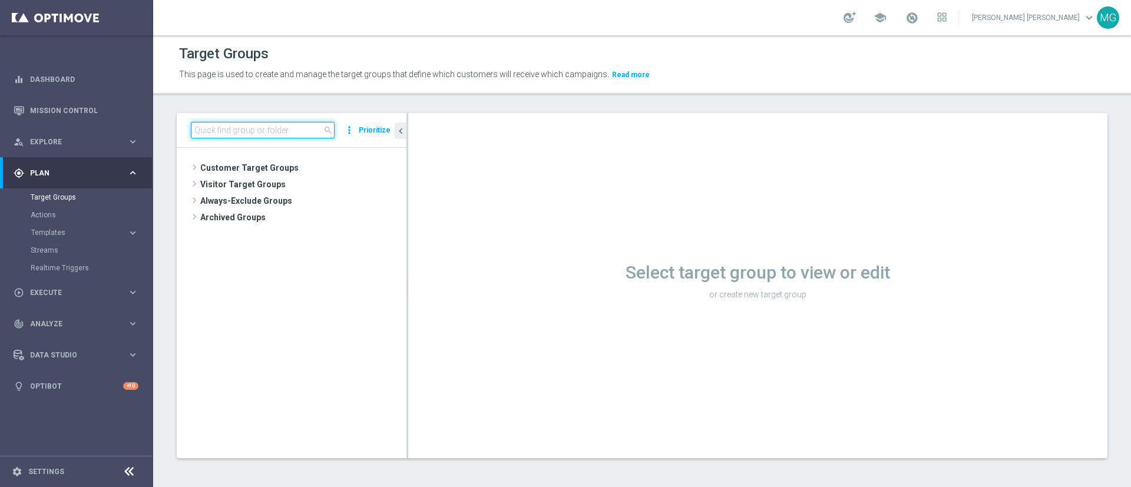
click at [266, 129] on input at bounding box center [263, 130] width 144 height 16
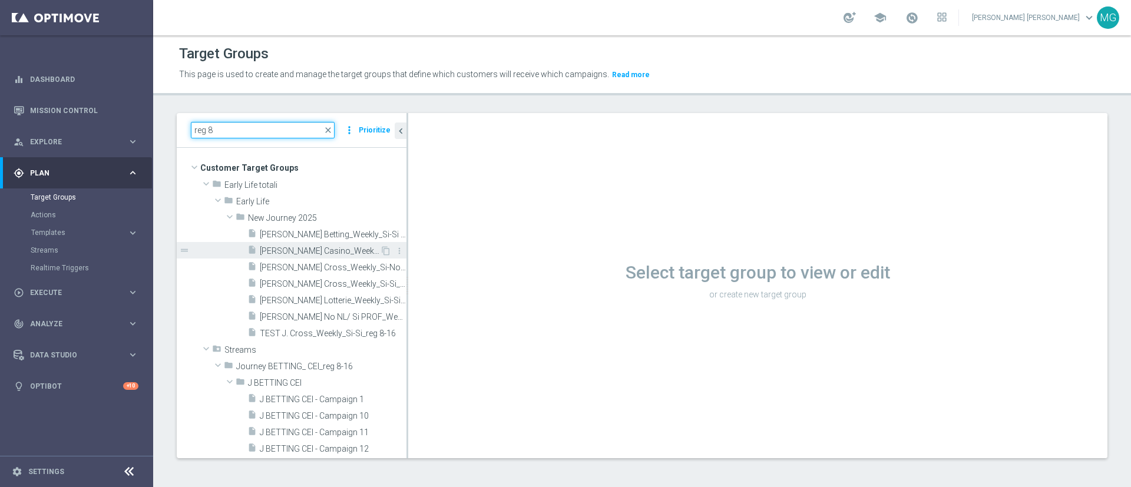
type input "reg 8"
click at [321, 251] on span "J. Casino_Weekly_Si-Si- reg 8-16" at bounding box center [320, 251] width 120 height 10
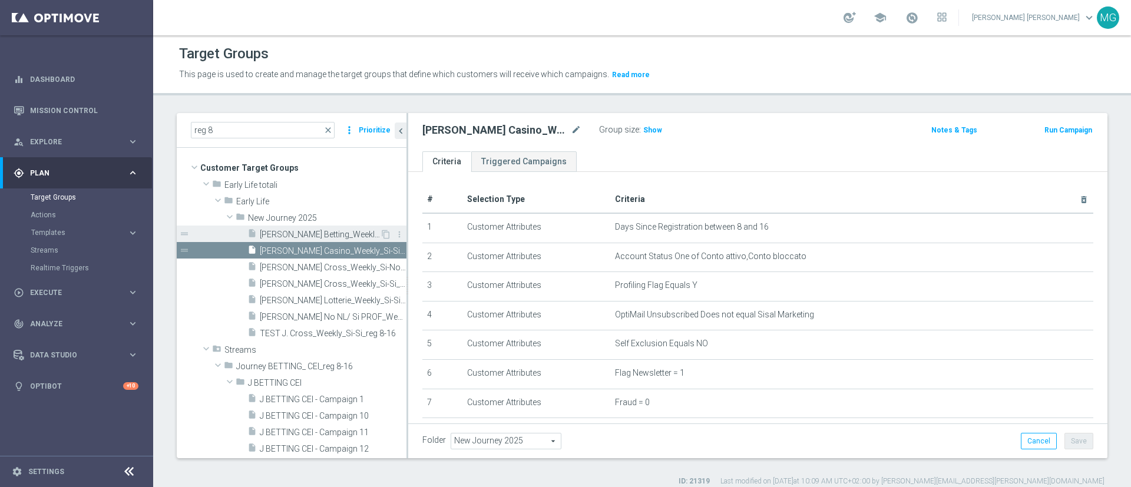
click at [317, 235] on span "[PERSON_NAME] Betting_Weekly_Si-Si reg 8-16" at bounding box center [320, 235] width 120 height 10
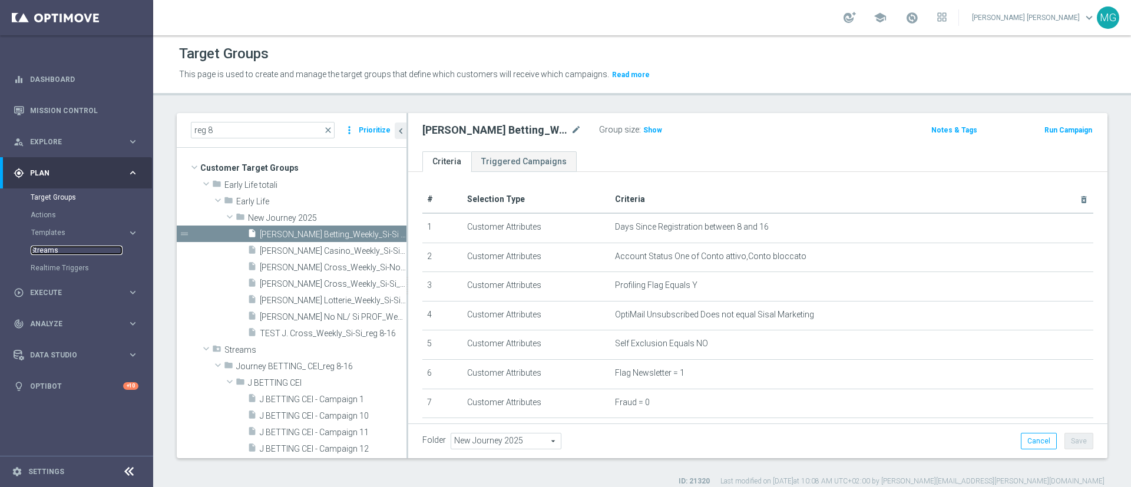
click at [56, 253] on link "Streams" at bounding box center [77, 250] width 92 height 9
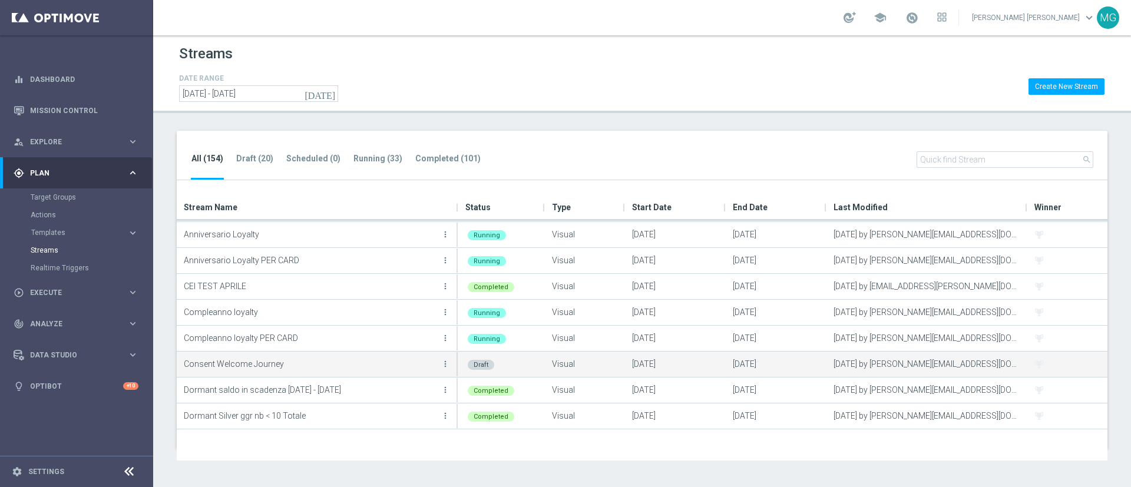
scroll to position [157, 0]
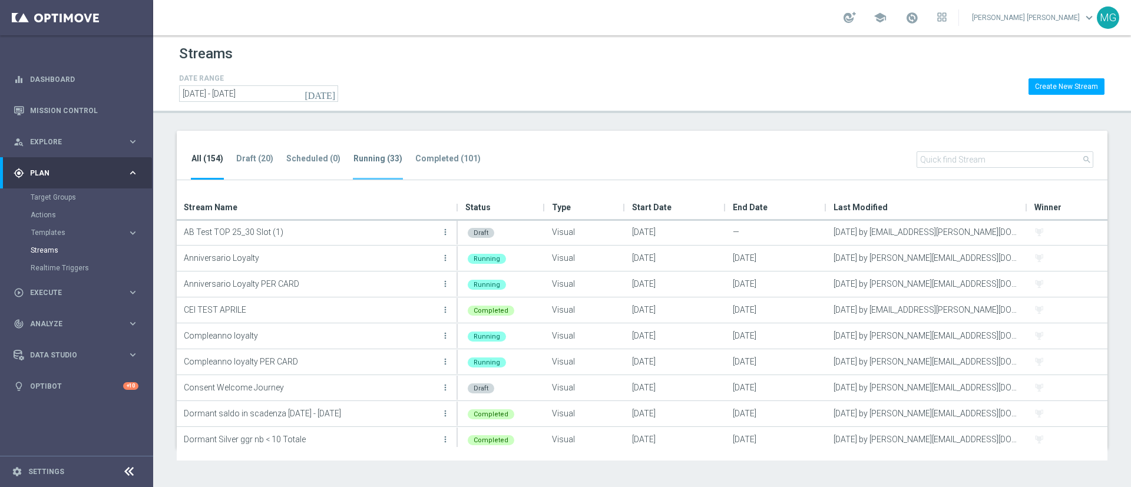
click at [373, 164] on li "Running (33)" at bounding box center [378, 166] width 50 height 28
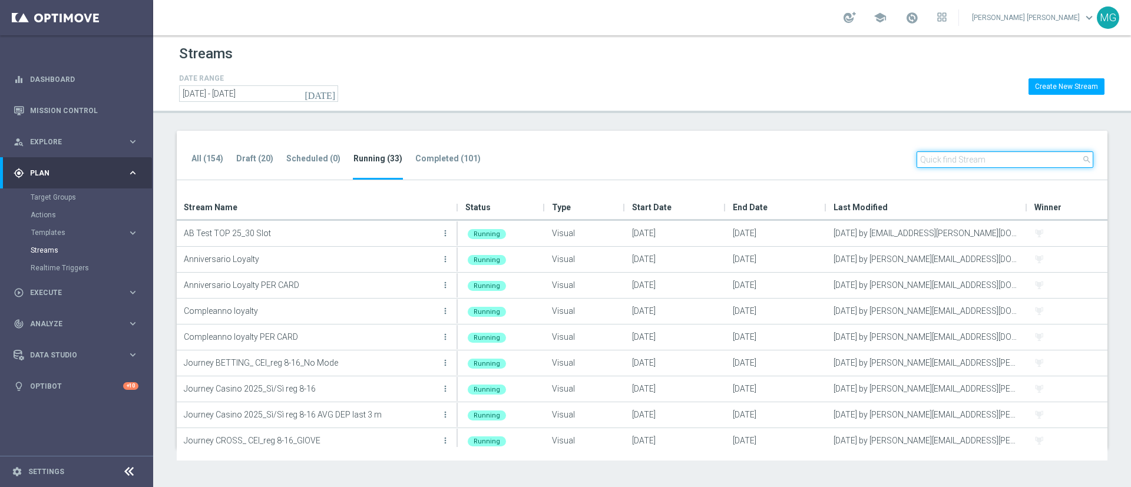
click at [957, 156] on input "text" at bounding box center [1004, 159] width 177 height 16
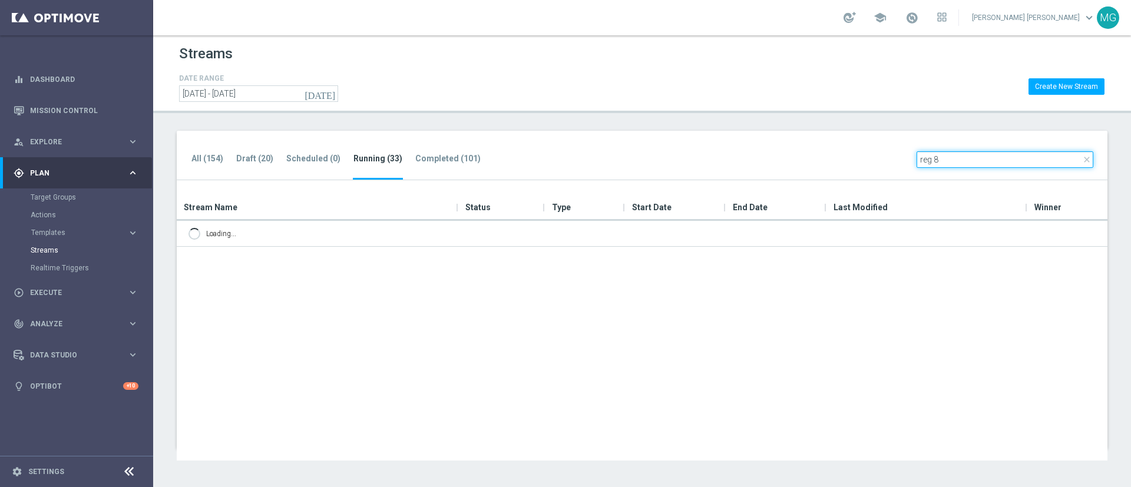
click at [957, 156] on input "reg 8" at bounding box center [1004, 159] width 177 height 16
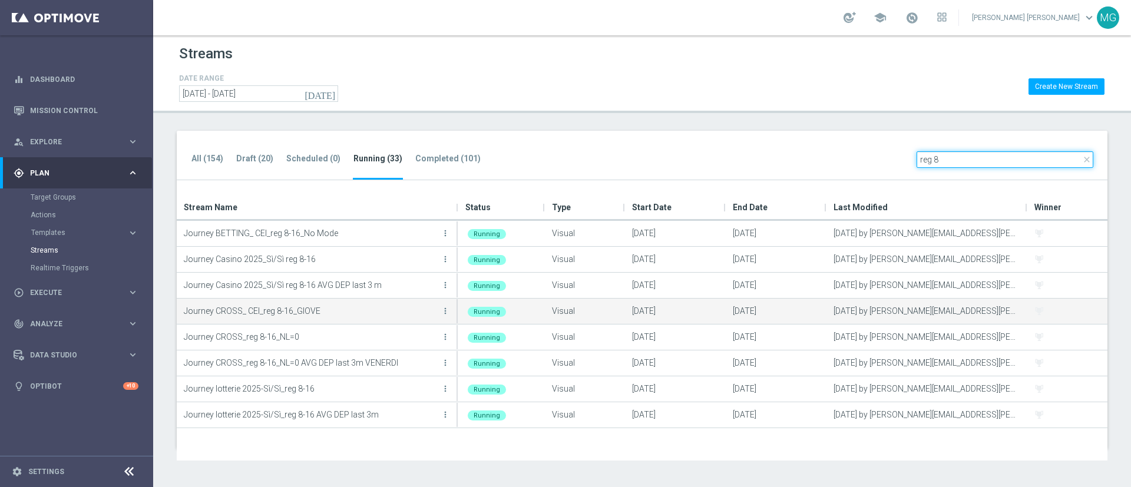
type input "reg 8"
click at [459, 299] on div "Running" at bounding box center [501, 311] width 87 height 25
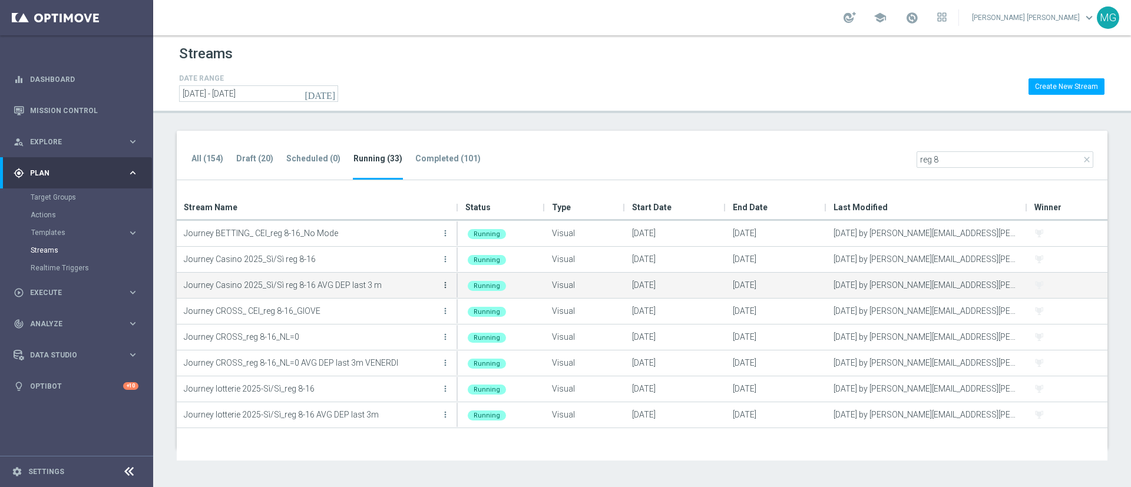
click at [445, 289] on icon "more_vert" at bounding box center [444, 284] width 9 height 9
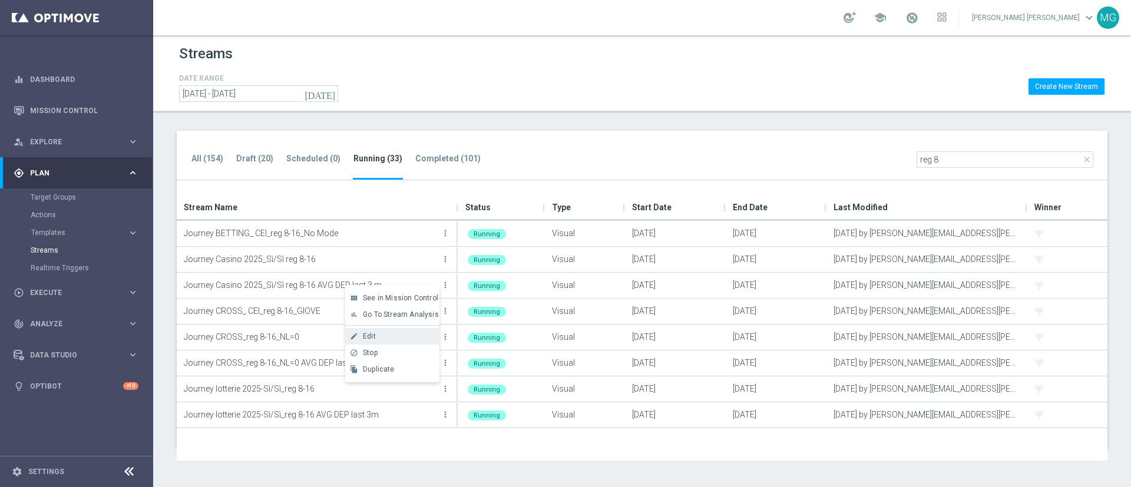
click at [408, 340] on div "create Edit" at bounding box center [392, 336] width 94 height 16
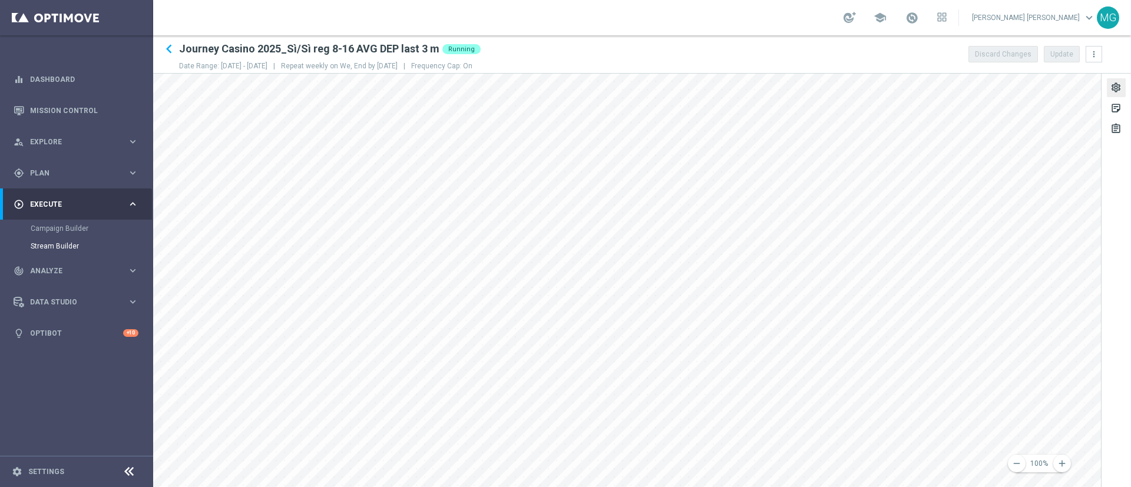
click at [1115, 87] on div "settings" at bounding box center [1115, 89] width 11 height 15
click at [969, 227] on div "Recurrence" at bounding box center [961, 223] width 41 height 11
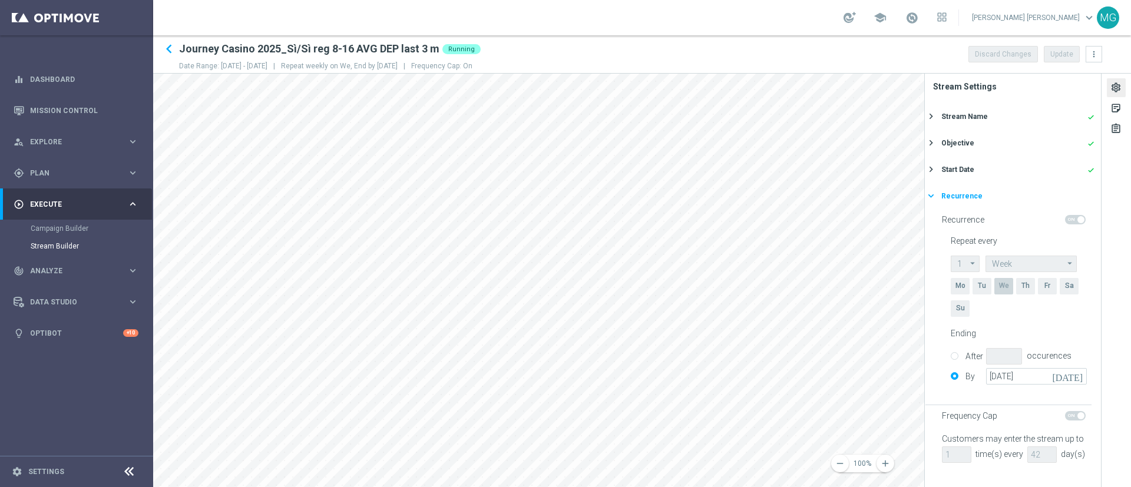
scroll to position [20, 0]
drag, startPoint x: 949, startPoint y: 428, endPoint x: 940, endPoint y: 414, distance: 16.7
click at [940, 414] on section "Recurrence Repeat every 1 1 arrow_drop_down Drag here to set row groups Drag he…" at bounding box center [1012, 343] width 176 height 268
copy span "Customers may enter the stream up to"
click at [169, 45] on icon "keyboard_arrow_left" at bounding box center [169, 49] width 18 height 18
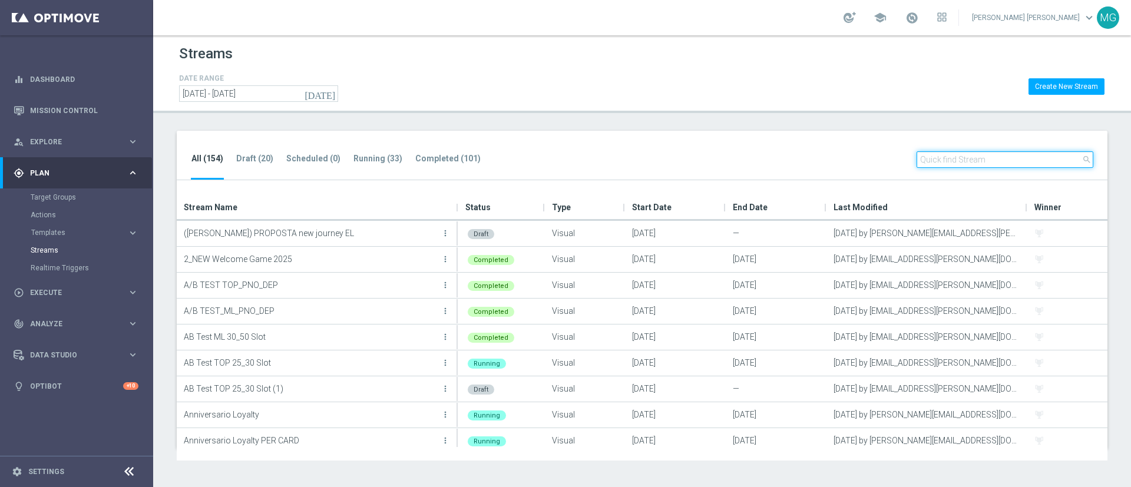
click at [1014, 163] on input "text" at bounding box center [1004, 159] width 177 height 16
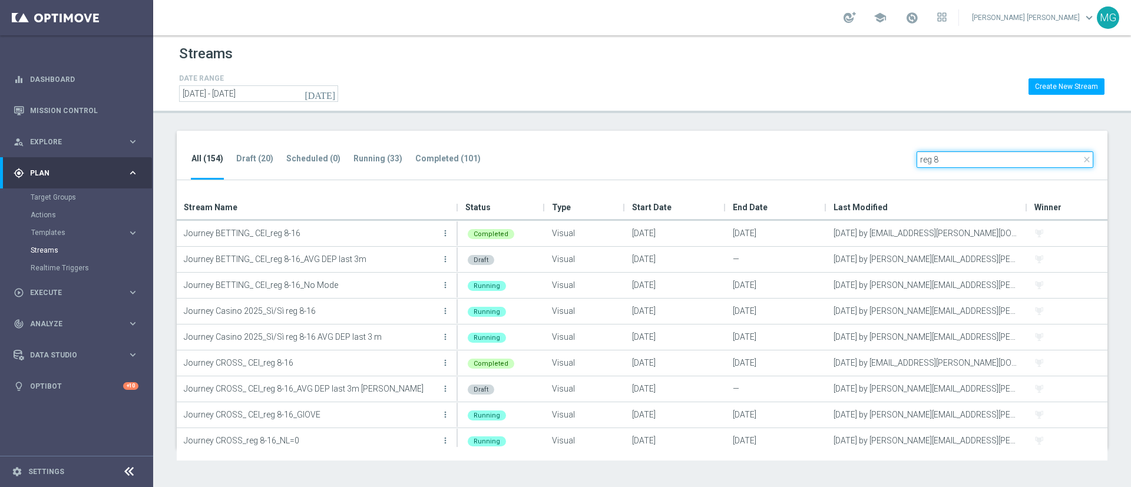
type input "reg 8"
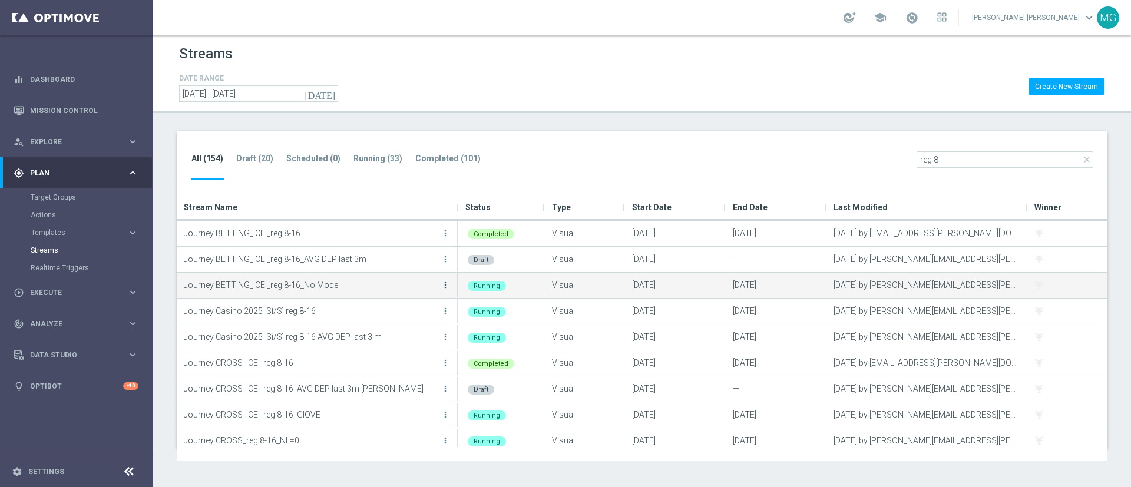
click at [446, 285] on icon "more_vert" at bounding box center [444, 284] width 9 height 9
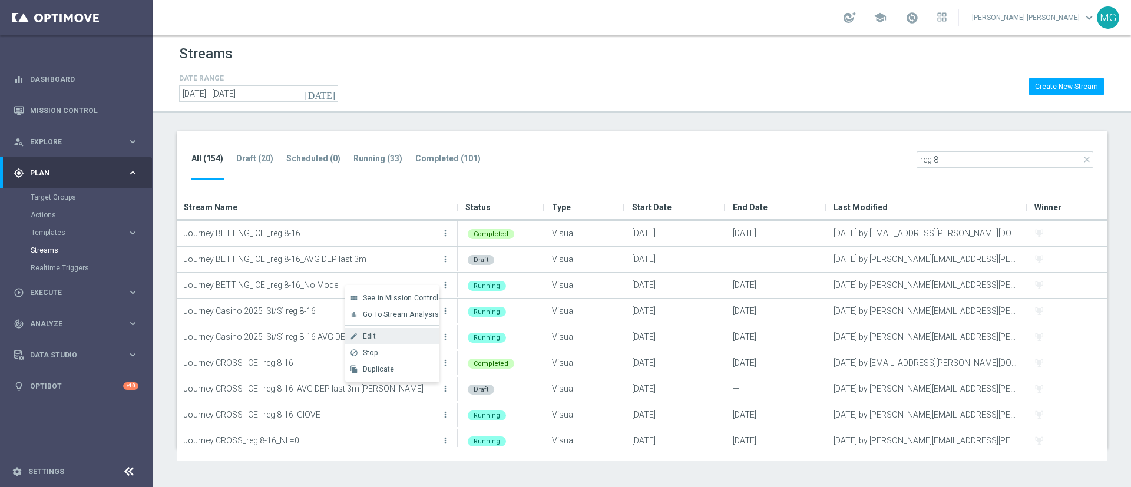
click at [404, 337] on div "Edit" at bounding box center [398, 336] width 71 height 8
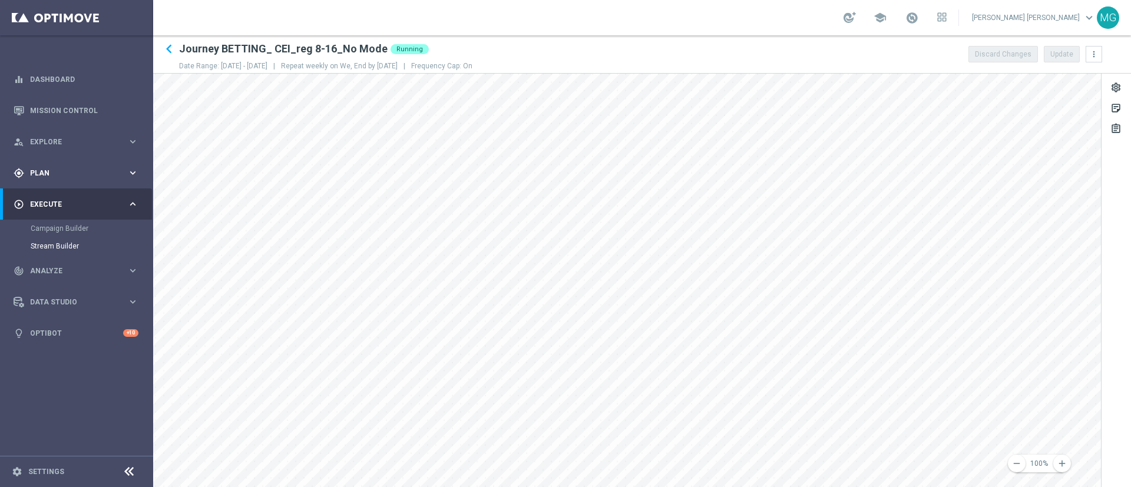
click at [87, 170] on span "Plan" at bounding box center [78, 173] width 97 height 7
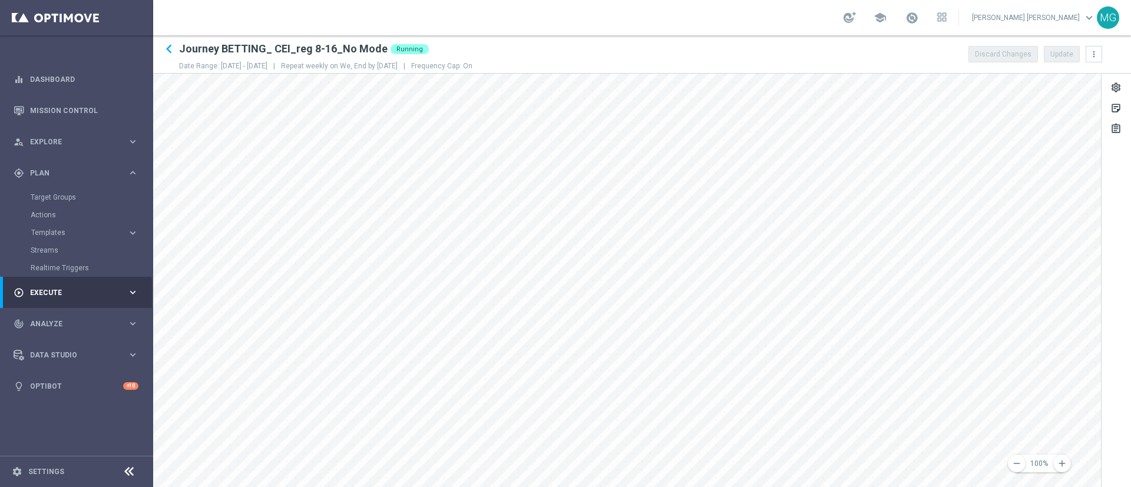
click at [68, 191] on div "Target Groups" at bounding box center [91, 197] width 121 height 18
click at [67, 201] on link "Target Groups" at bounding box center [77, 197] width 92 height 9
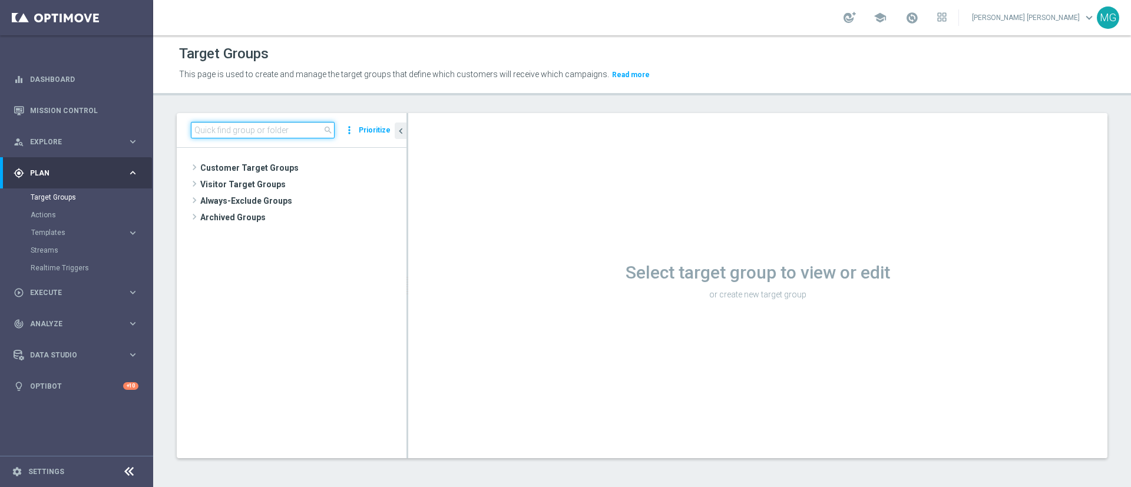
click at [289, 132] on input at bounding box center [263, 130] width 144 height 16
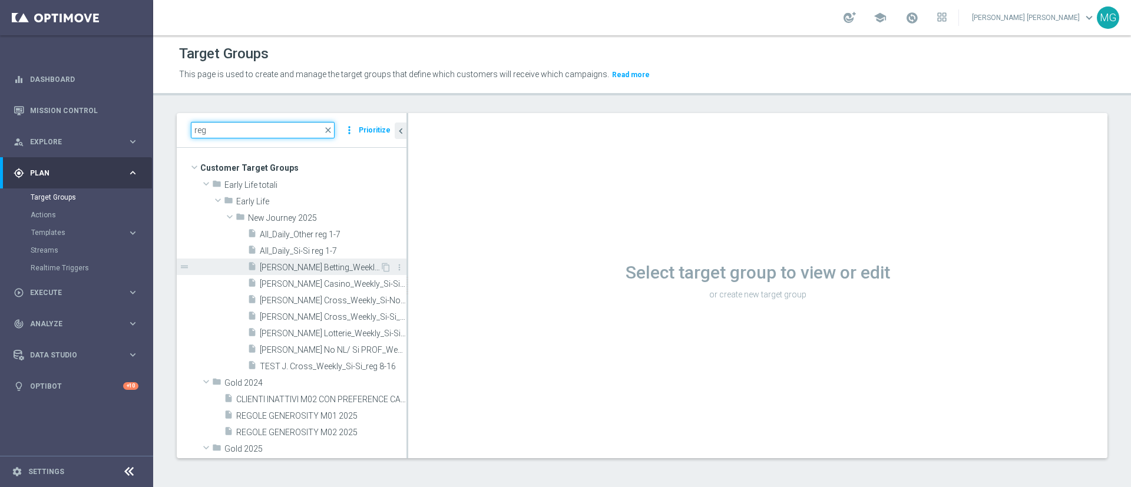
type input "reg"
click at [327, 267] on span "J. Betting_Weekly_Si-Si reg 8-16" at bounding box center [320, 268] width 120 height 10
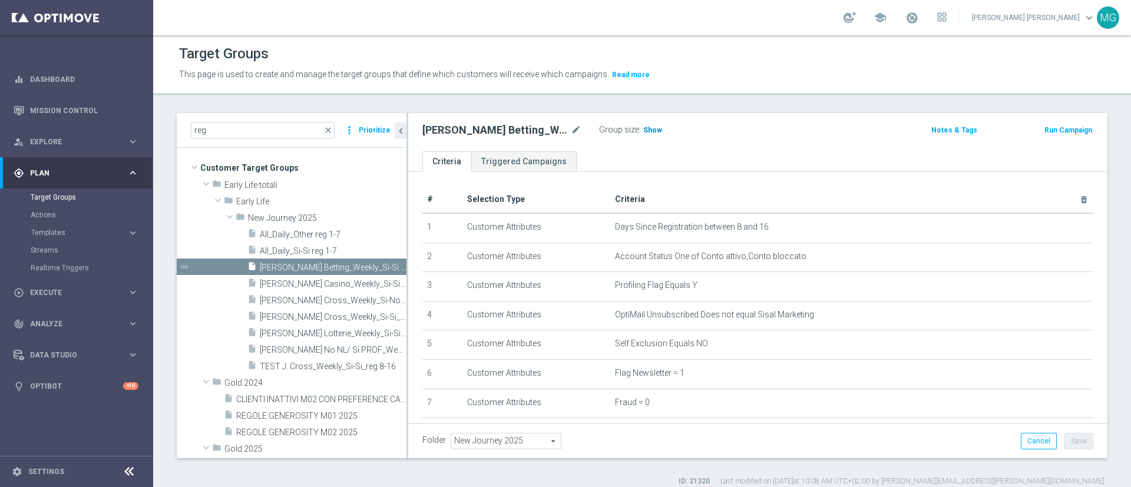
click at [651, 129] on span "Show" at bounding box center [652, 130] width 19 height 8
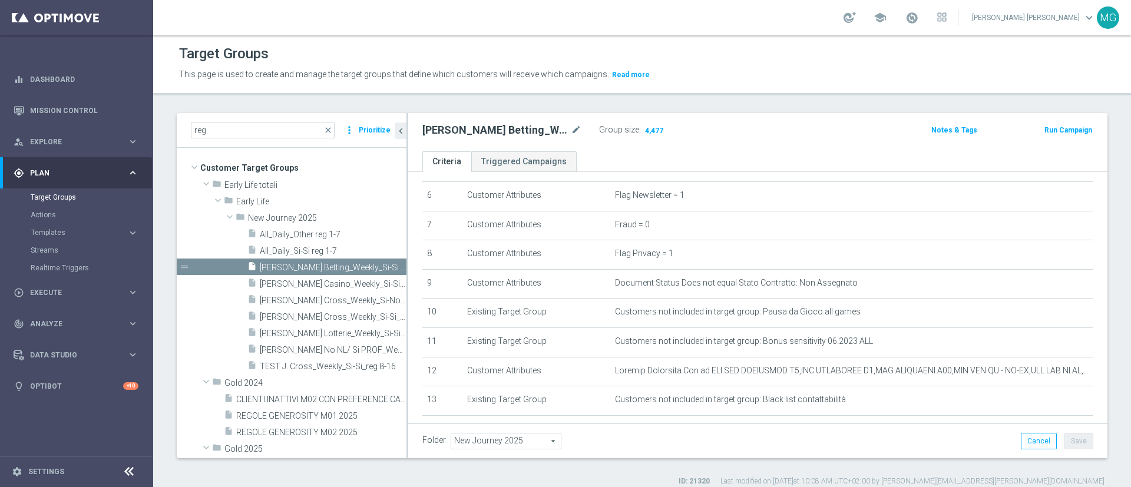
scroll to position [303, 0]
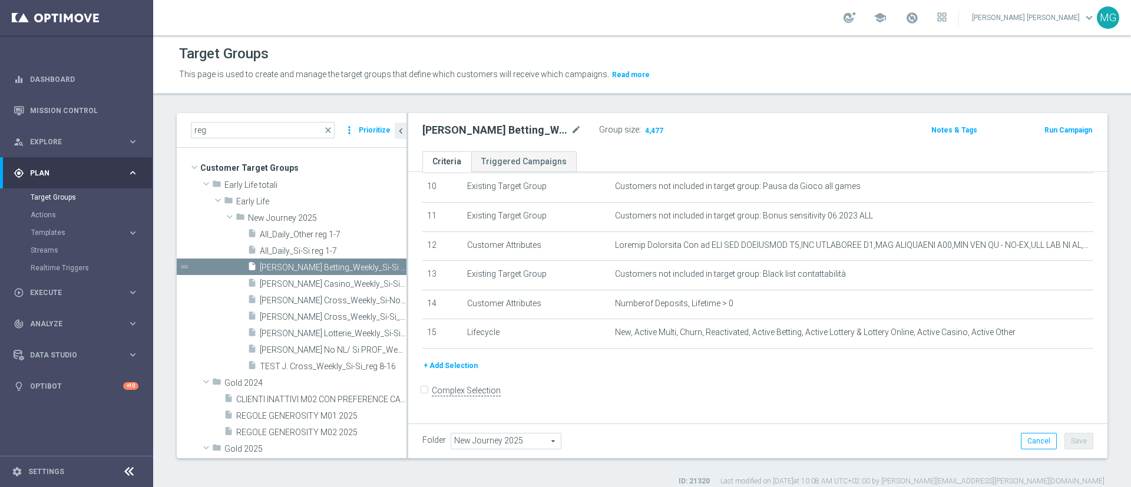
click at [456, 372] on button "+ Add Selection" at bounding box center [450, 365] width 57 height 13
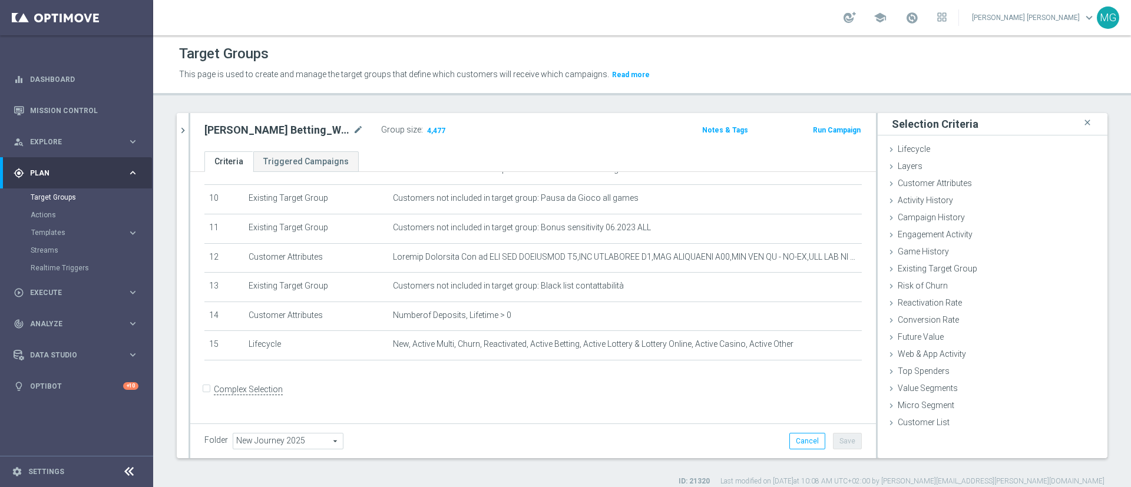
scroll to position [291, 0]
click at [927, 183] on span "Customer Attributes" at bounding box center [934, 182] width 74 height 9
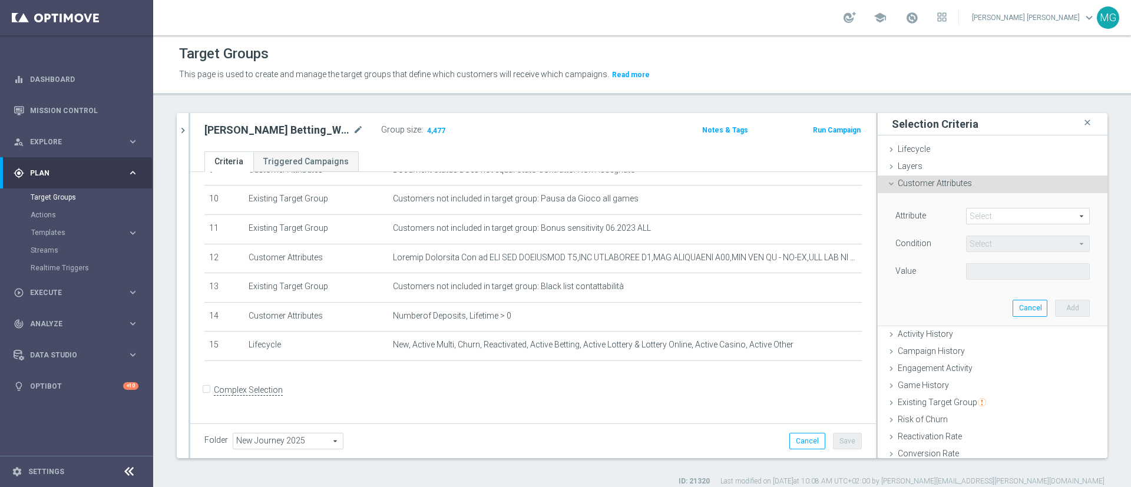
click at [967, 214] on span at bounding box center [1027, 215] width 122 height 15
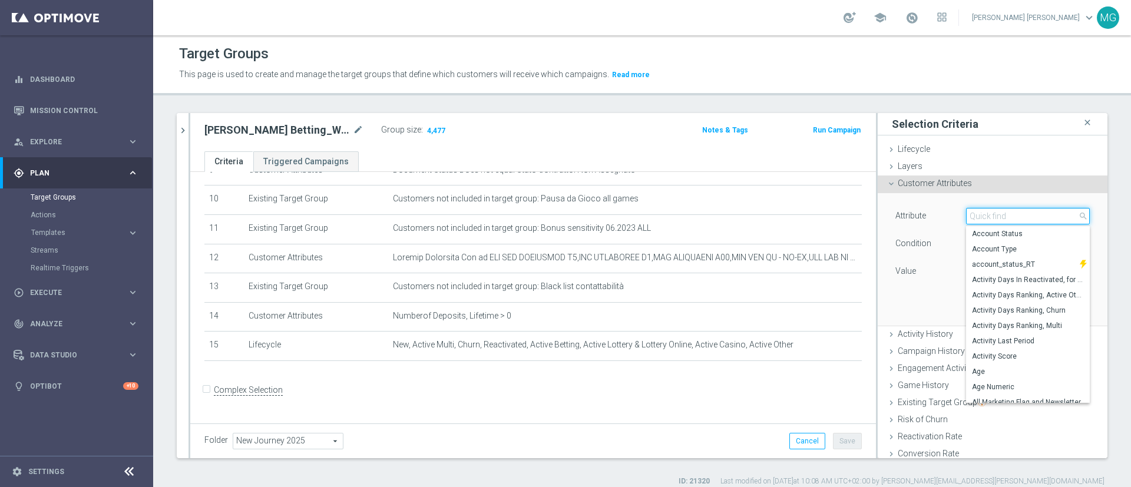
click at [967, 214] on input "search" at bounding box center [1028, 216] width 124 height 16
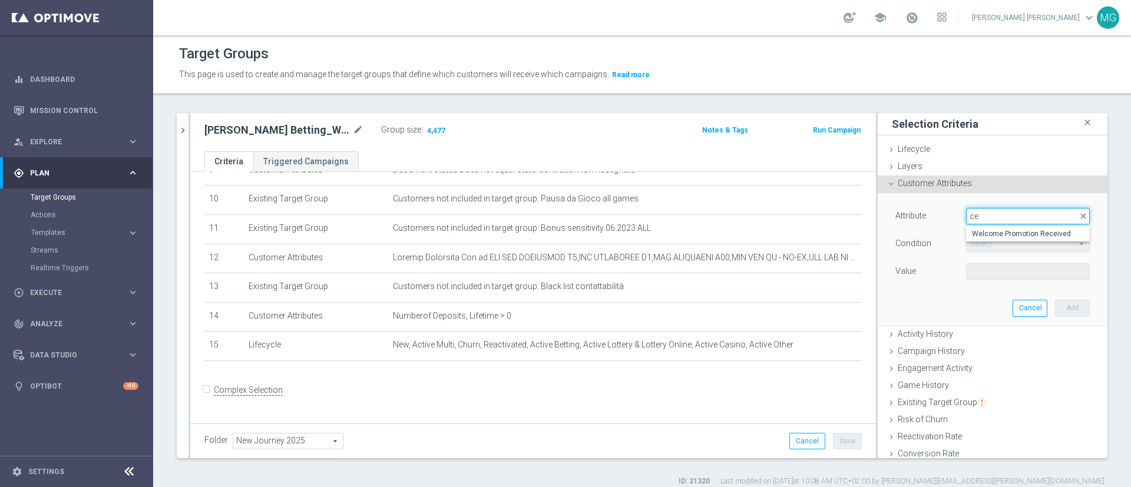
type input "c"
type input "index"
click at [973, 237] on span "ENGAGEMENT INDEX" at bounding box center [1028, 233] width 112 height 9
type input "ENGAGEMENT INDEX"
type input "="
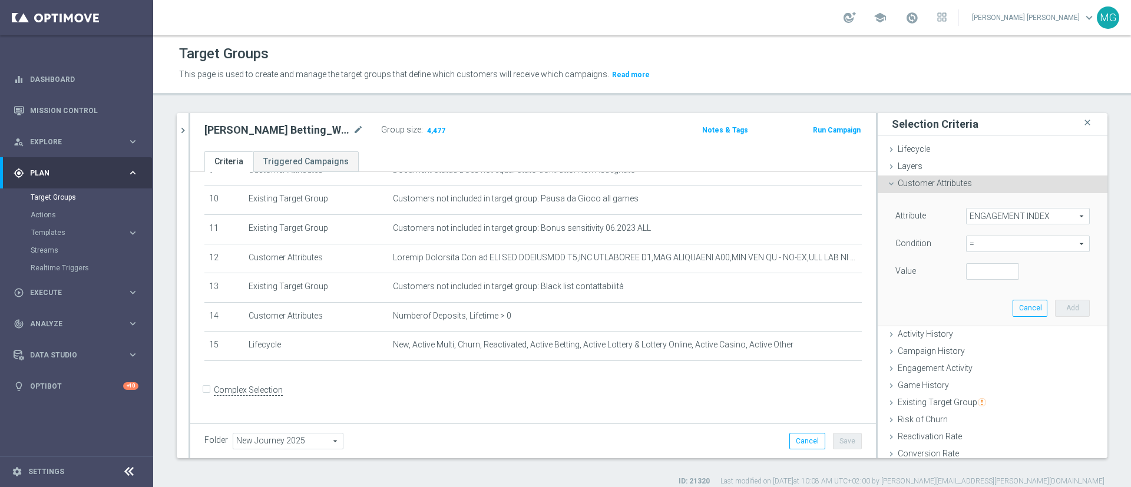
click at [967, 243] on span "=" at bounding box center [1027, 243] width 122 height 15
click at [636, 144] on div "J. Betting_Weekly_Si-Si reg 8-16 mode_edit Group size : 4,477 Notes & Tags Run …" at bounding box center [532, 132] width 685 height 38
click at [431, 132] on span "4,477" at bounding box center [436, 131] width 21 height 11
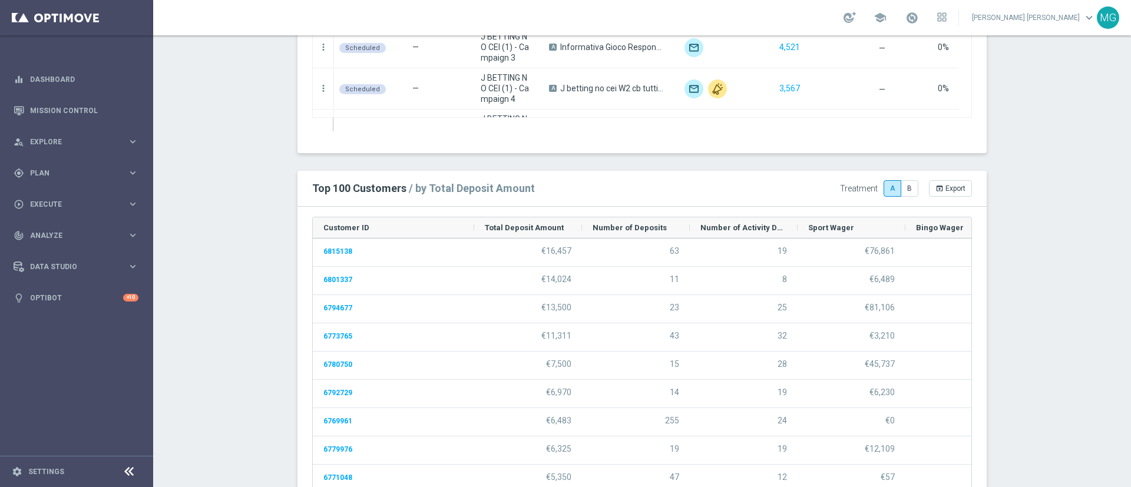
scroll to position [1542, 0]
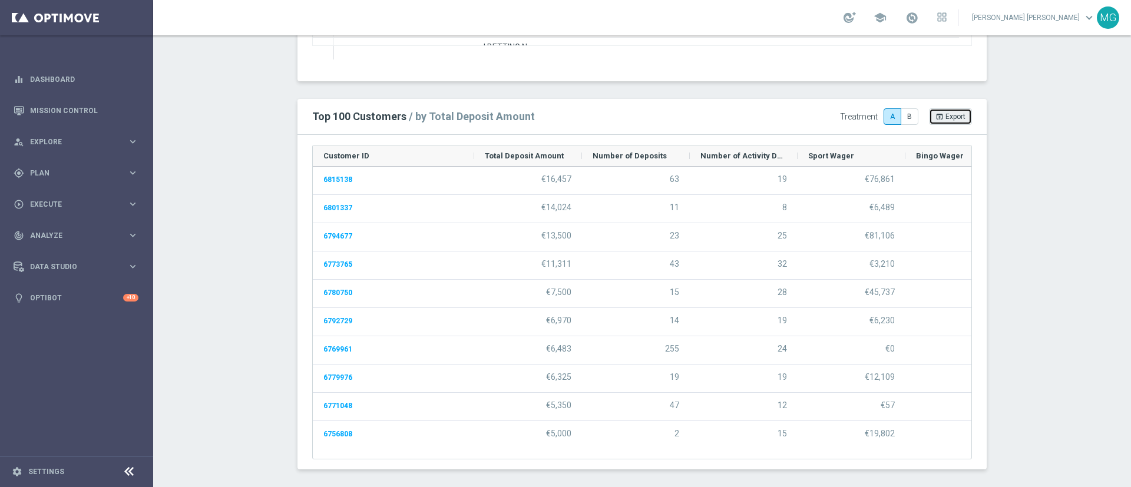
click at [955, 119] on span "Export" at bounding box center [955, 116] width 20 height 8
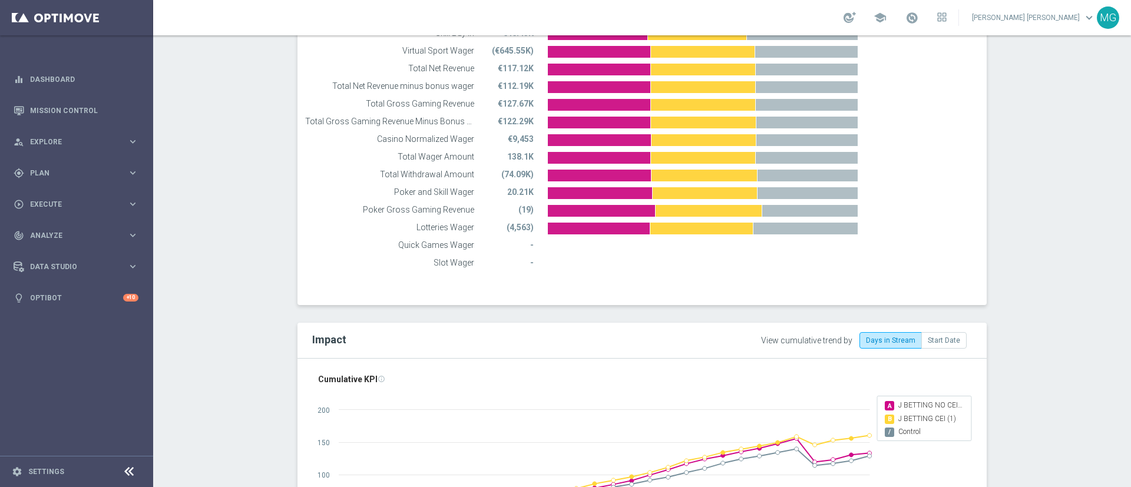
scroll to position [0, 0]
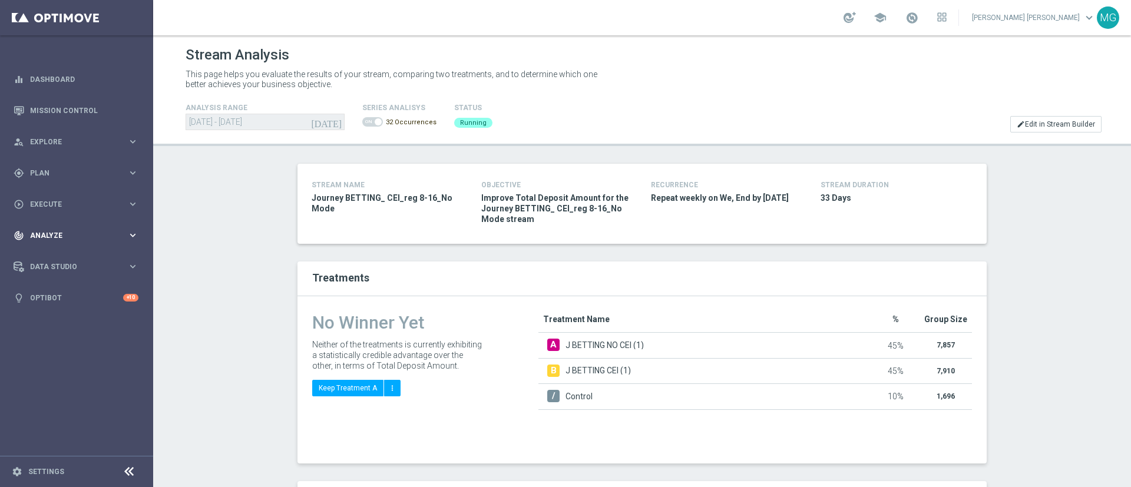
click at [61, 235] on span "Analyze" at bounding box center [78, 235] width 97 height 7
click at [59, 256] on div "Customer 360" at bounding box center [91, 260] width 121 height 18
click at [58, 261] on link "Customer 360" at bounding box center [77, 259] width 92 height 9
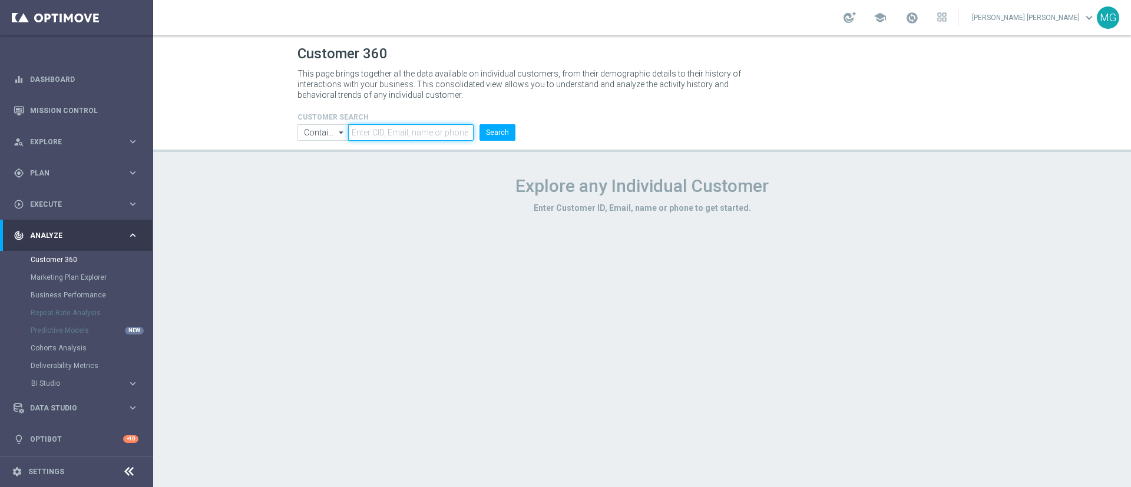
click at [367, 132] on input "text" at bounding box center [410, 132] width 125 height 16
paste input "6809382"
type input "6809382"
click at [500, 130] on button "Search" at bounding box center [497, 132] width 36 height 16
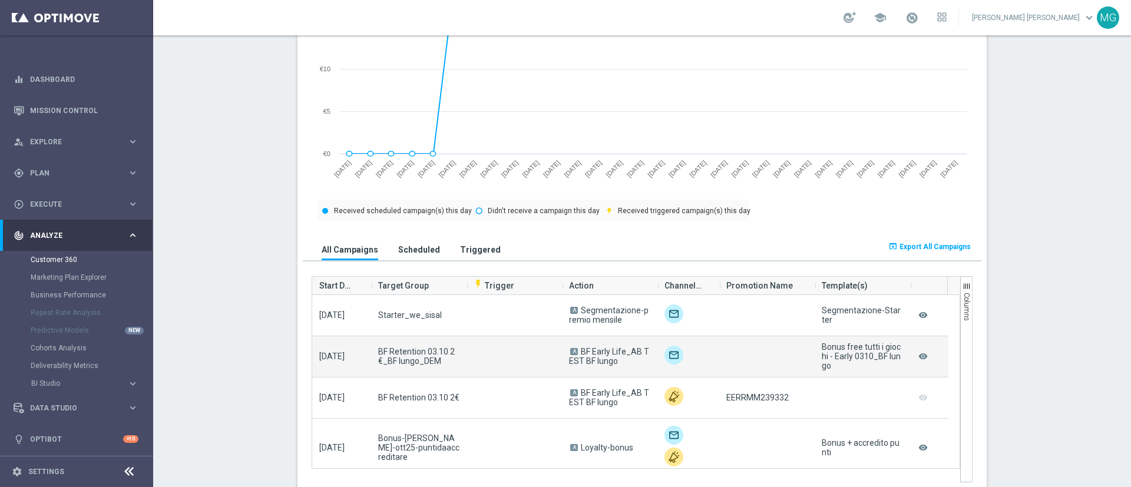
scroll to position [590, 0]
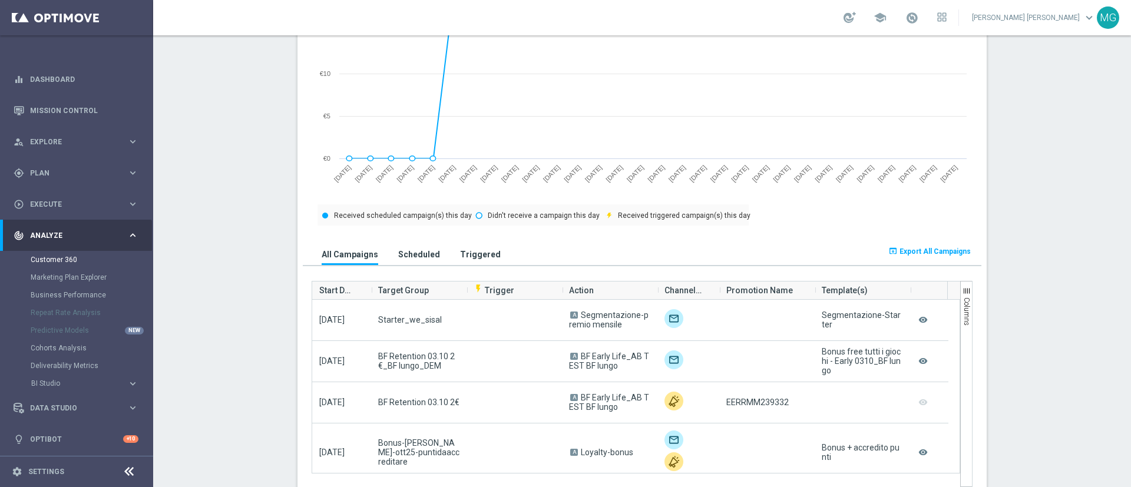
click at [329, 296] on span "Start Date" at bounding box center [336, 291] width 35 height 24
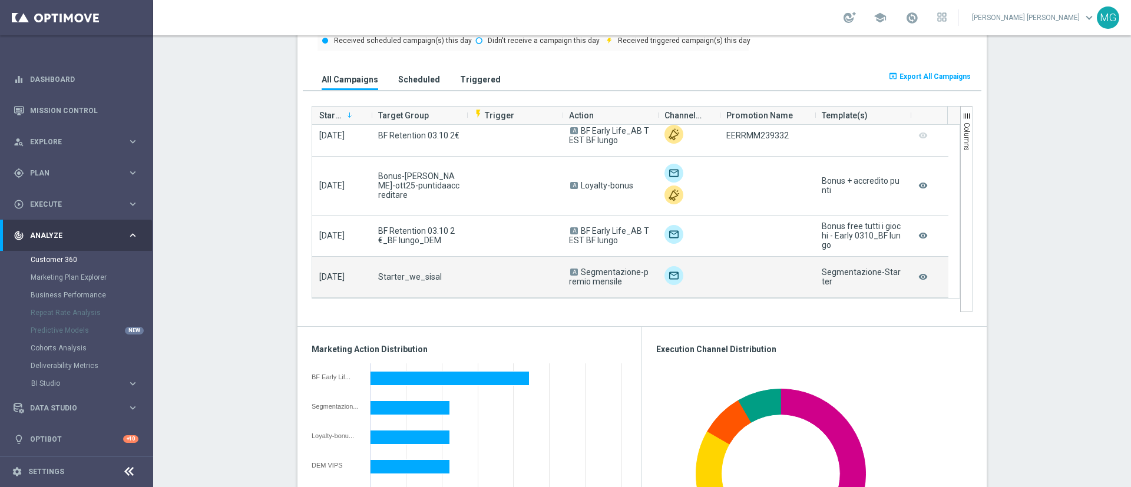
scroll to position [780, 0]
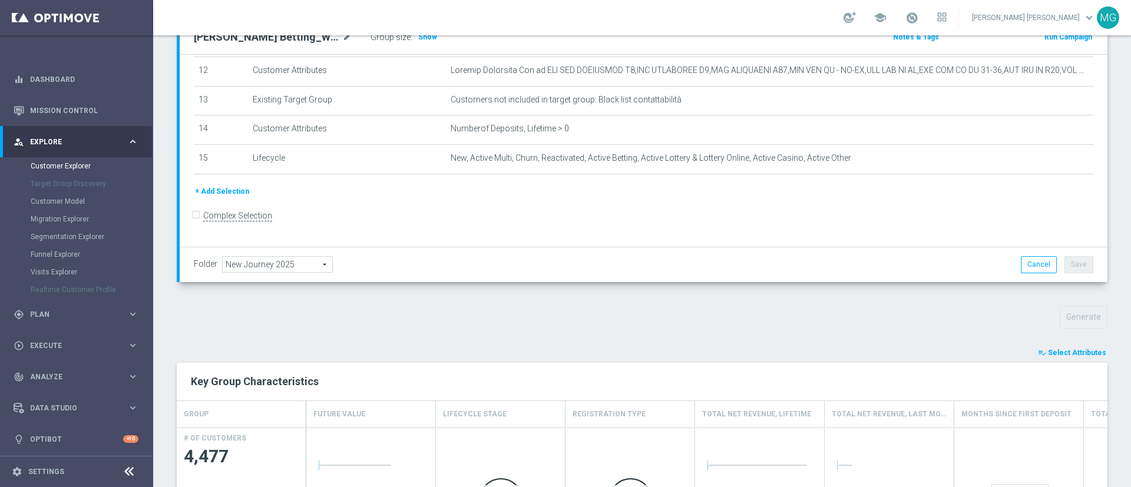
scroll to position [238, 0]
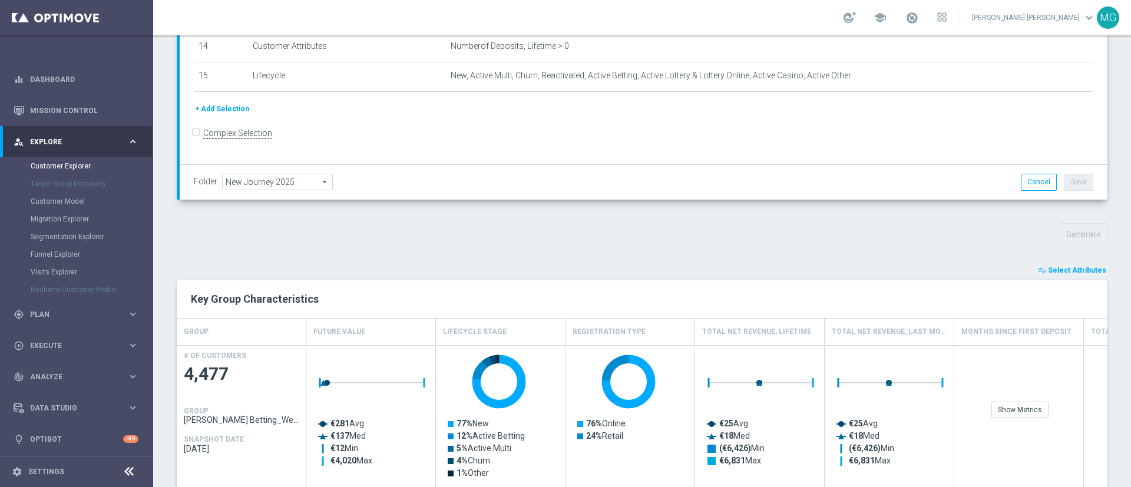
click at [1066, 273] on span "Select Attributes" at bounding box center [1076, 270] width 58 height 8
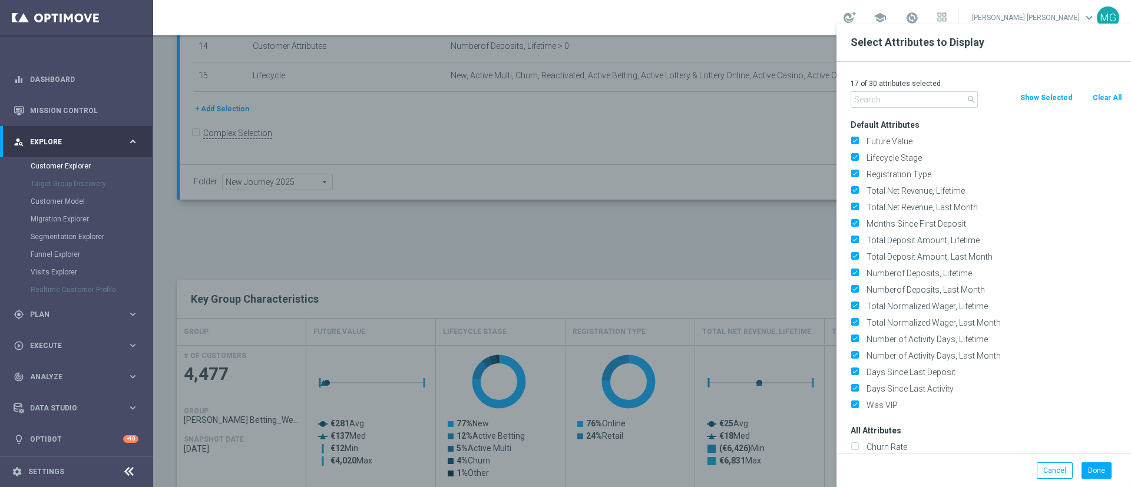
click at [1112, 96] on button "Clear All" at bounding box center [1106, 97] width 31 height 13
checkbox input "false"
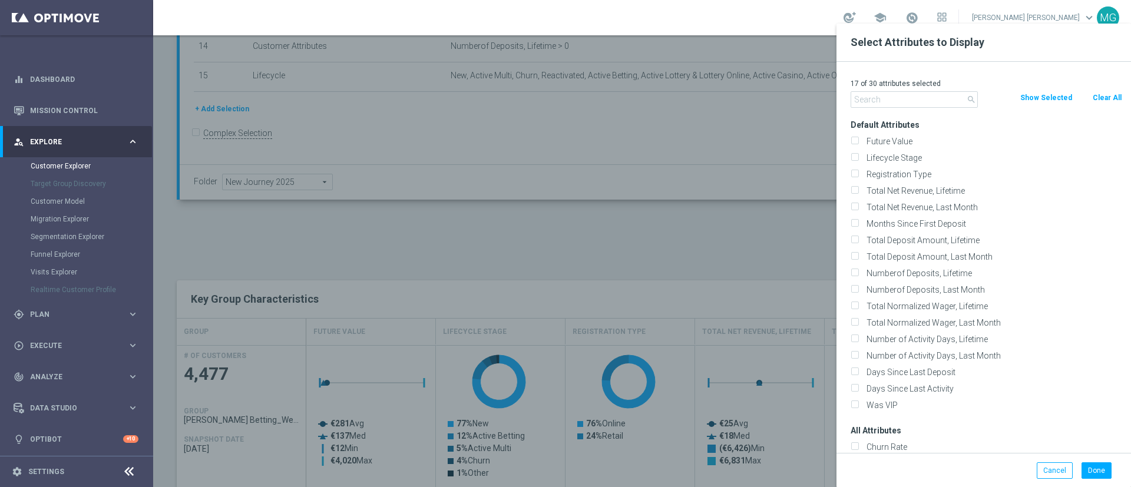
checkbox input "false"
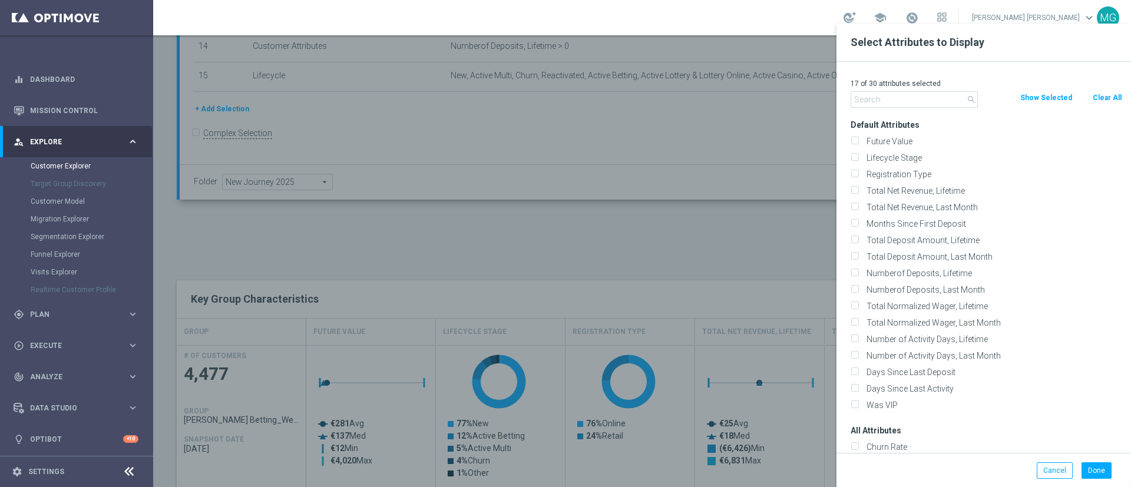
checkbox input "false"
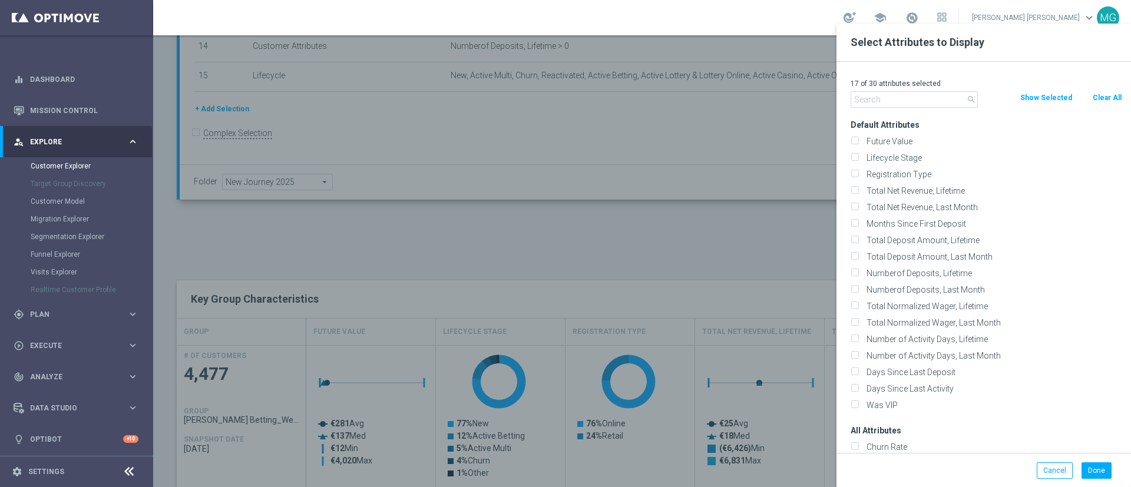
checkbox input "false"
click at [923, 97] on input "text" at bounding box center [913, 99] width 127 height 16
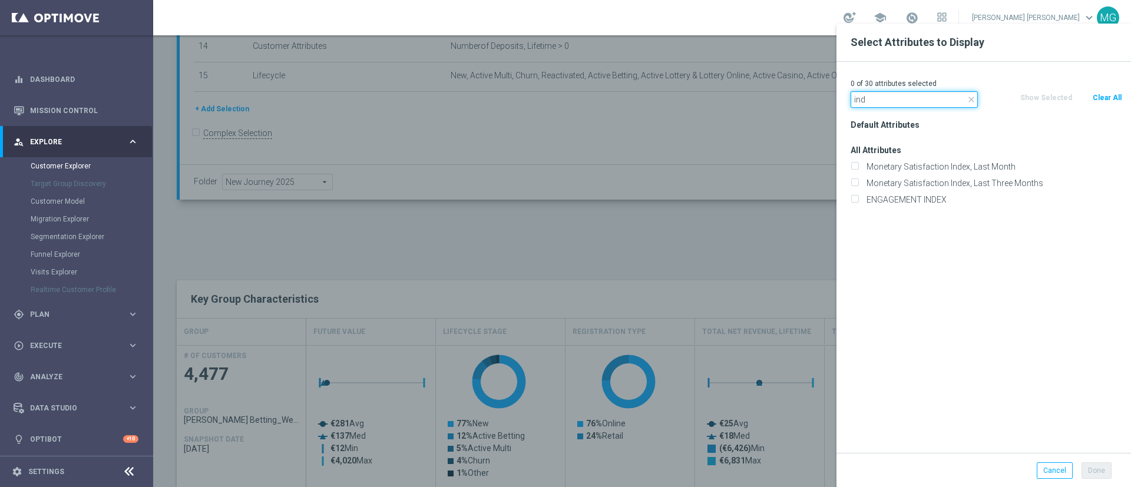
type input "ind"
click at [919, 205] on div "ENGAGEMENT INDEX" at bounding box center [985, 199] width 289 height 16
click at [920, 201] on label "ENGAGEMENT INDEX" at bounding box center [992, 199] width 260 height 11
click at [858, 201] on input "ENGAGEMENT INDEX" at bounding box center [854, 201] width 8 height 8
checkbox input "true"
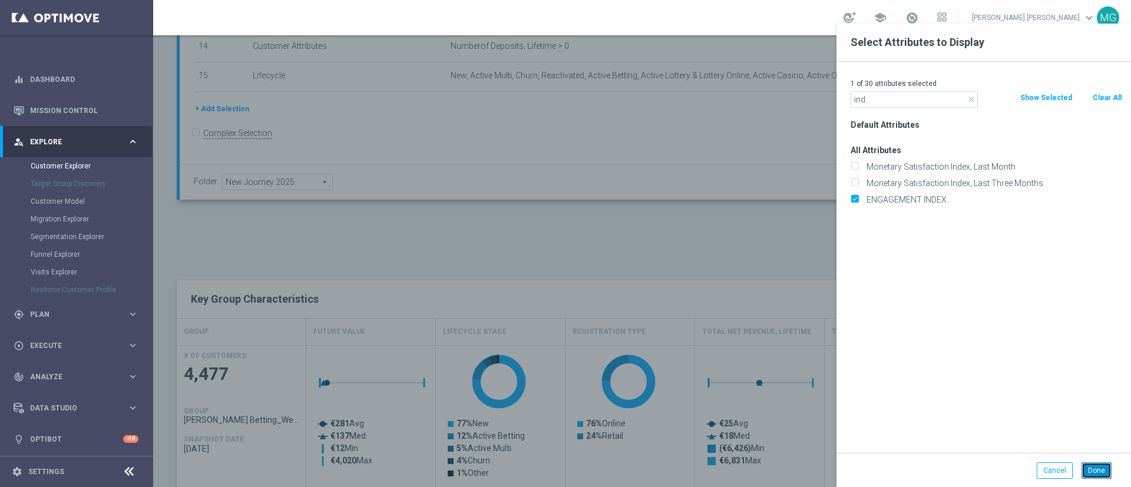
click at [1103, 472] on button "Done" at bounding box center [1096, 470] width 30 height 16
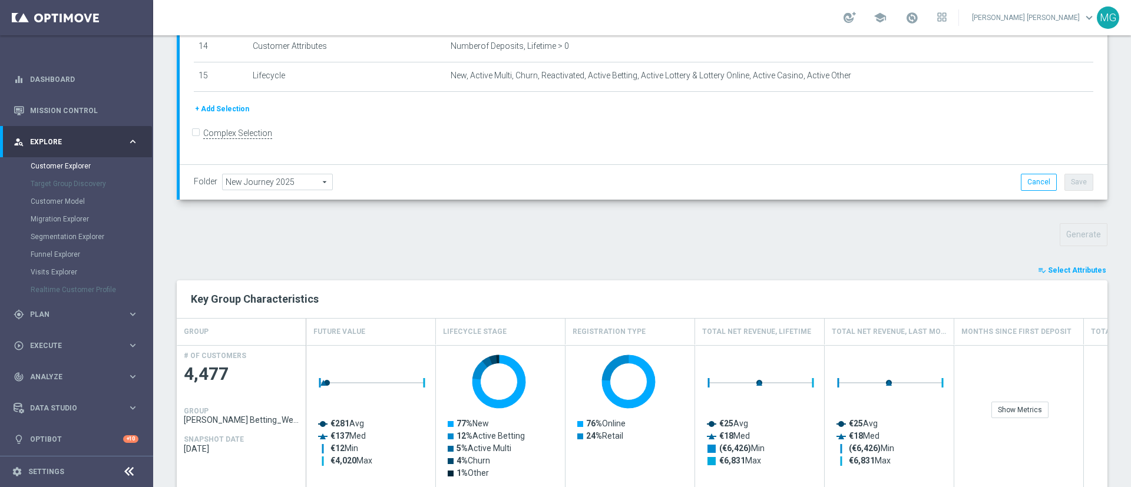
type input "Search"
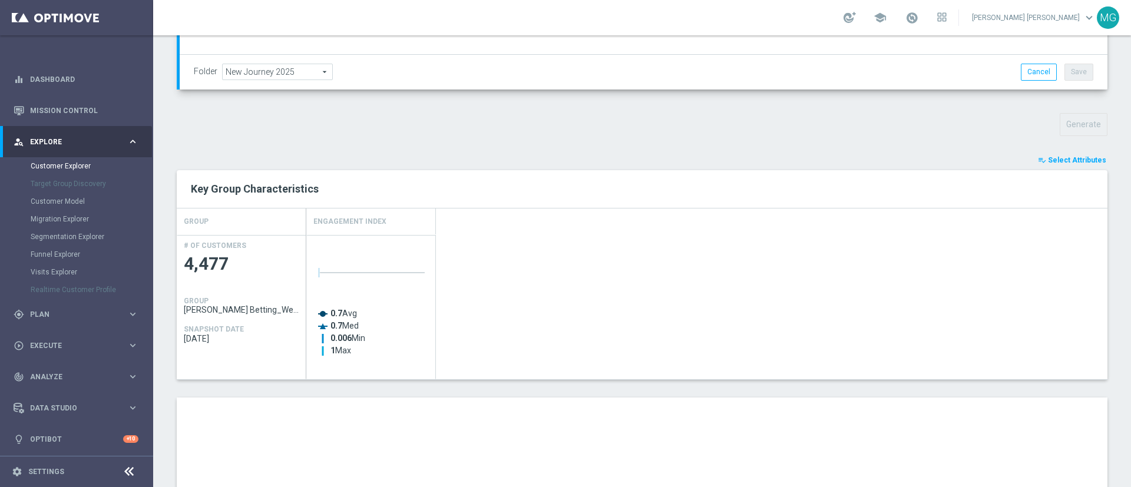
scroll to position [614, 0]
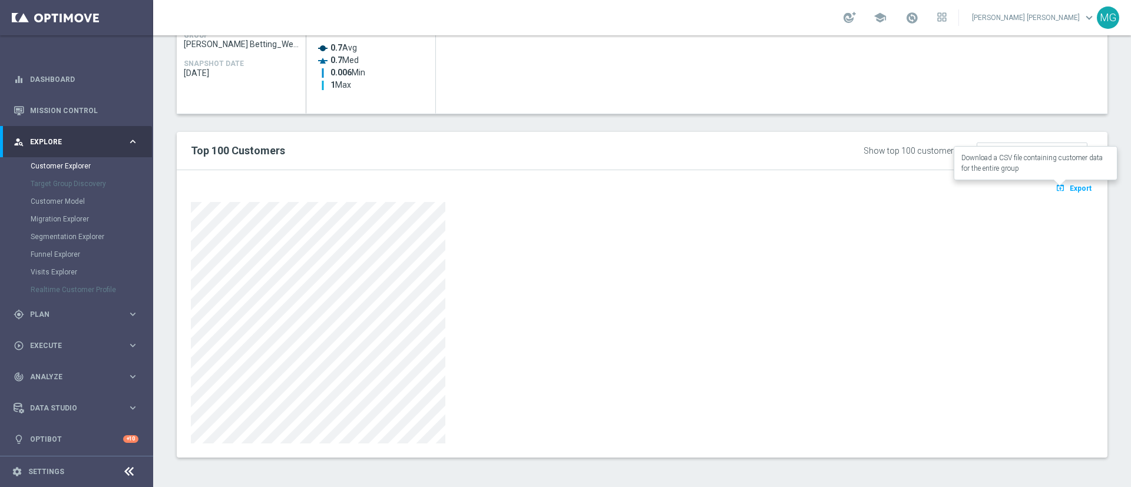
click at [1071, 188] on span "Export" at bounding box center [1080, 188] width 22 height 8
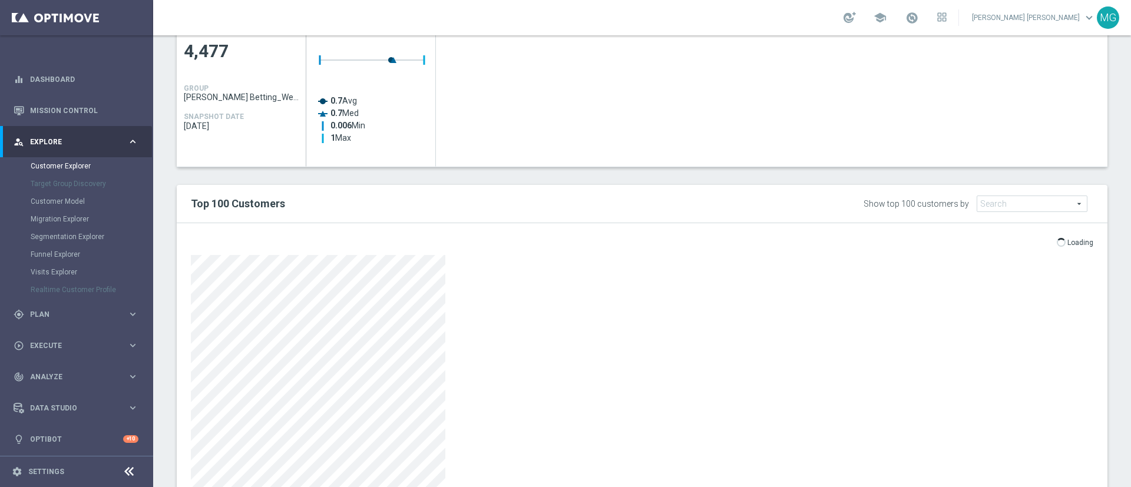
scroll to position [560, 0]
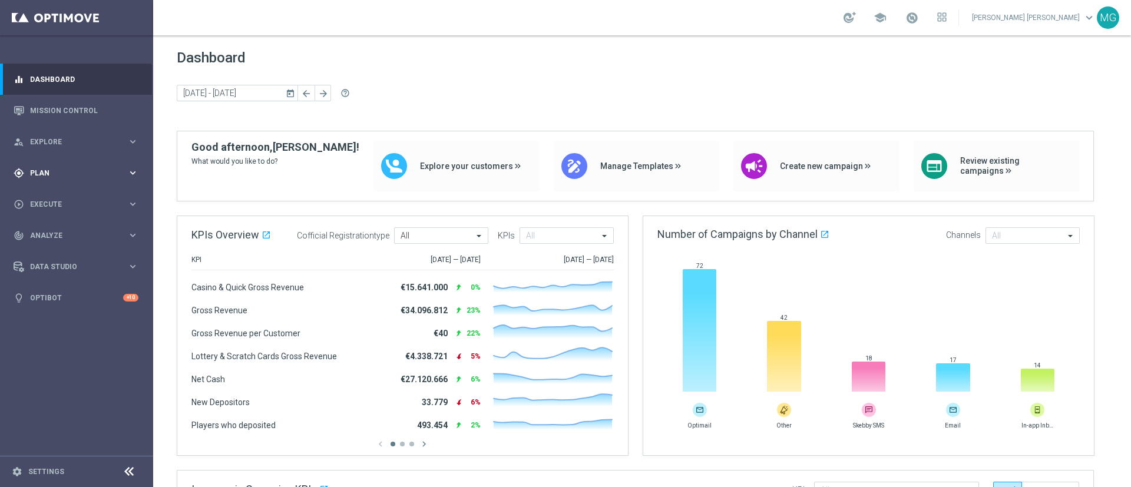
click at [74, 170] on span "Plan" at bounding box center [78, 173] width 97 height 7
click at [73, 197] on link "Target Groups" at bounding box center [77, 197] width 92 height 9
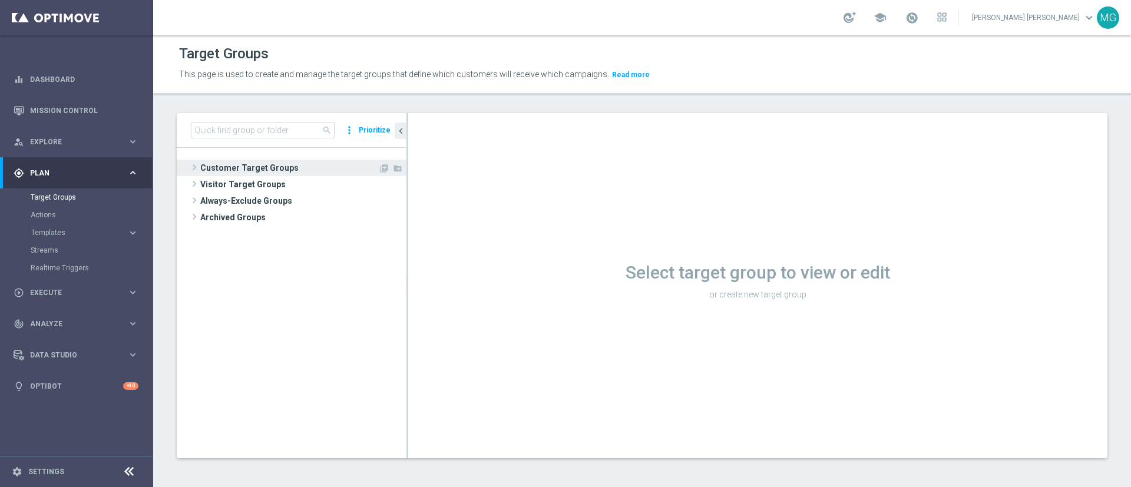
click at [280, 173] on span "Customer Target Groups" at bounding box center [289, 168] width 178 height 16
